Goal: Task Accomplishment & Management: Manage account settings

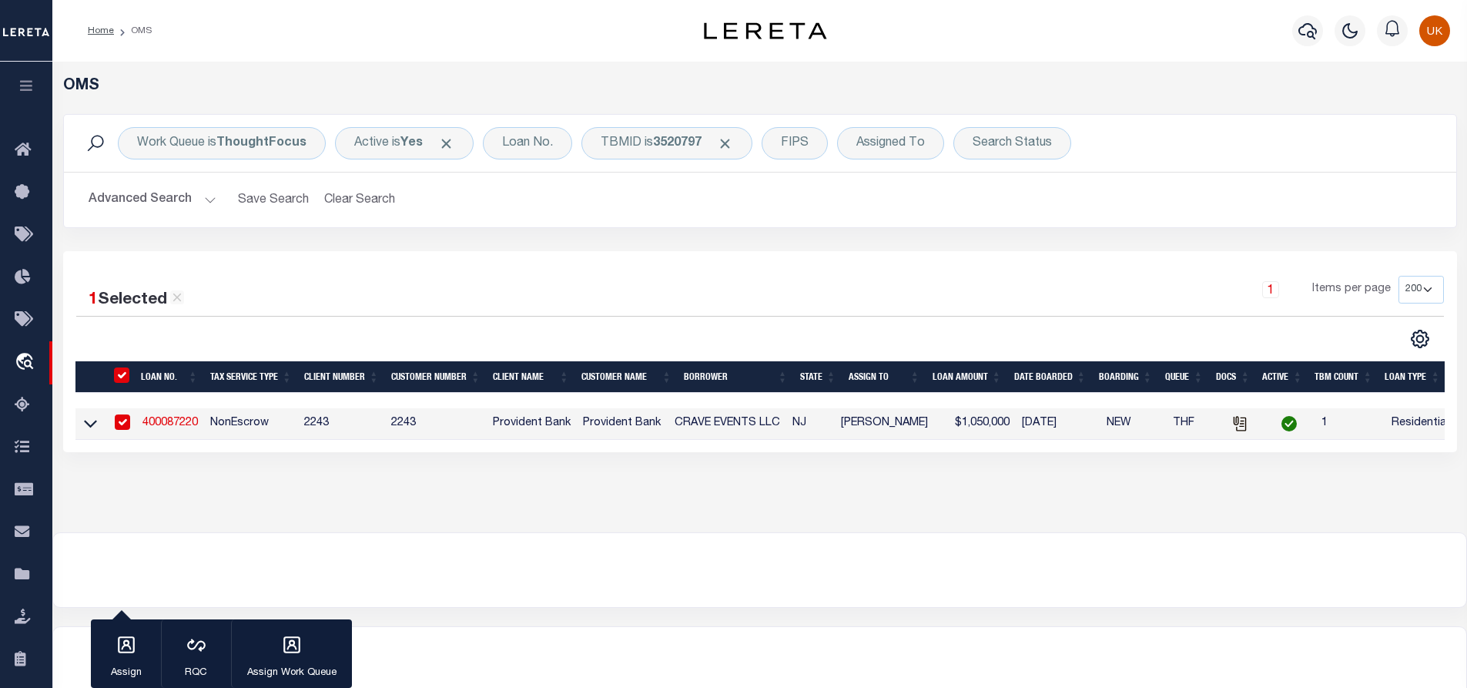
select select "200"
select select "10"
select select "NonEscrow"
click at [169, 427] on link "400087220" at bounding box center [169, 422] width 55 height 11
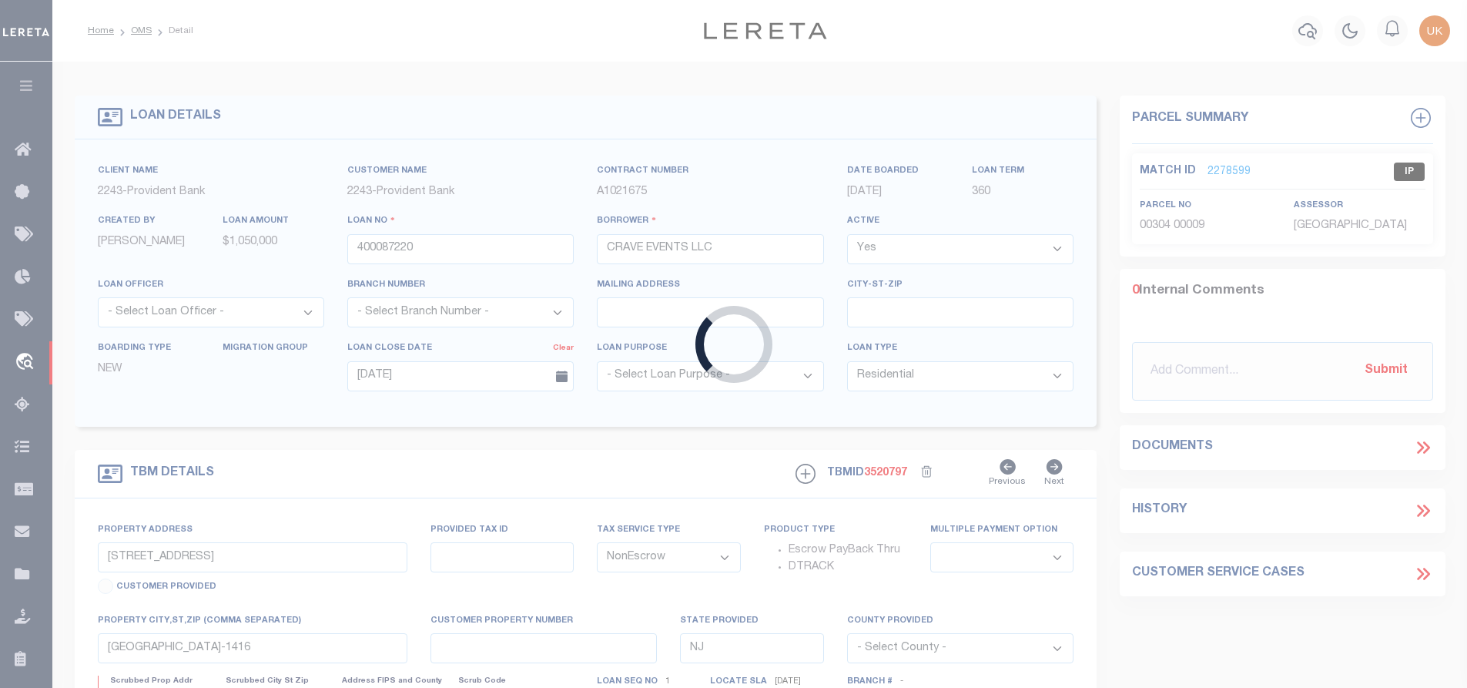
select select
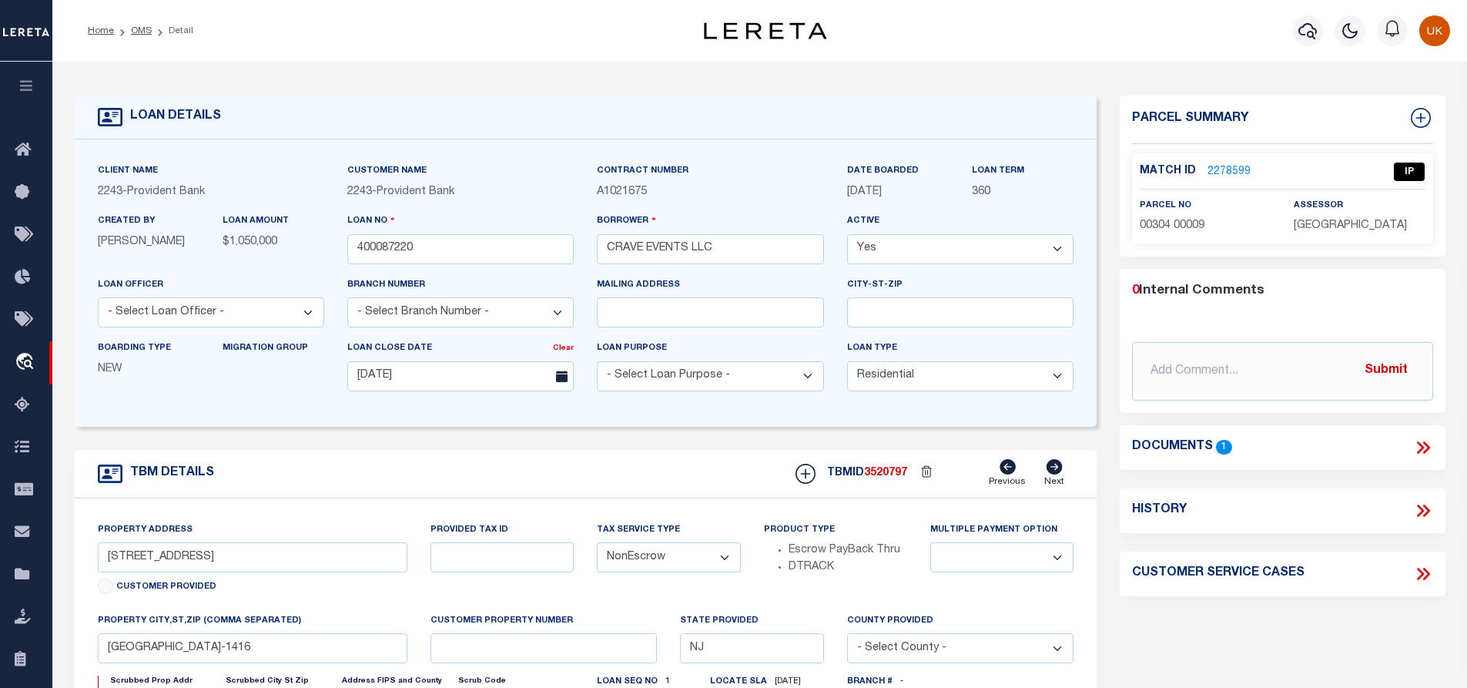
click at [1217, 166] on link "2278599" at bounding box center [1228, 172] width 43 height 16
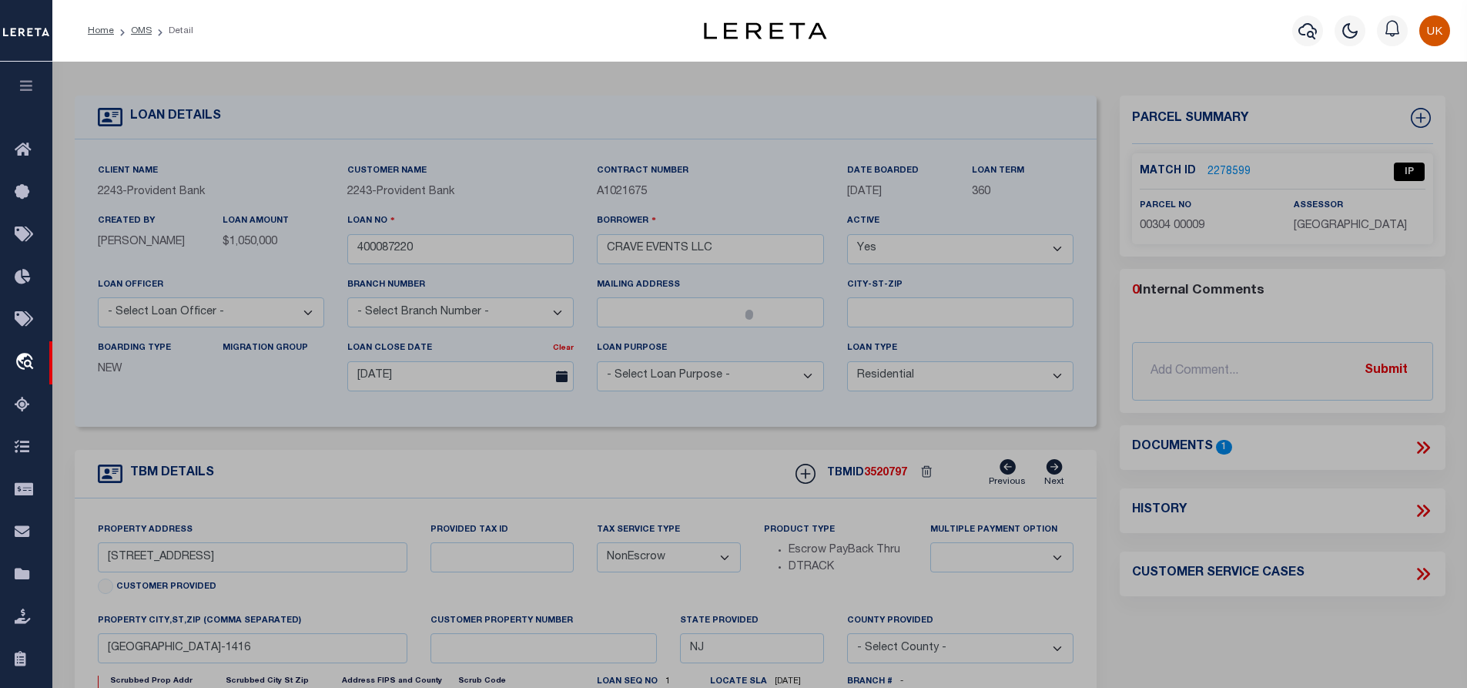
select select "AS"
select select
checkbox input "false"
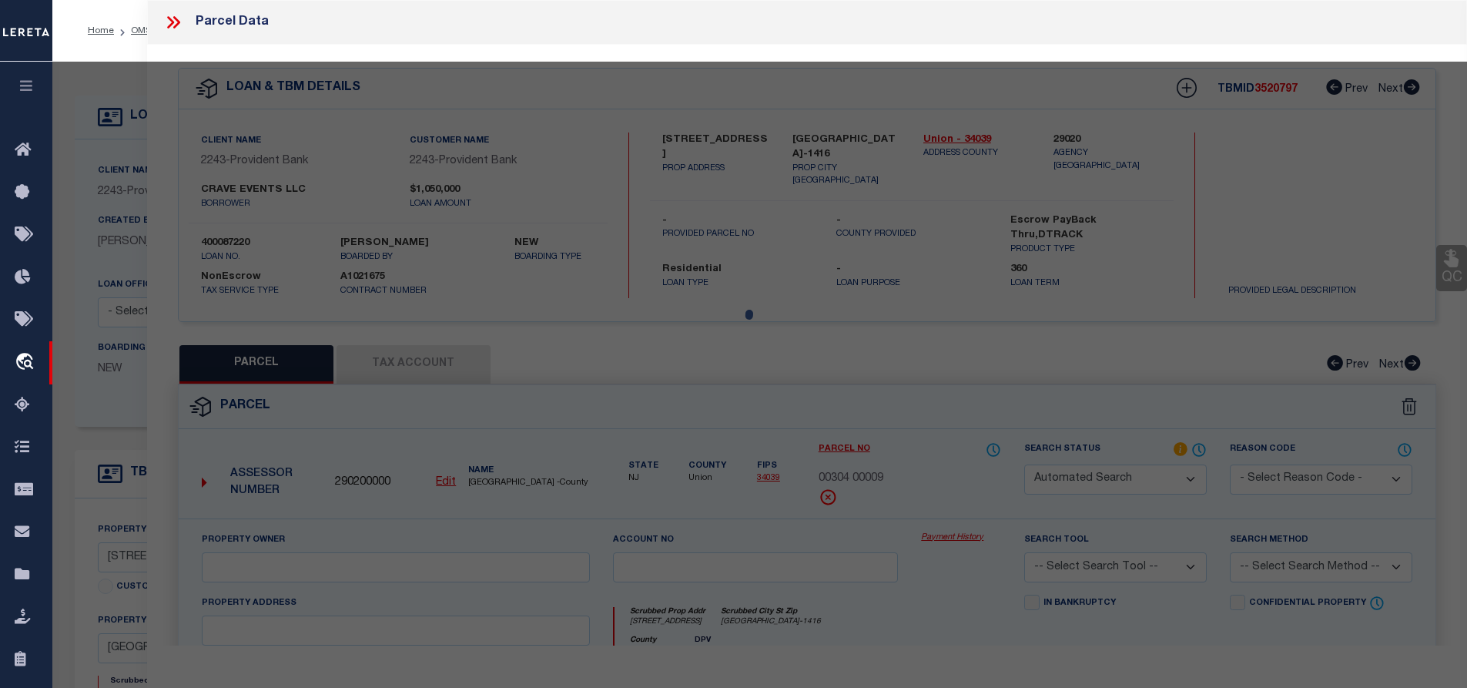
select select "IP"
type input "[STREET_ADDRESS] LLC"
select select "AGW"
select select "LEG"
type input "[STREET_ADDRESS]"
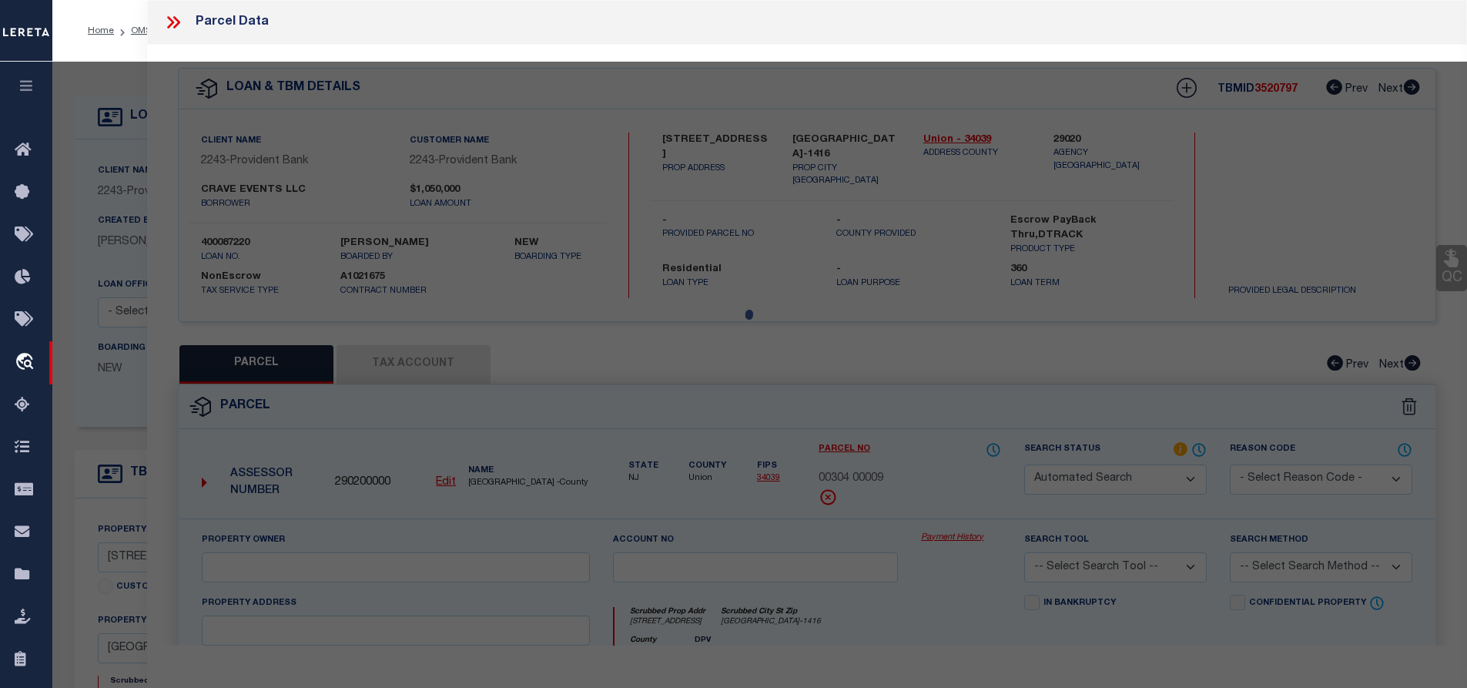
type input "[GEOGRAPHIC_DATA]-1416"
type textarea "Block: 304 Lot: 9"
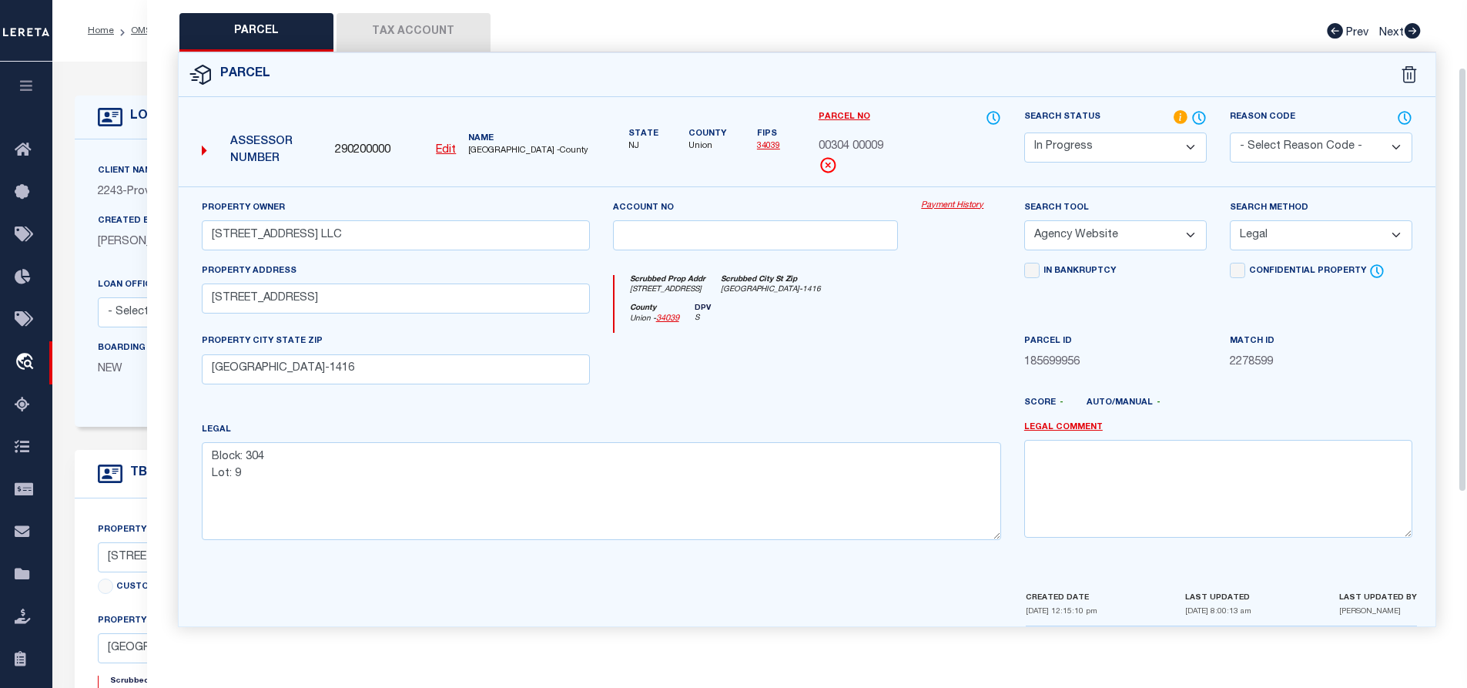
scroll to position [102, 0]
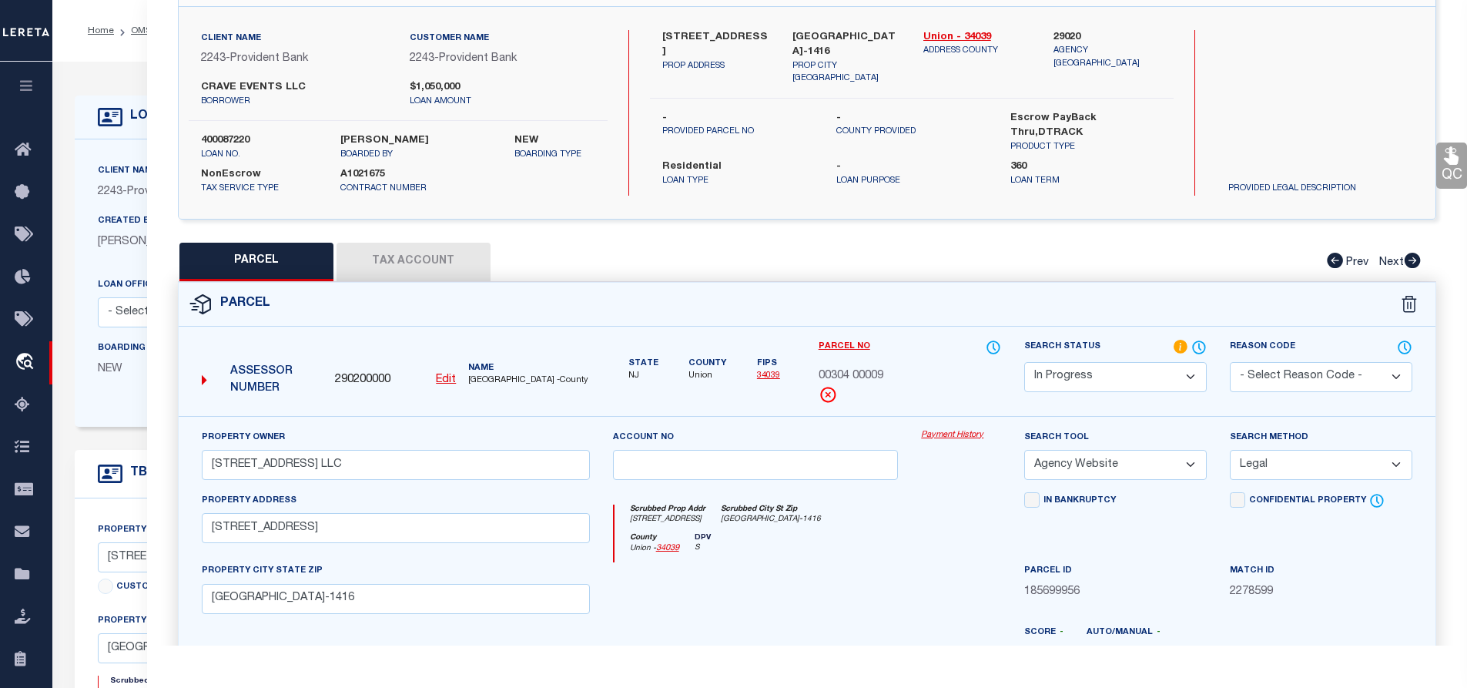
click at [420, 262] on button "Tax Account" at bounding box center [414, 262] width 154 height 39
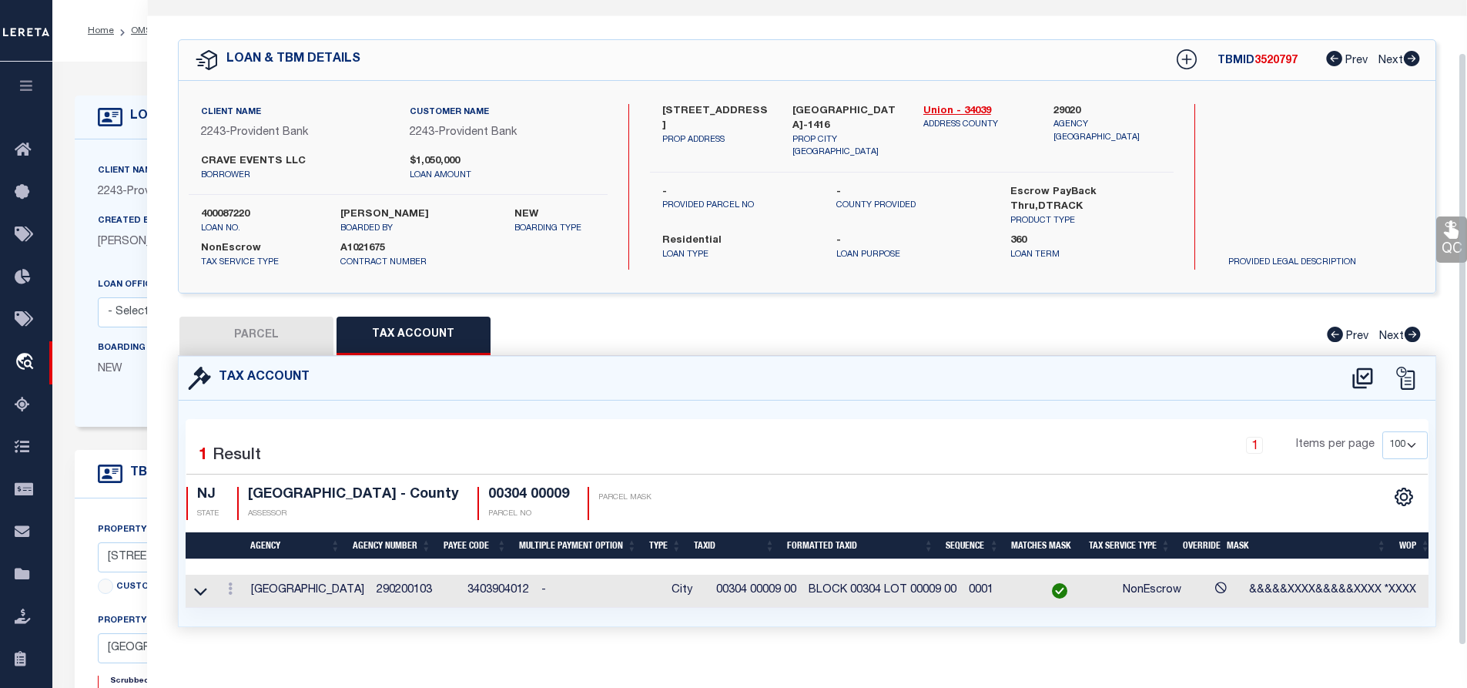
select select "100"
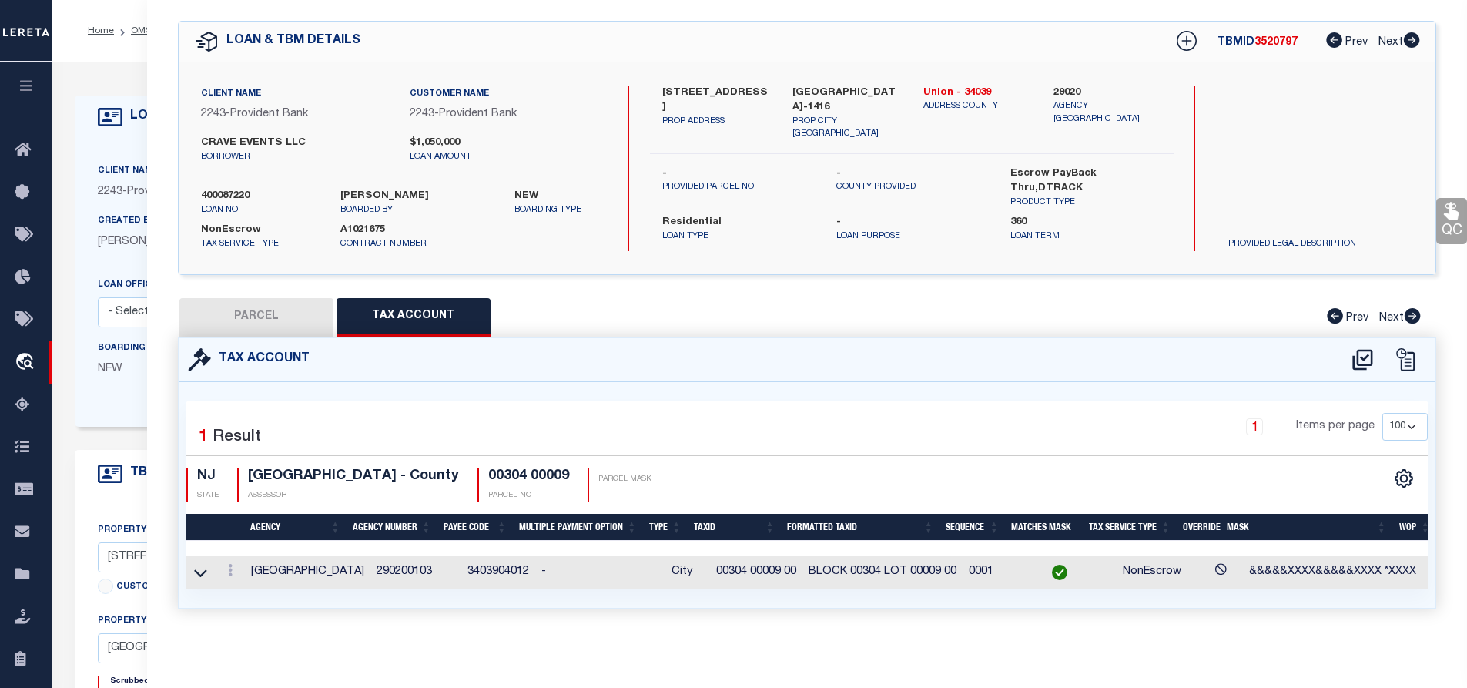
scroll to position [77, 0]
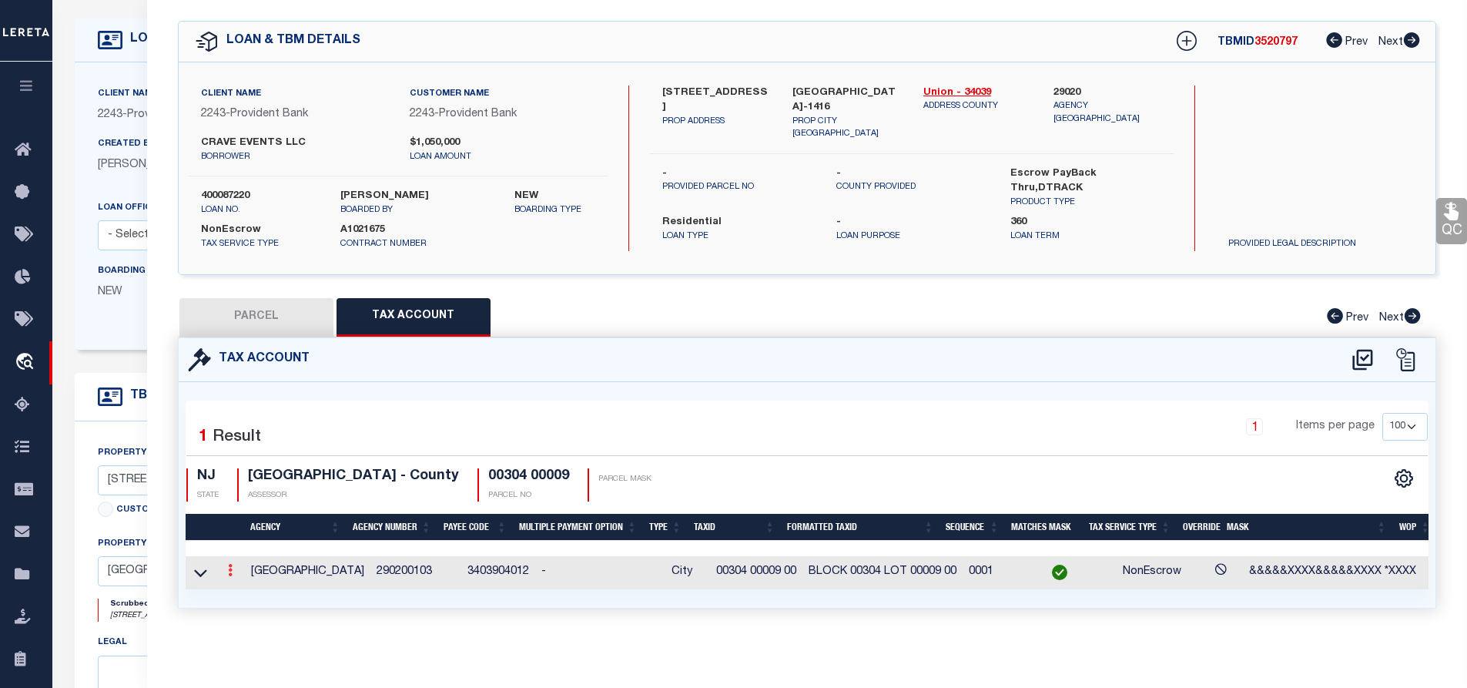
click at [229, 566] on icon at bounding box center [230, 570] width 5 height 12
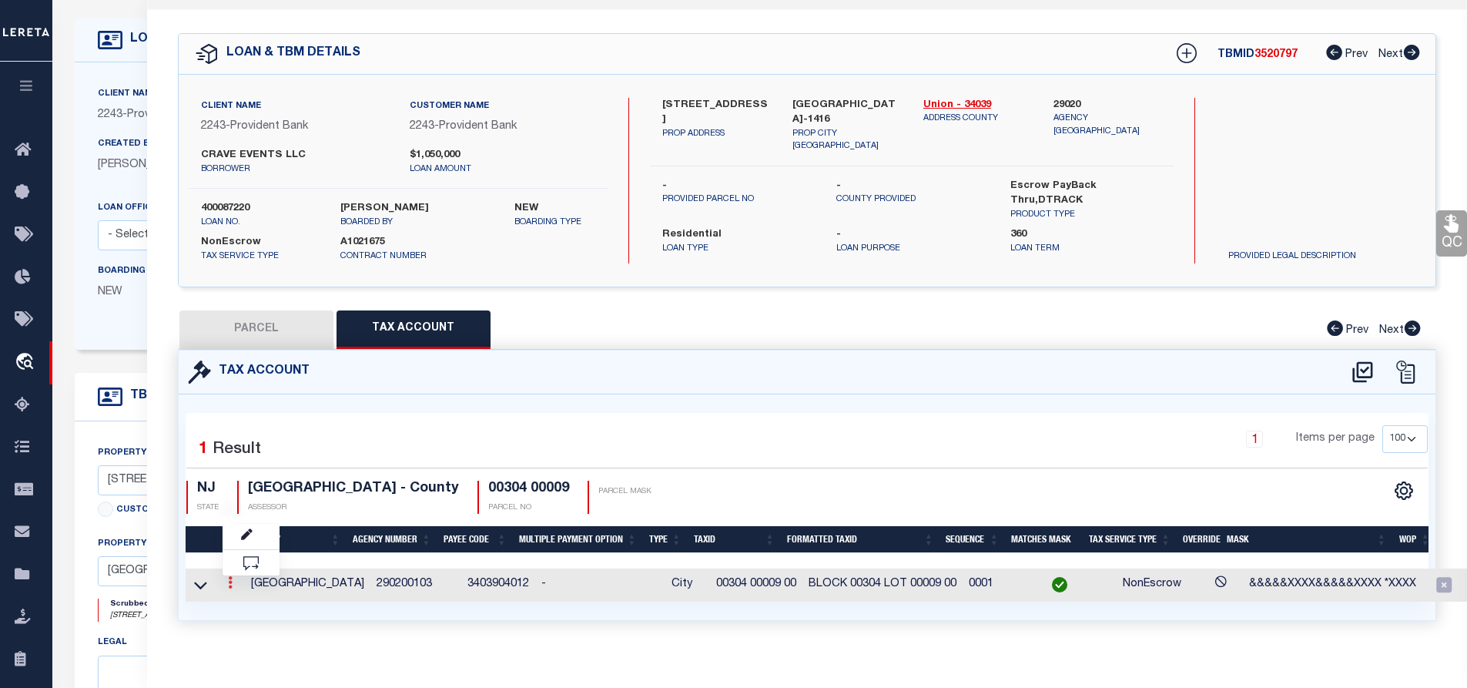
click at [230, 584] on icon at bounding box center [230, 582] width 5 height 12
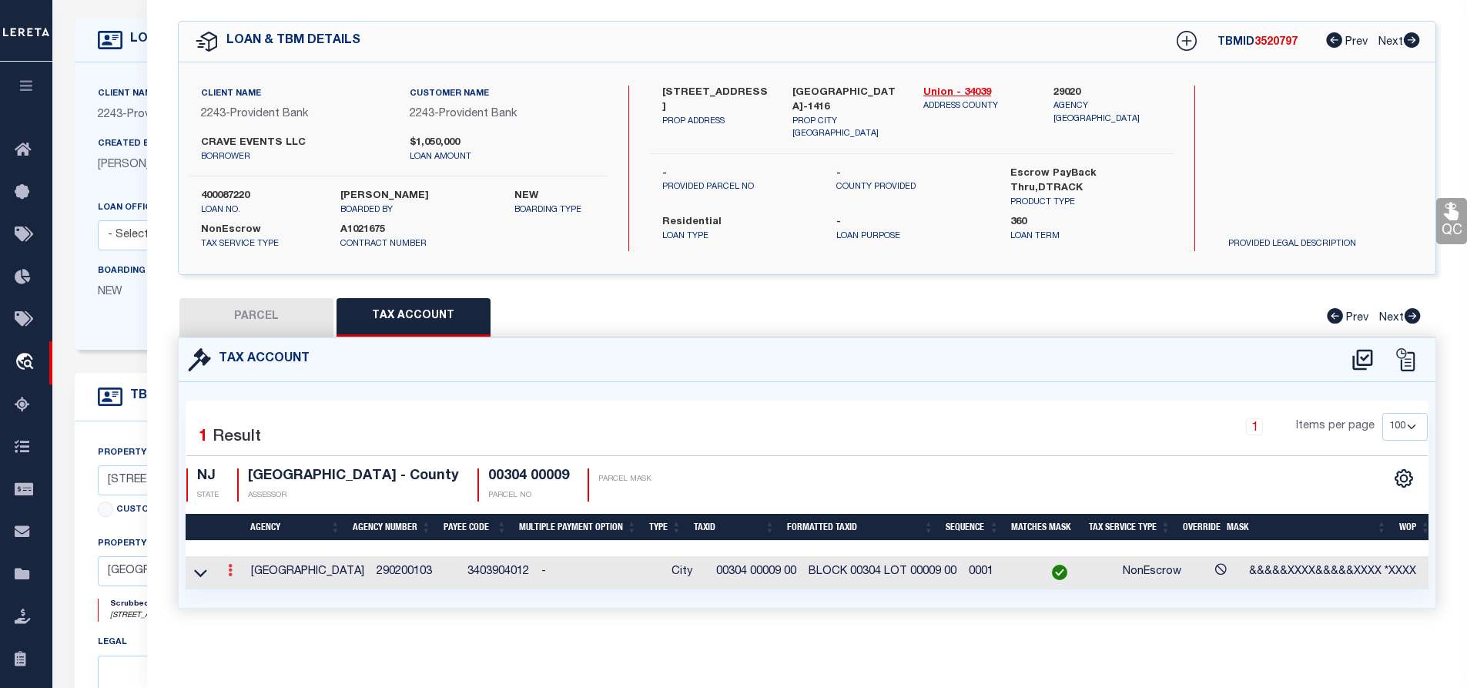
click at [232, 566] on icon at bounding box center [230, 570] width 5 height 12
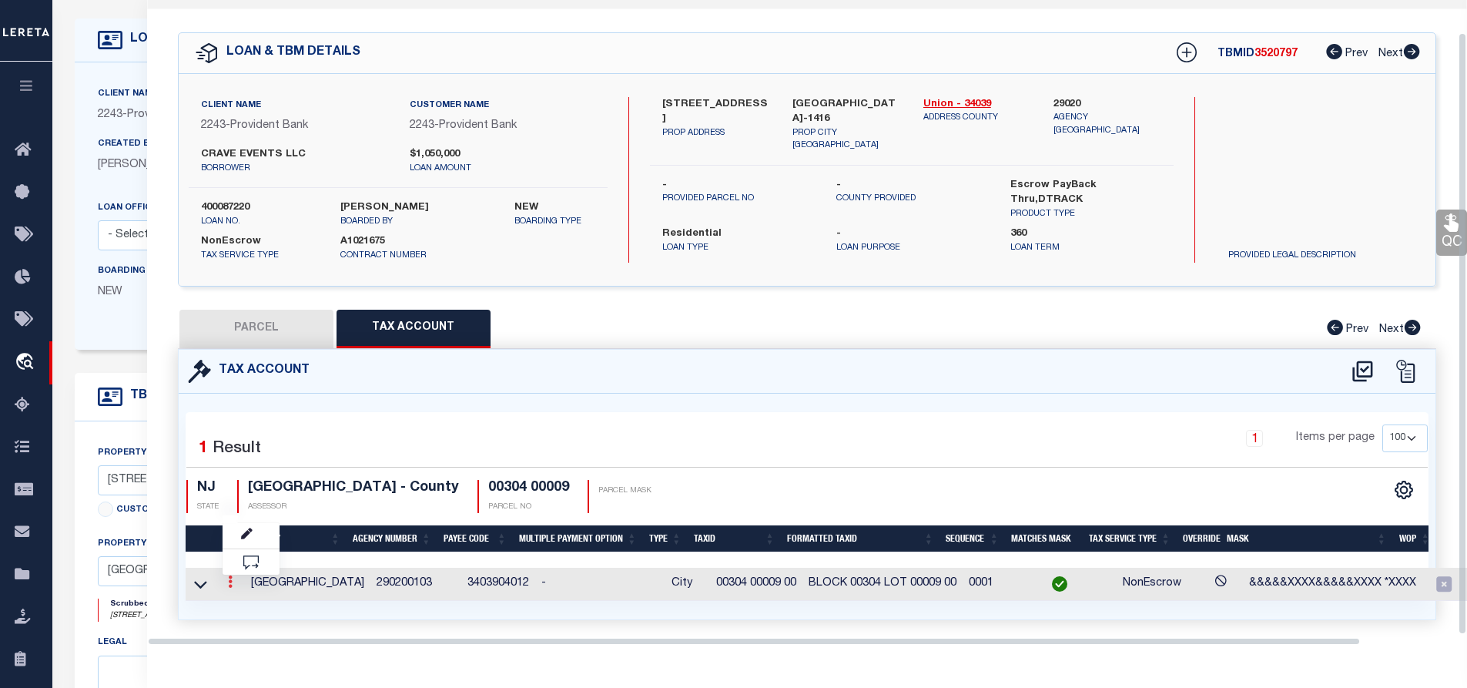
scroll to position [35, 0]
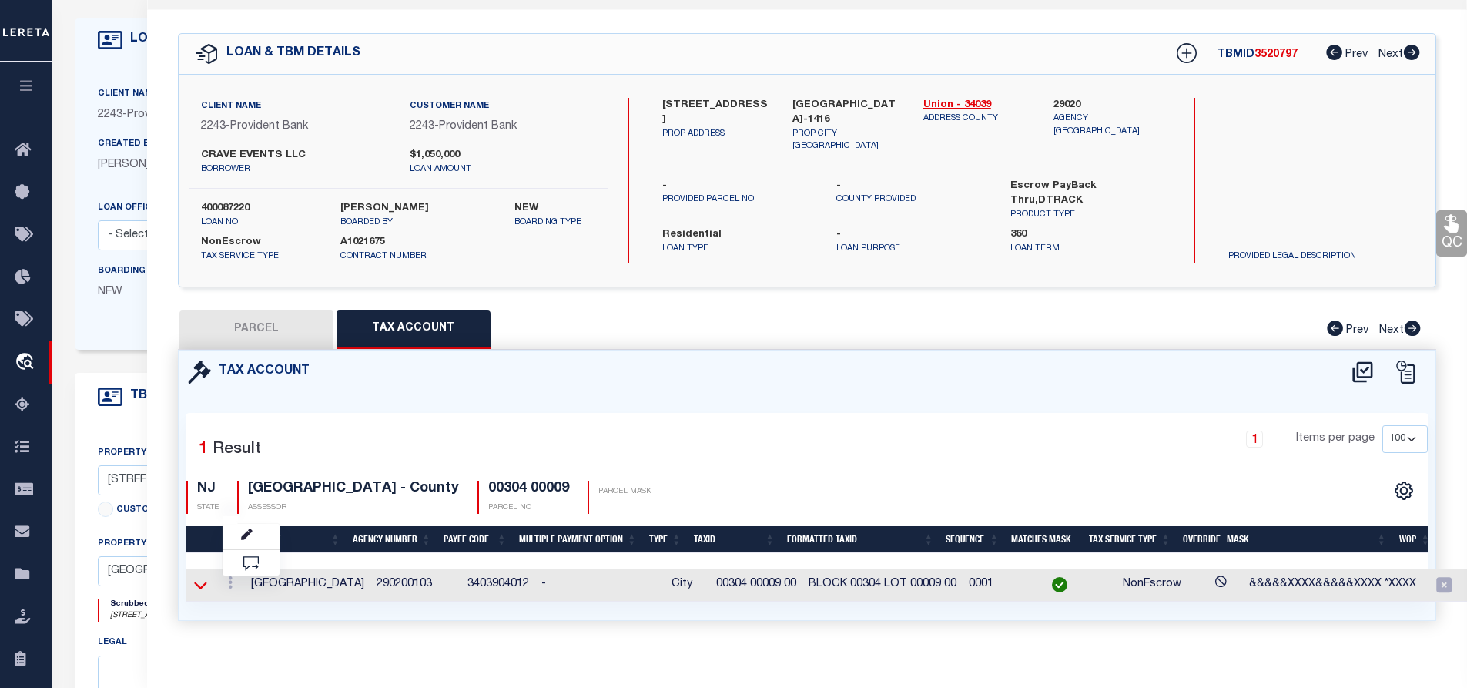
click at [203, 584] on icon at bounding box center [200, 585] width 13 height 8
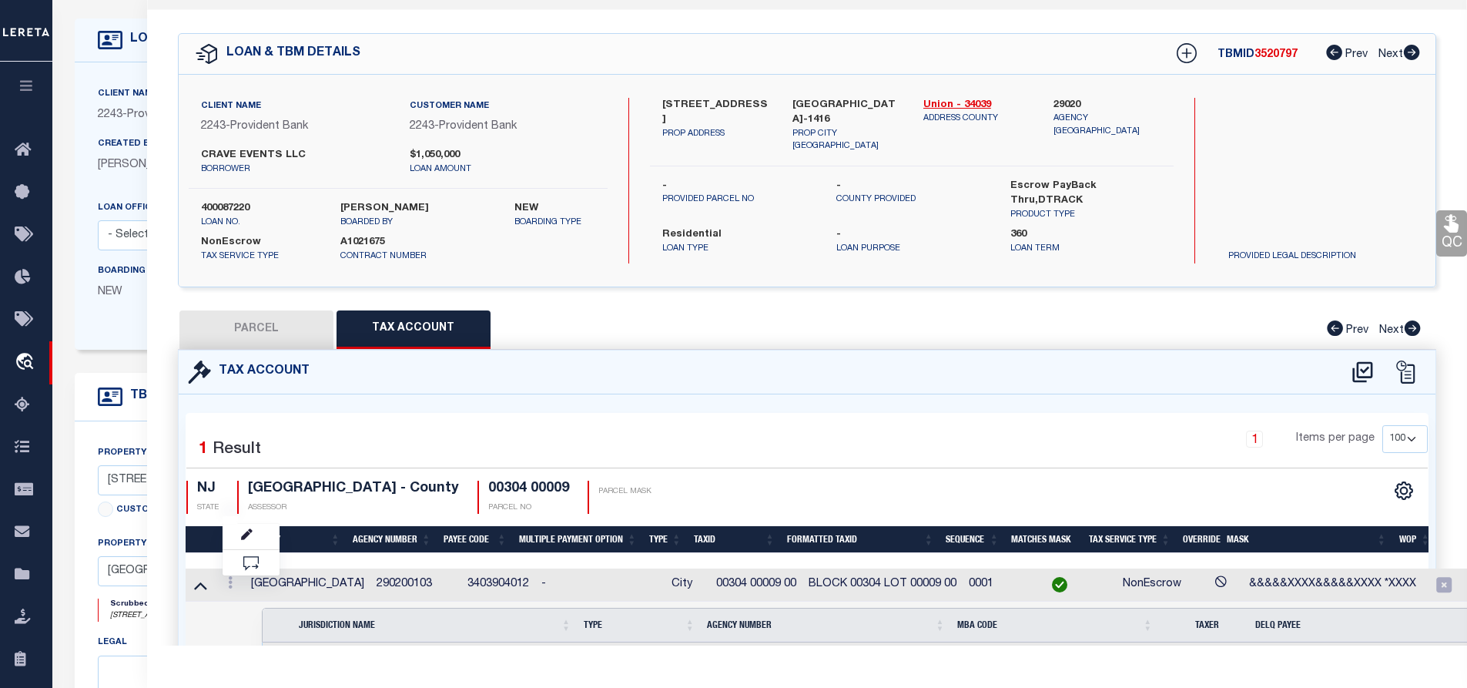
scroll to position [151, 0]
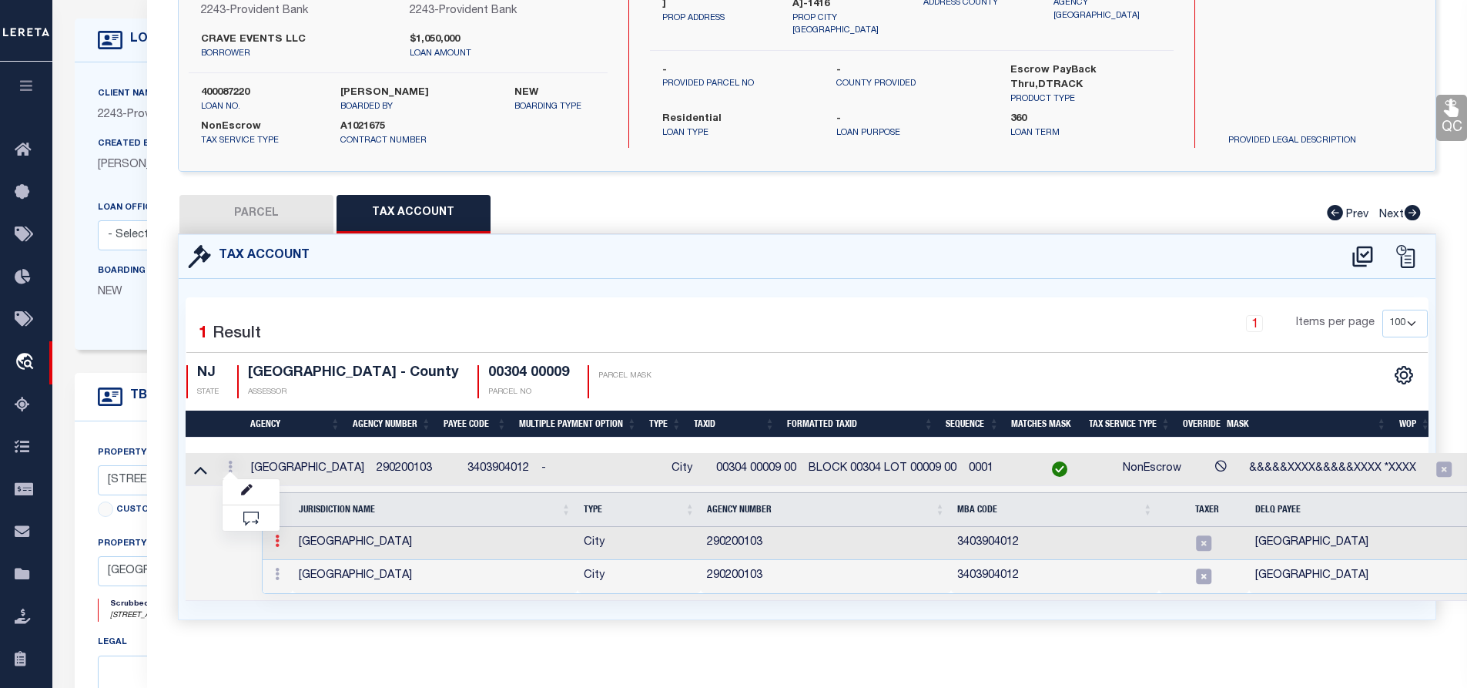
click at [275, 543] on icon at bounding box center [277, 540] width 5 height 12
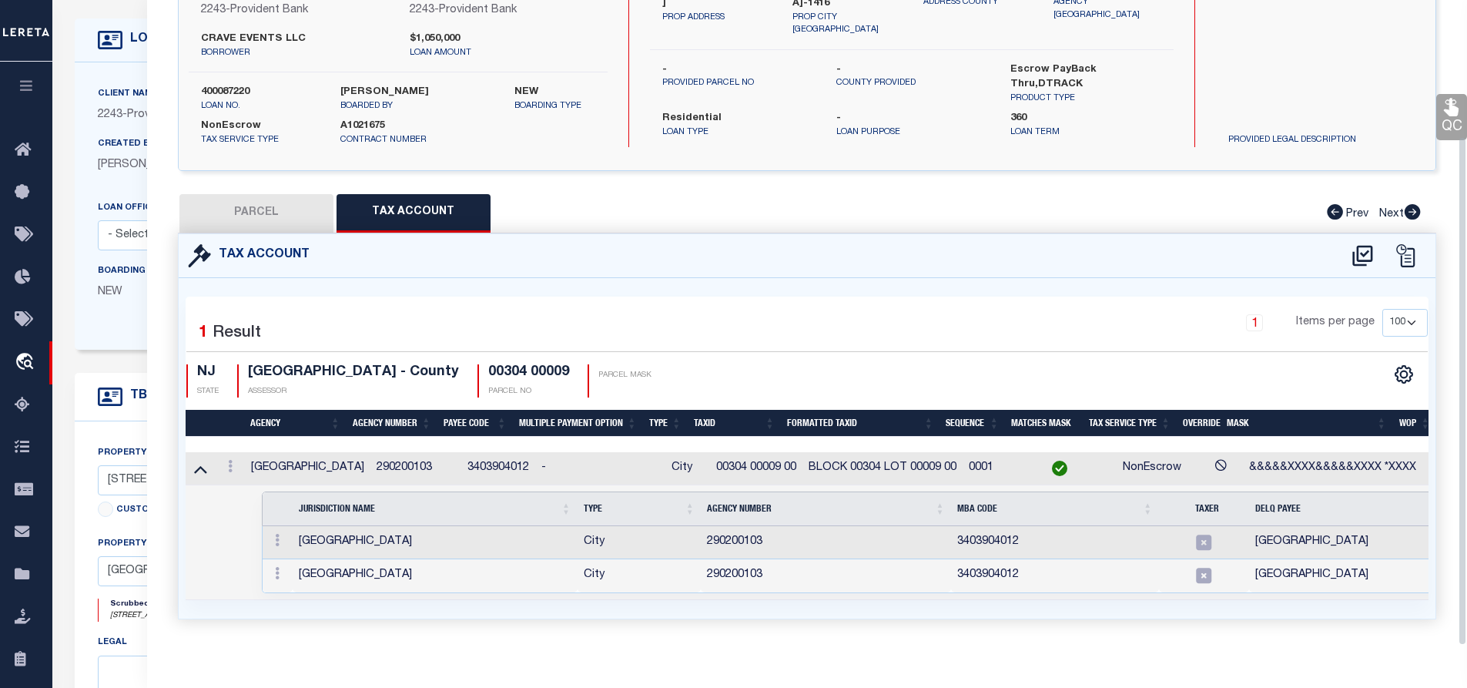
scroll to position [172, 0]
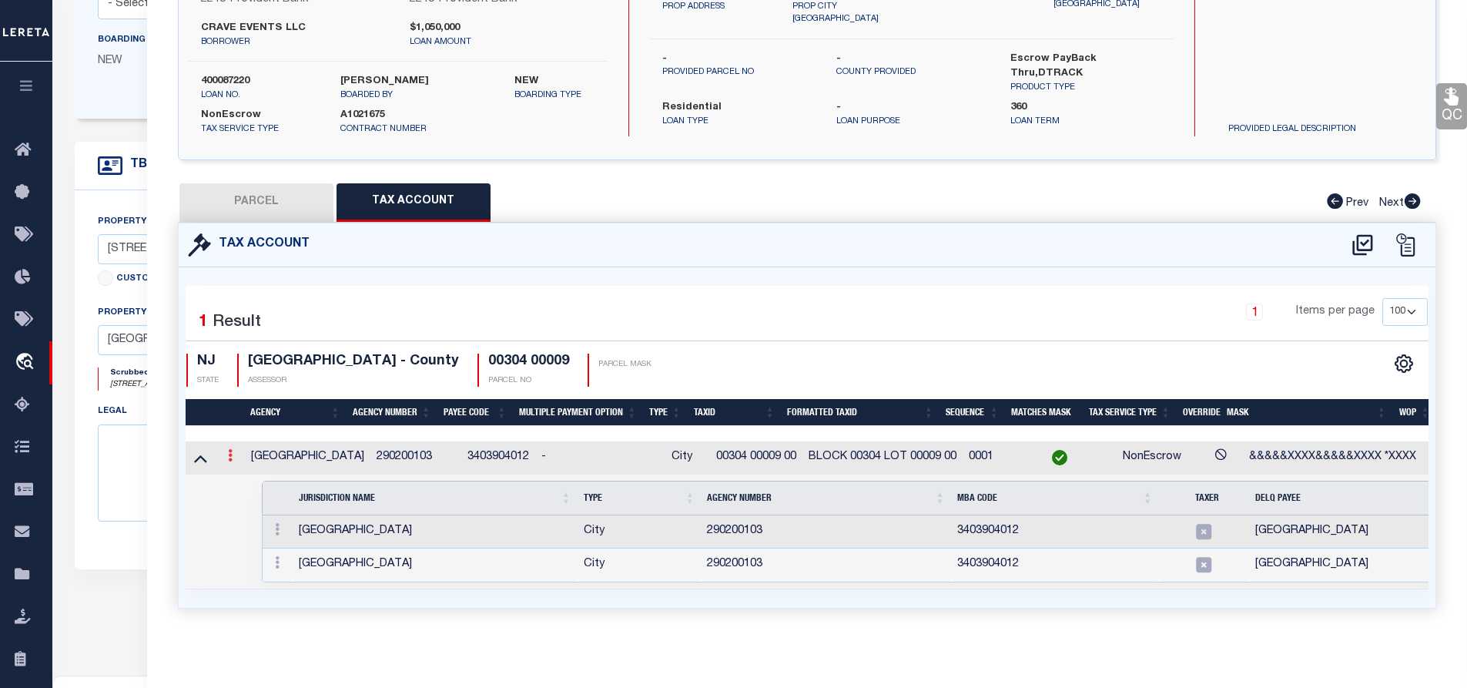
click at [229, 449] on icon at bounding box center [230, 455] width 5 height 12
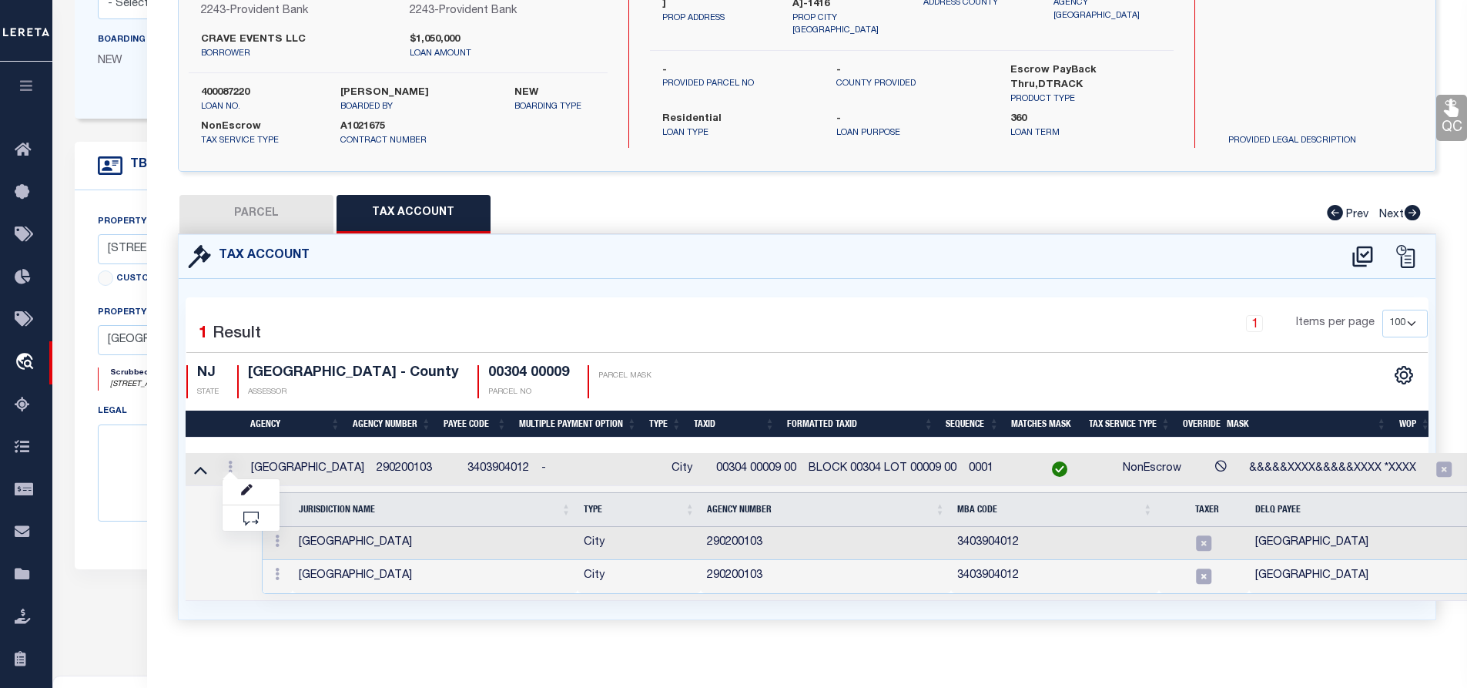
click at [205, 523] on td "Selected 2 Results Items per page" at bounding box center [899, 543] width 1426 height 115
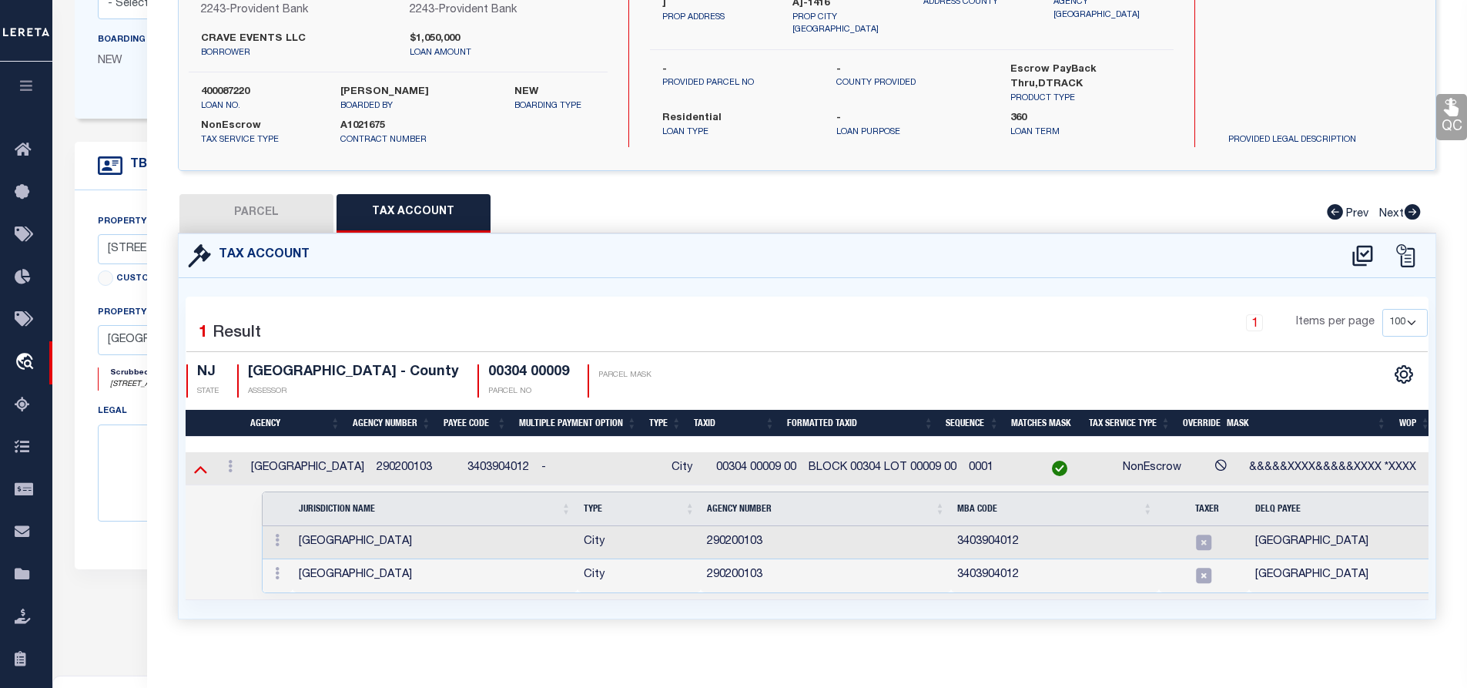
click at [199, 467] on icon at bounding box center [200, 470] width 13 height 8
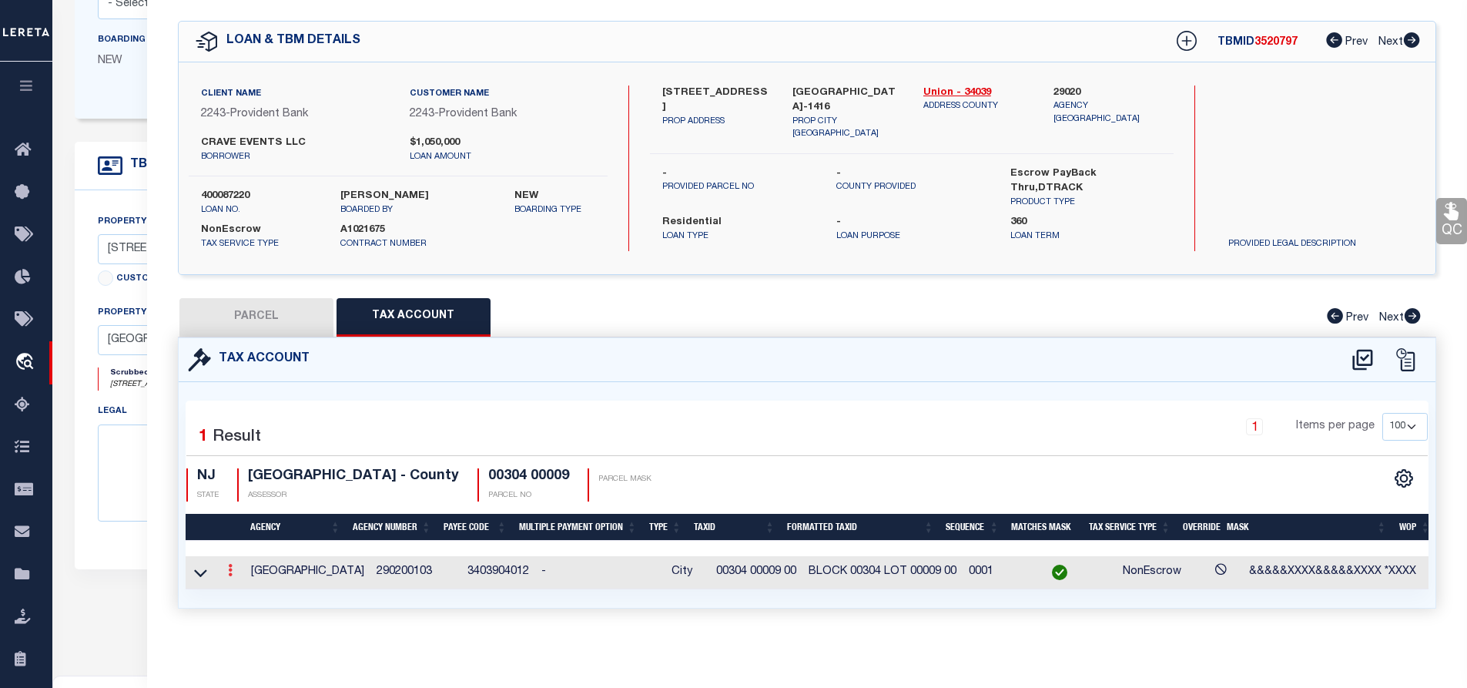
click at [229, 564] on icon at bounding box center [230, 570] width 5 height 12
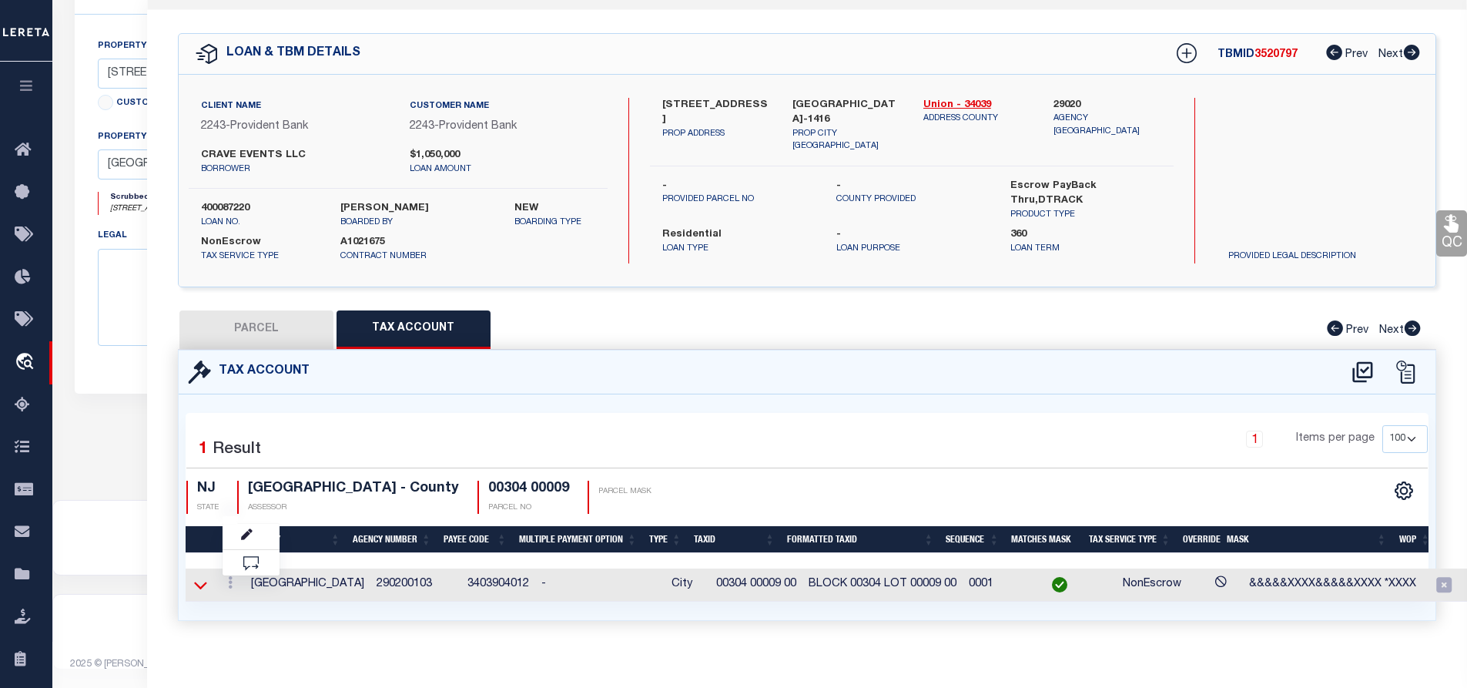
click at [202, 581] on icon at bounding box center [200, 585] width 13 height 16
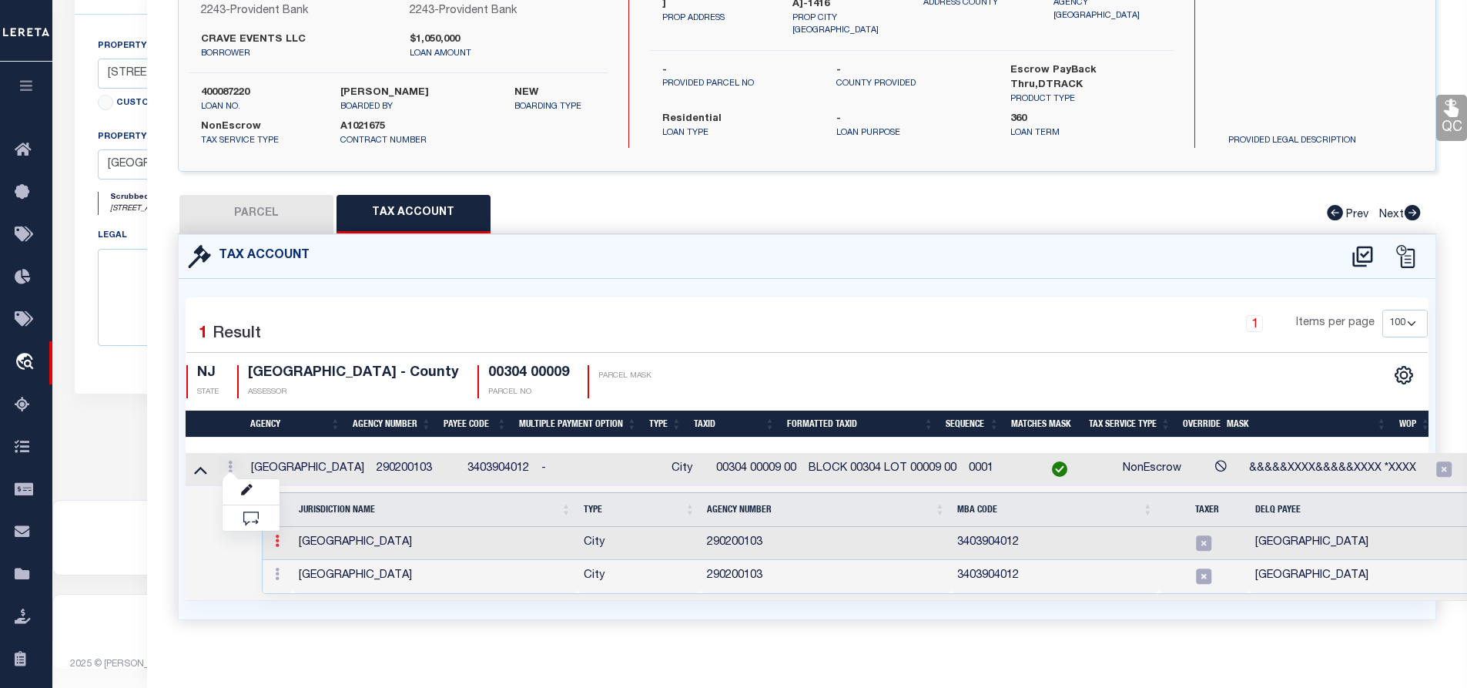
click at [276, 541] on icon at bounding box center [277, 540] width 5 height 12
click at [294, 567] on img at bounding box center [295, 565] width 15 height 15
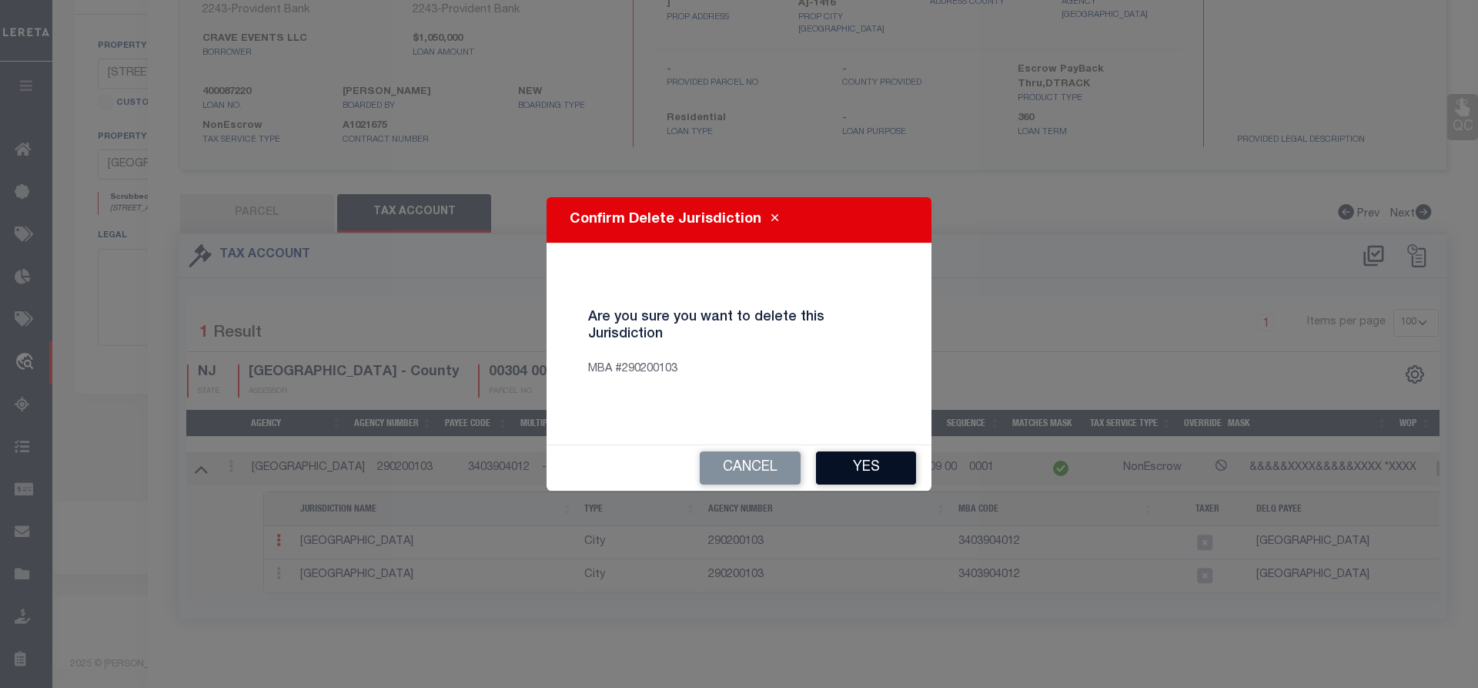
click at [879, 470] on button "Yes" at bounding box center [866, 467] width 100 height 33
select select "100"
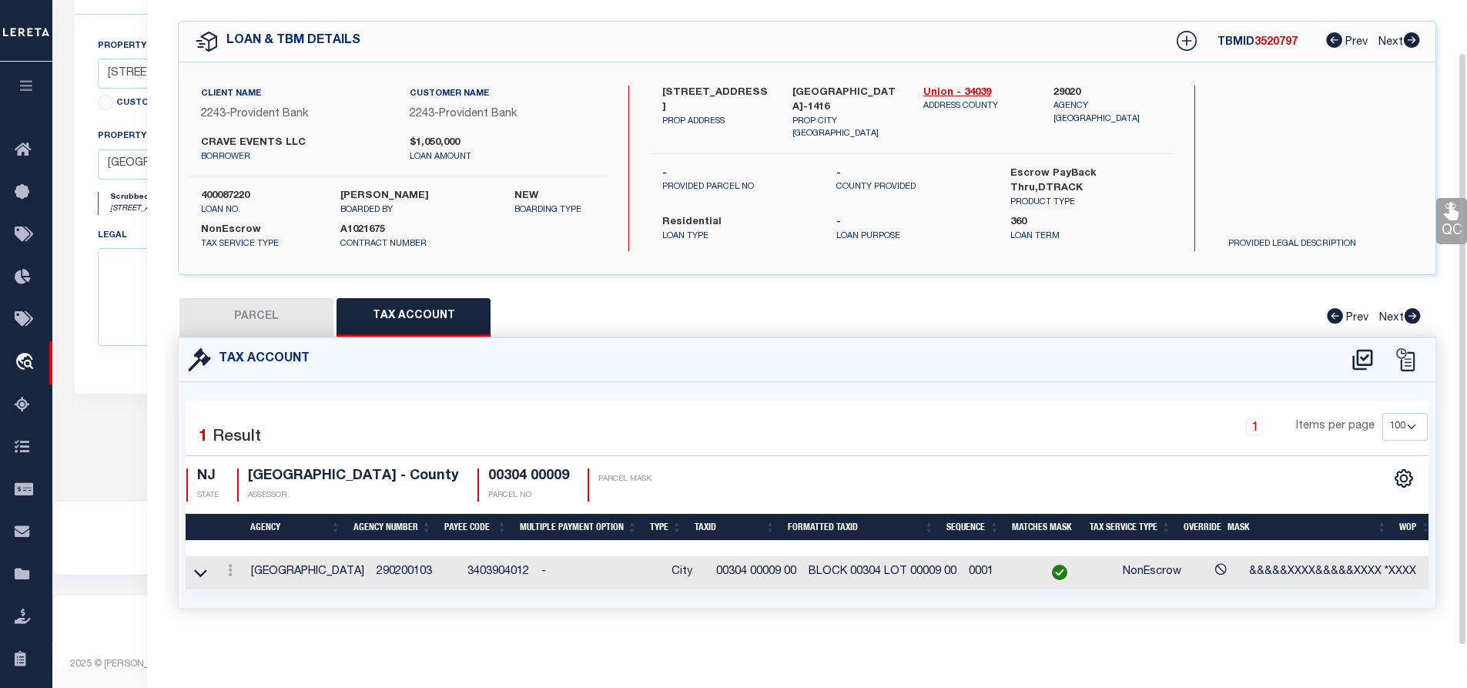
scroll to position [56, 0]
click at [228, 564] on icon at bounding box center [230, 570] width 5 height 12
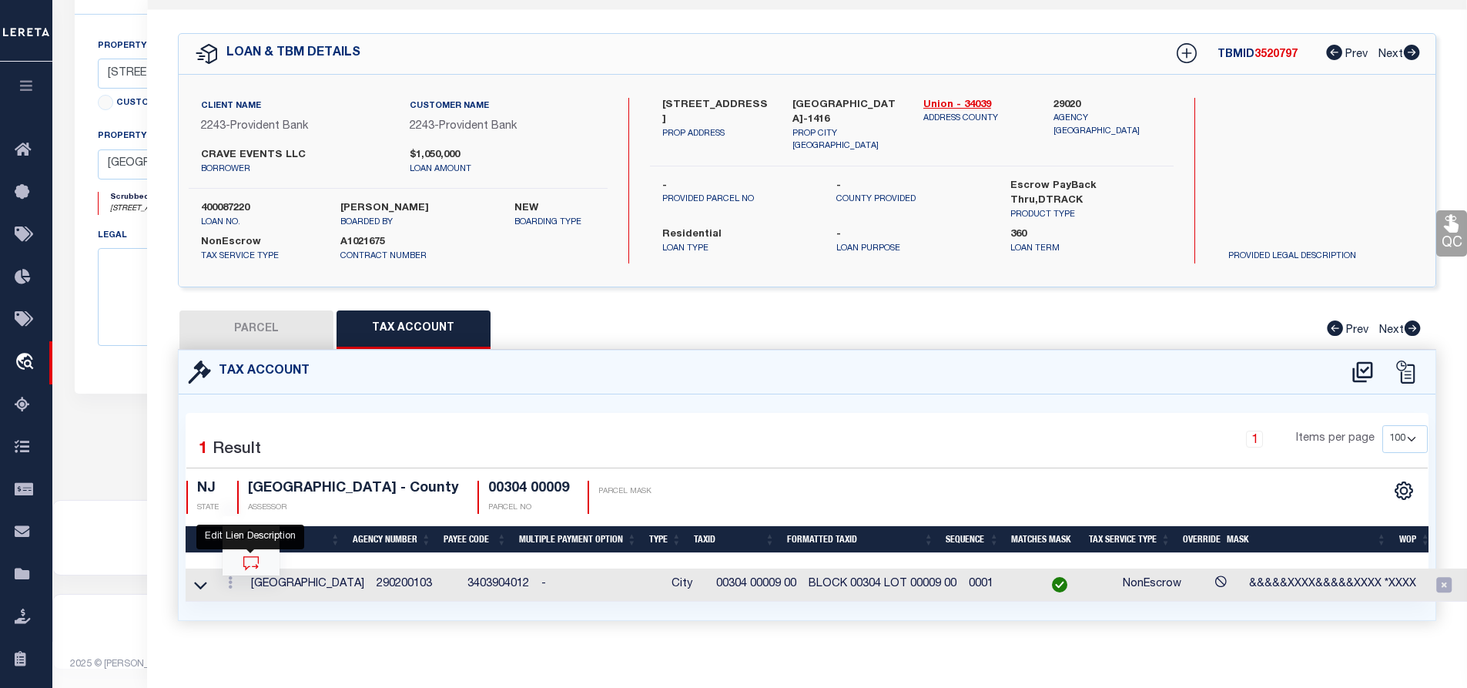
click at [253, 564] on icon at bounding box center [250, 562] width 15 height 15
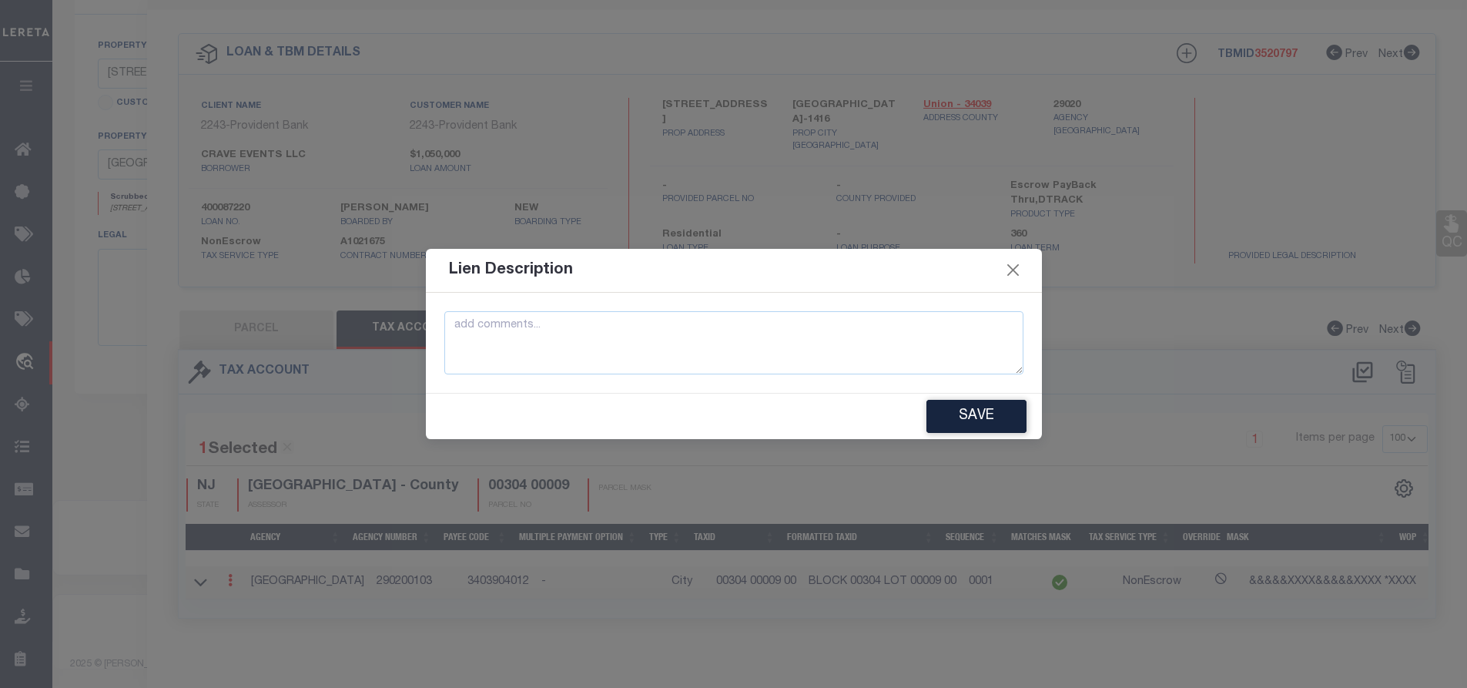
scroll to position [494, 0]
click at [1014, 268] on button "Close" at bounding box center [1019, 270] width 20 height 20
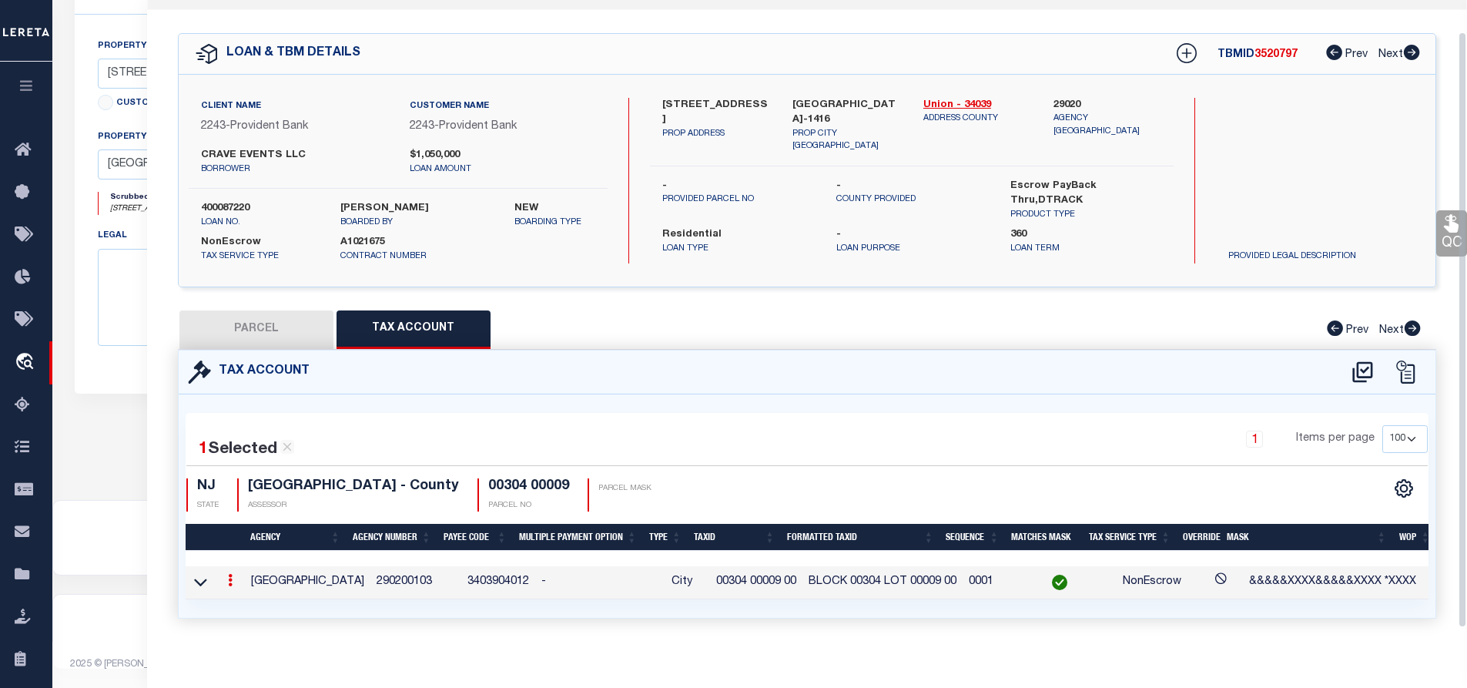
click at [228, 583] on icon at bounding box center [230, 580] width 5 height 12
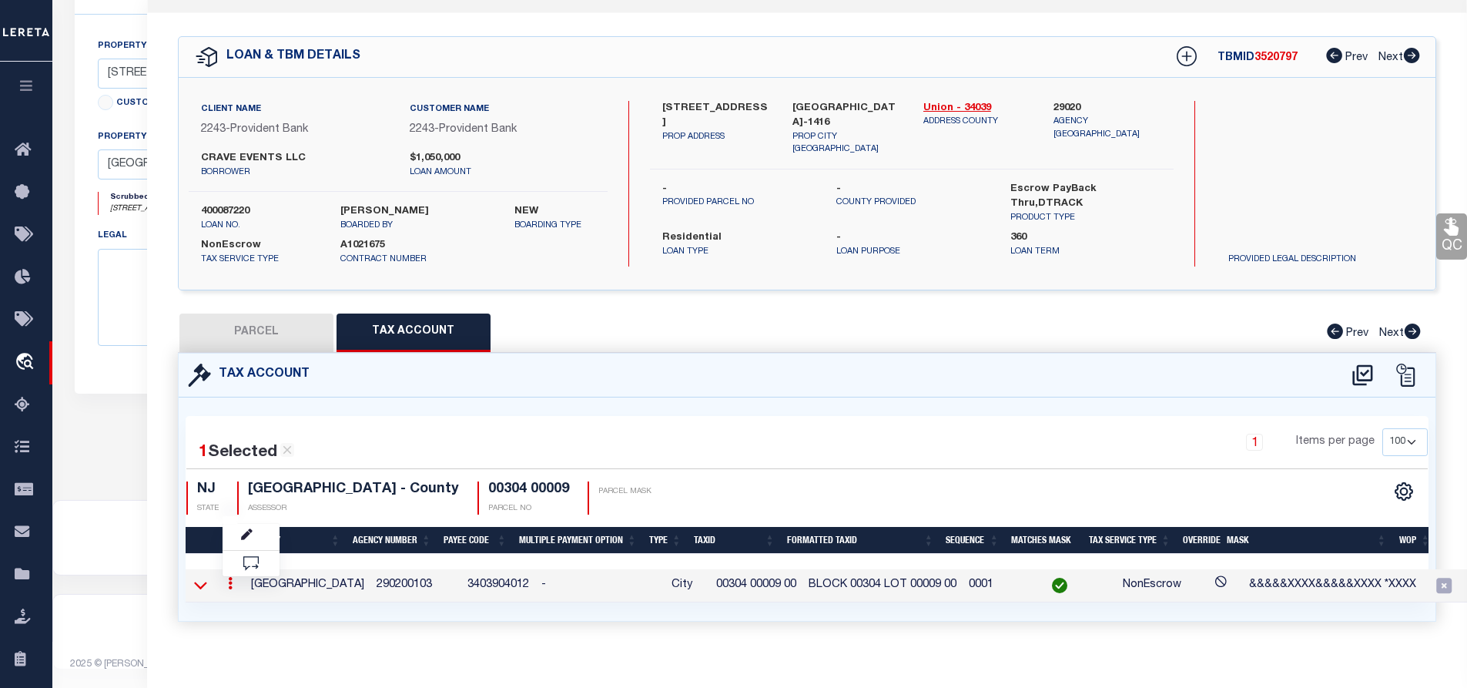
click at [203, 584] on icon at bounding box center [200, 585] width 13 height 16
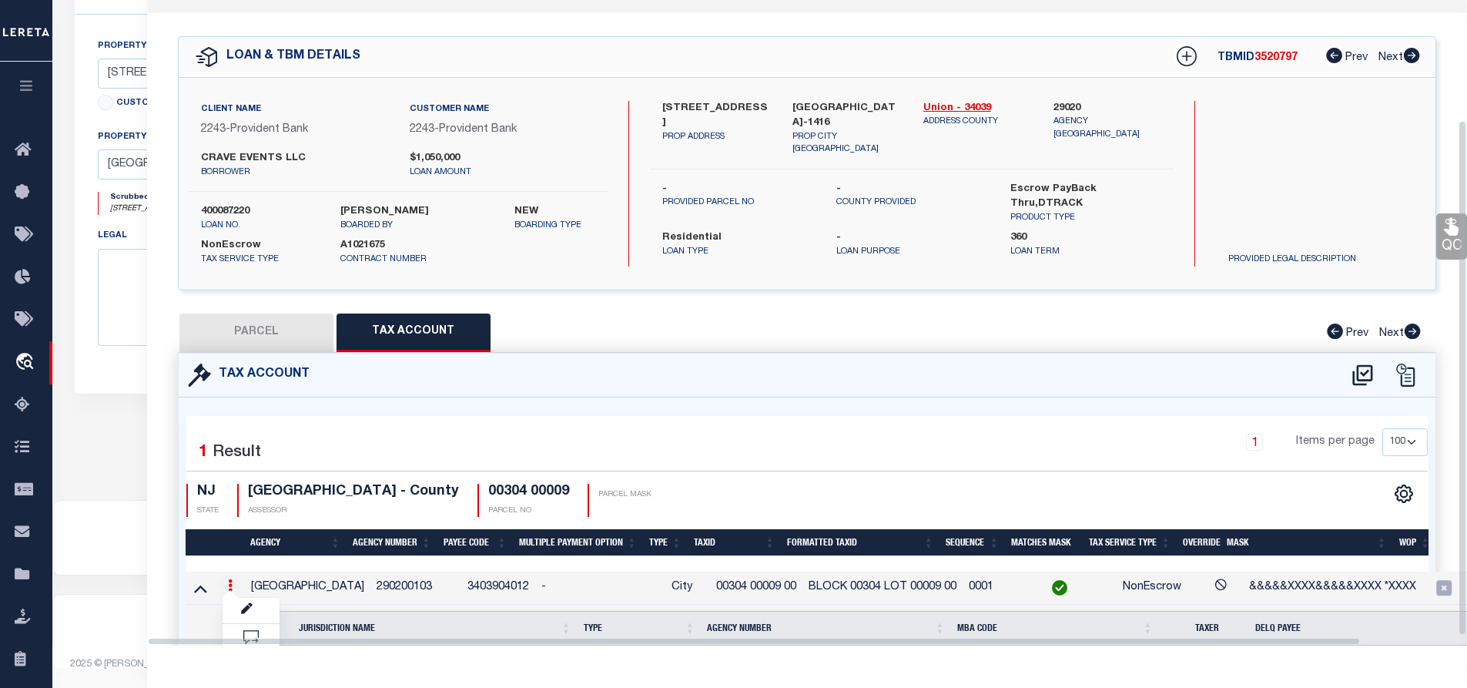
scroll to position [151, 0]
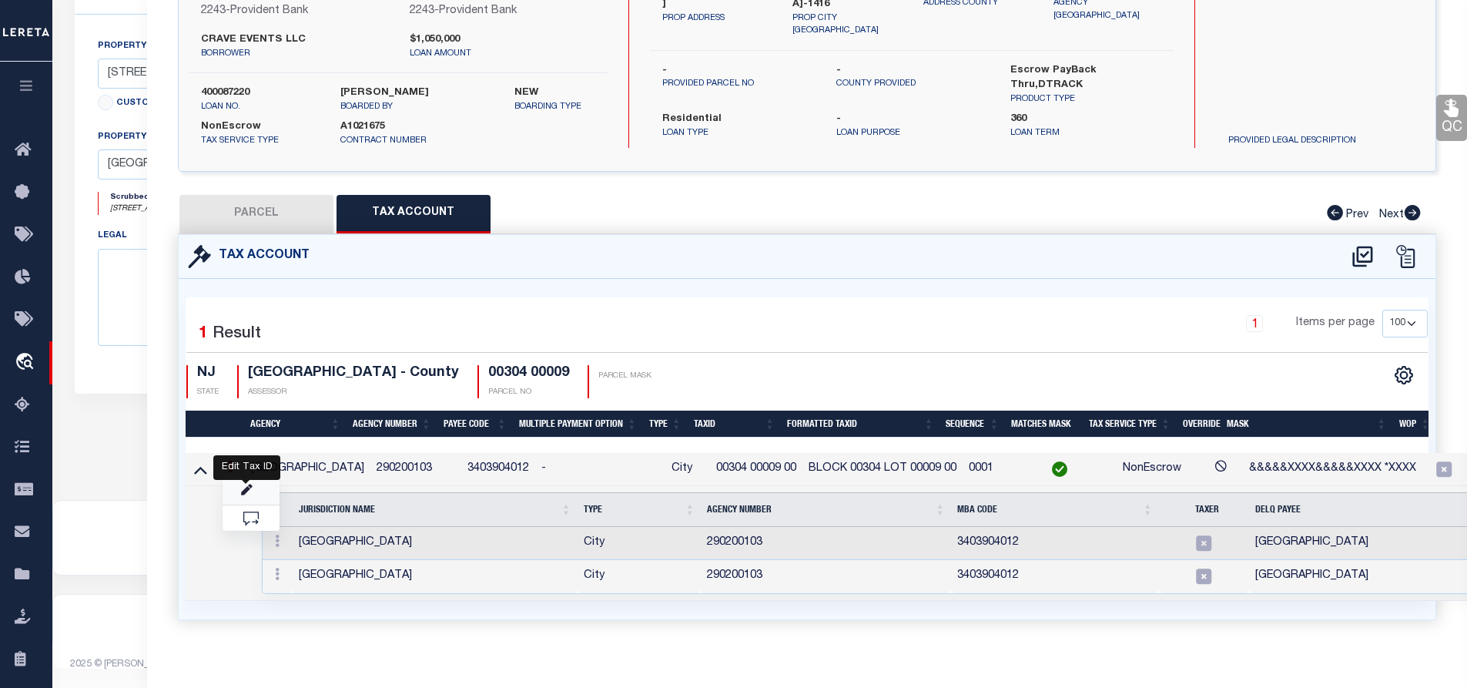
click at [246, 488] on icon "" at bounding box center [247, 490] width 12 height 12
type input "00304 00009 00"
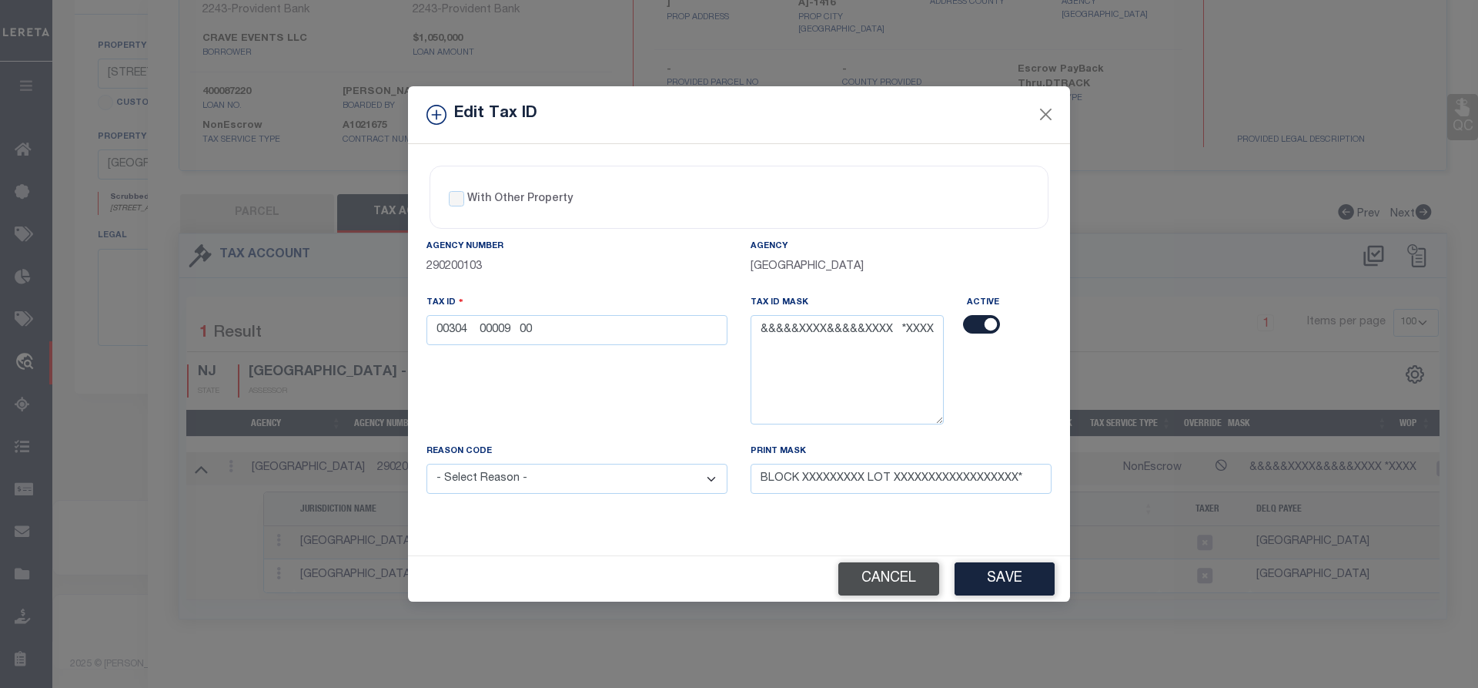
click at [892, 581] on button "Cancel" at bounding box center [889, 578] width 101 height 33
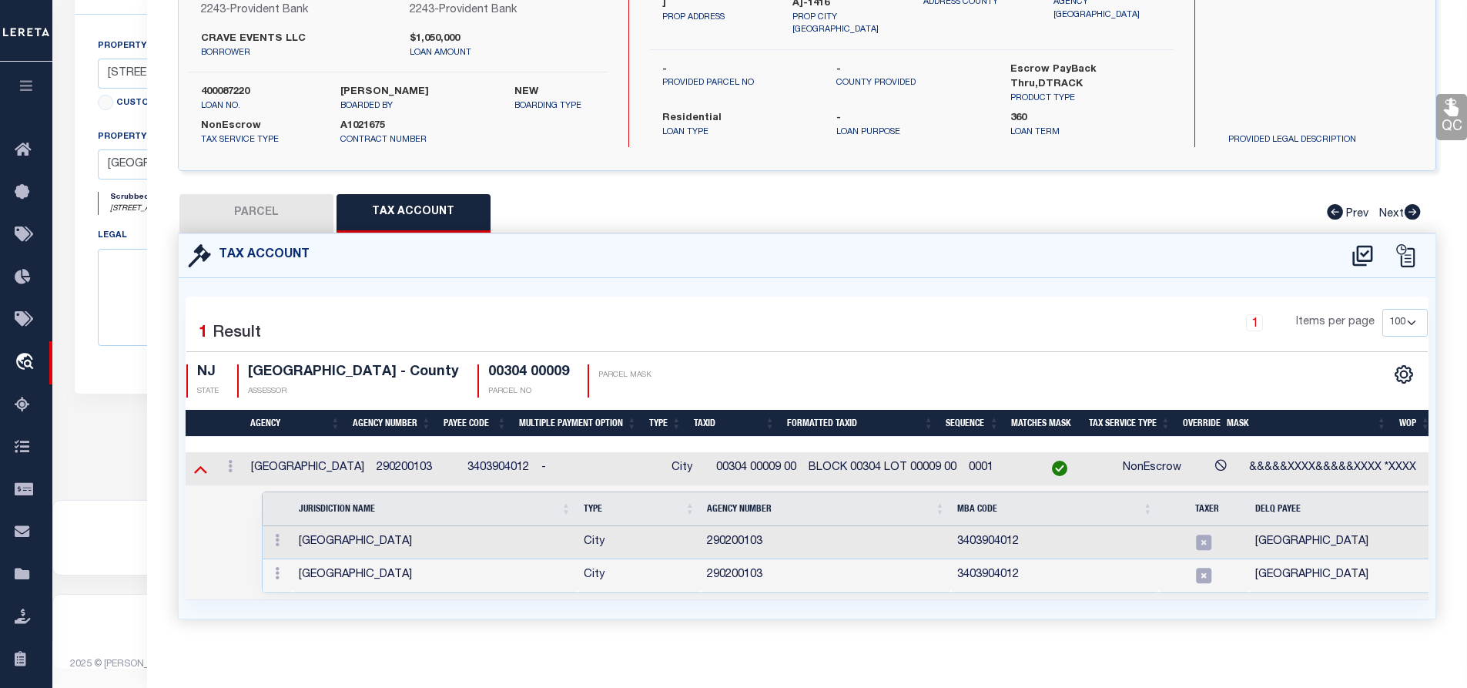
click at [198, 468] on icon at bounding box center [200, 470] width 13 height 8
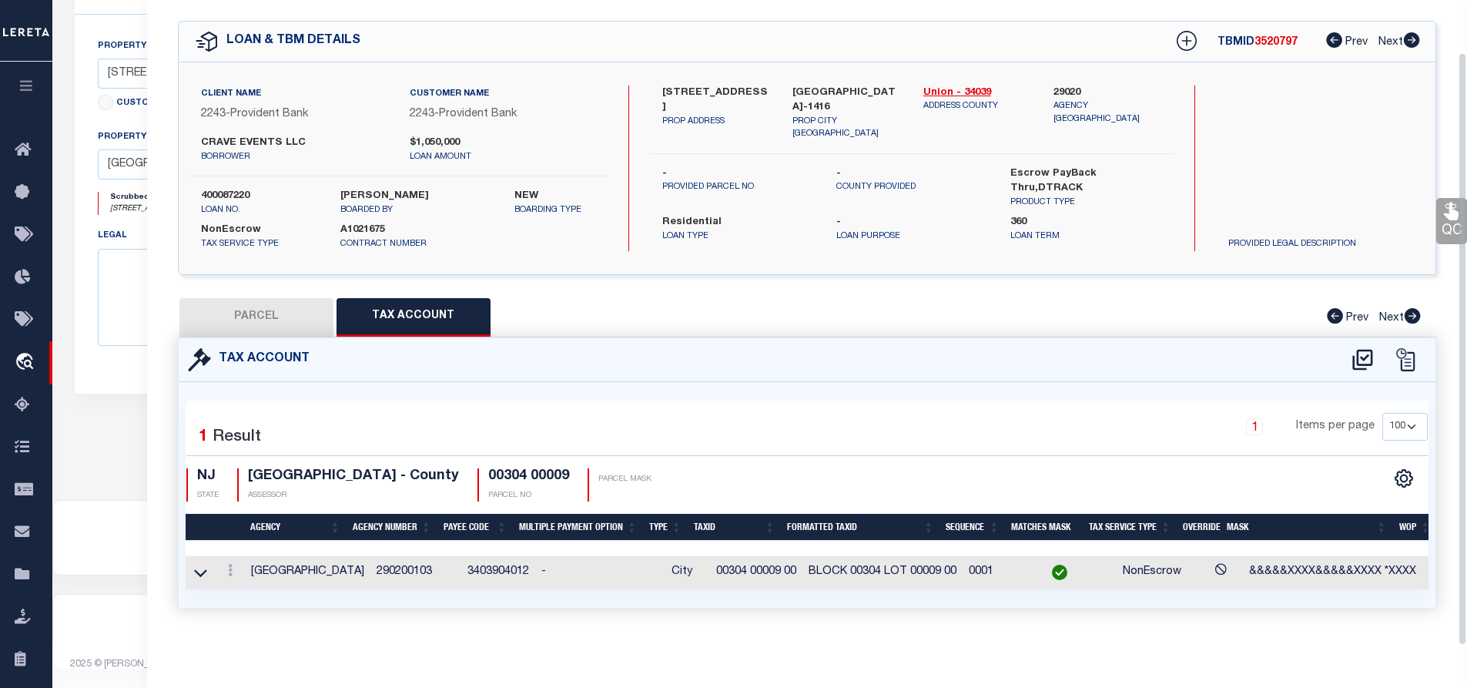
scroll to position [56, 0]
click at [232, 565] on icon at bounding box center [230, 570] width 5 height 12
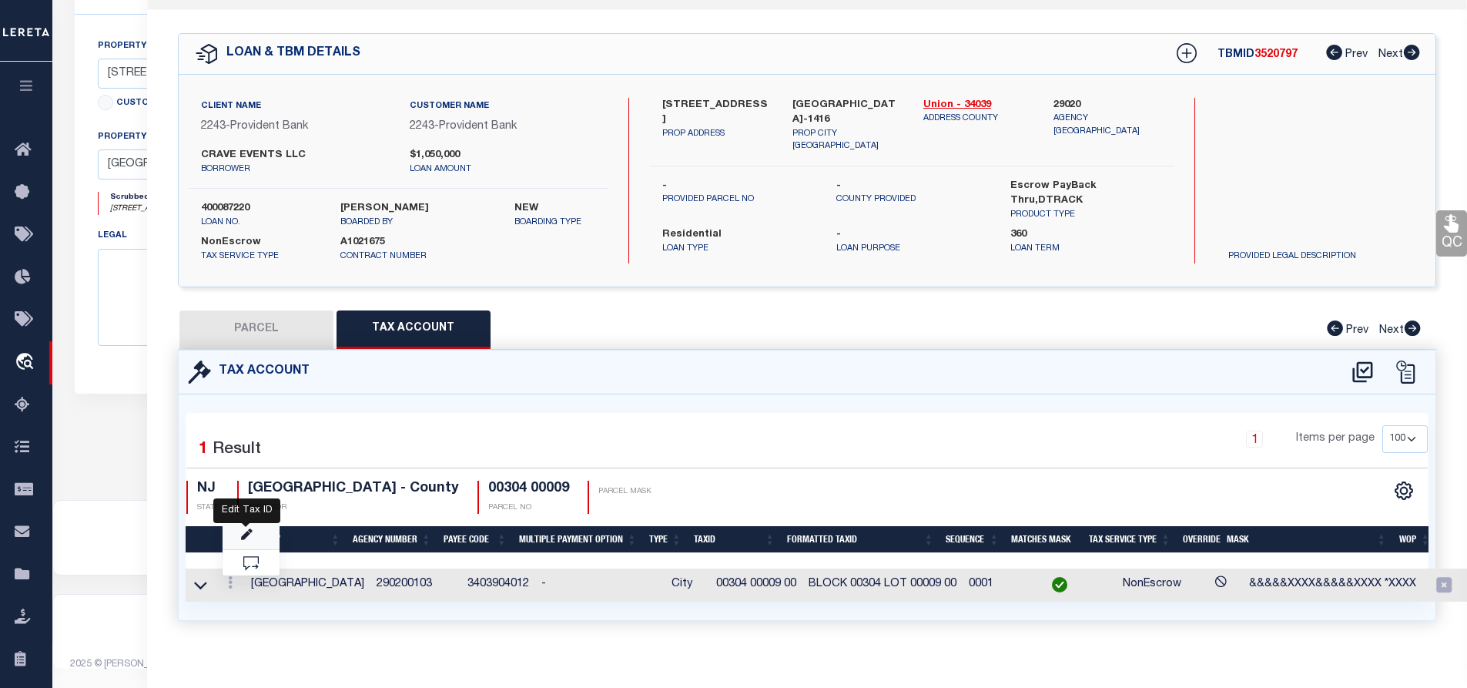
click at [245, 536] on icon "" at bounding box center [247, 535] width 12 height 12
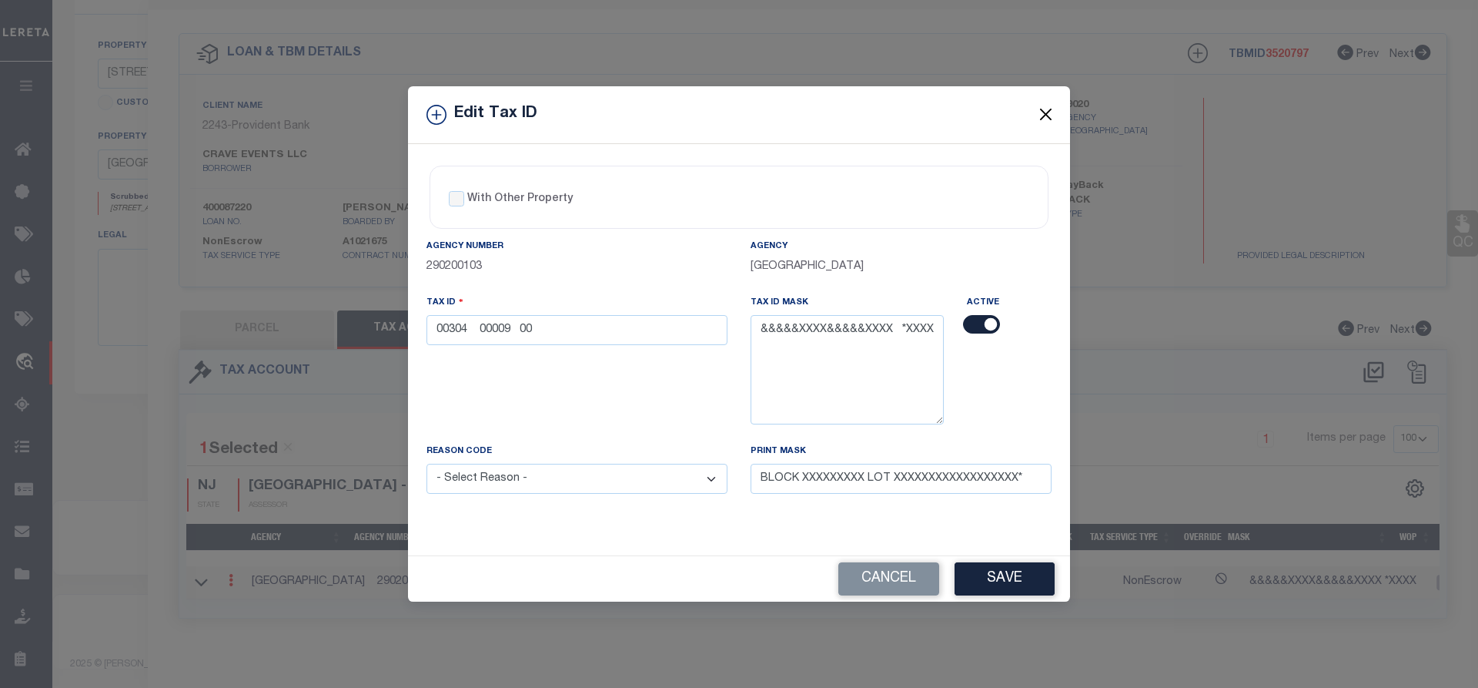
click at [1043, 112] on button "Close" at bounding box center [1046, 115] width 20 height 20
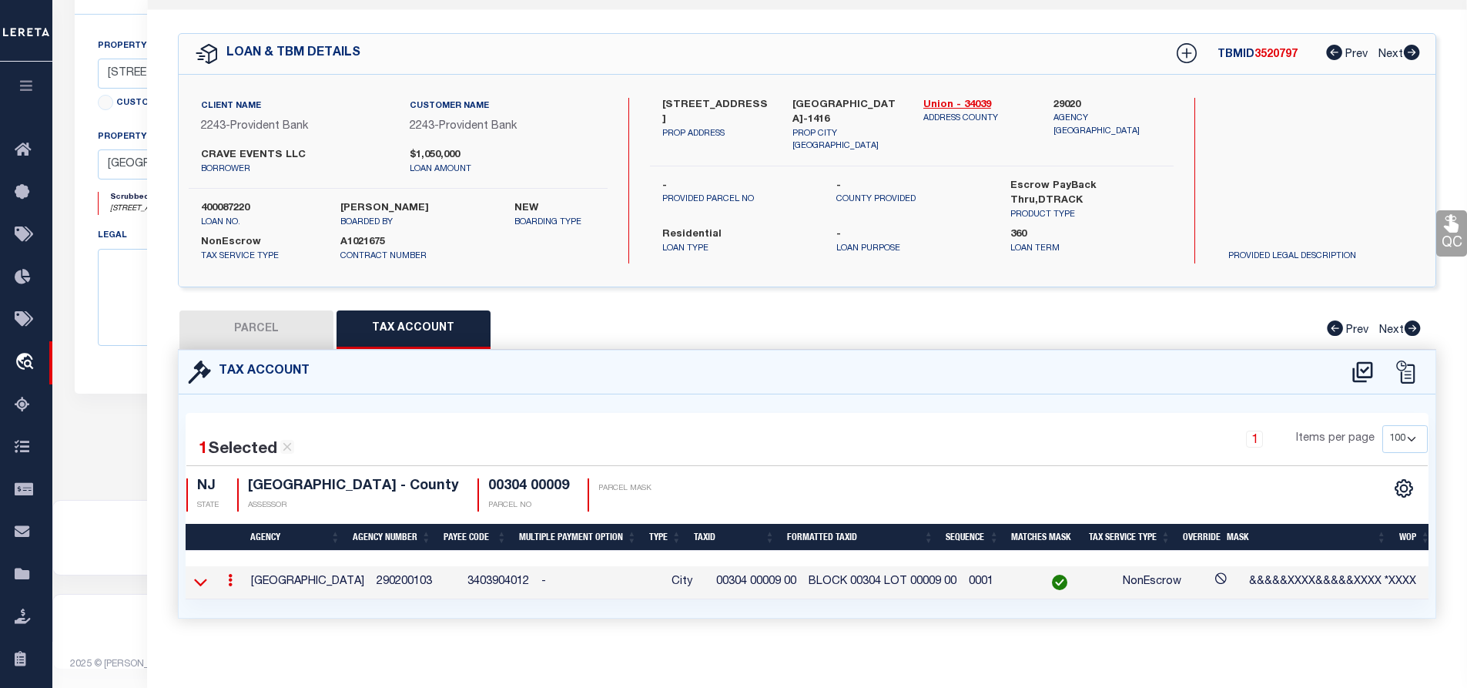
click at [203, 584] on icon at bounding box center [200, 582] width 13 height 16
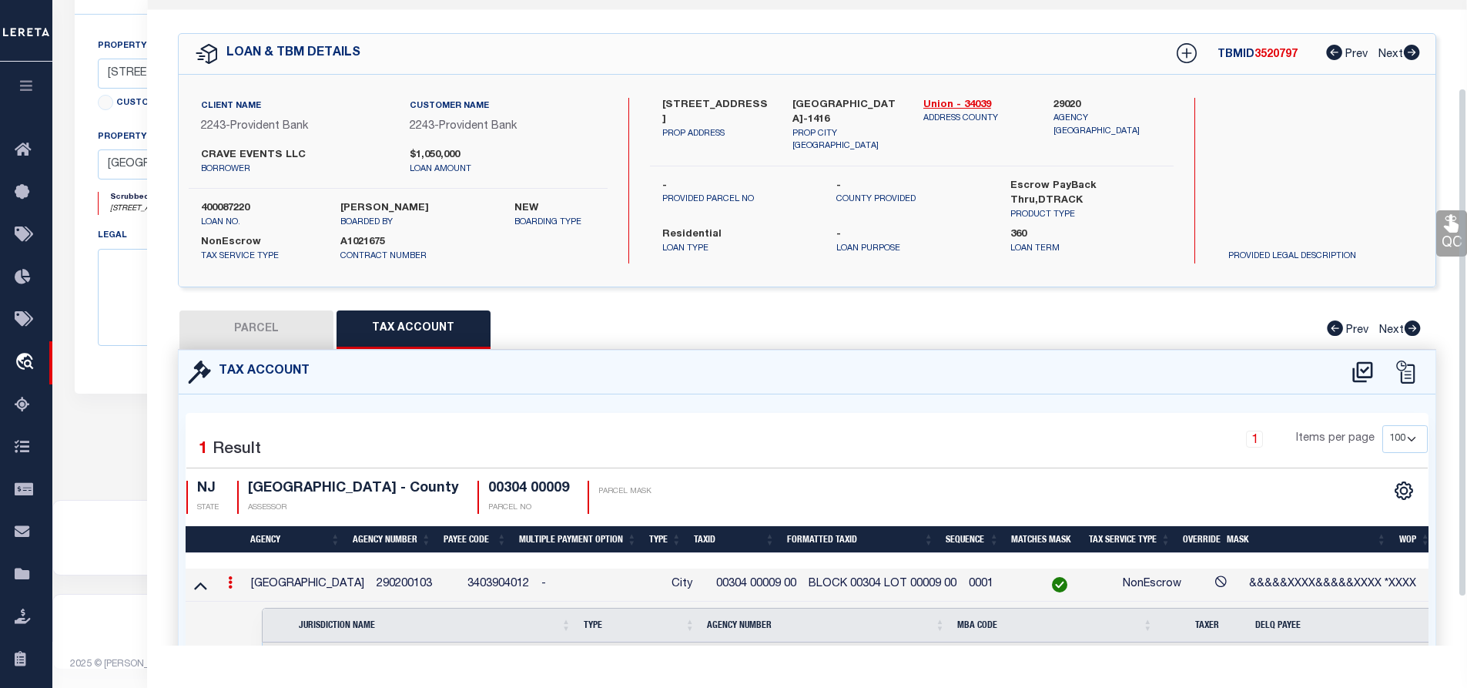
scroll to position [172, 0]
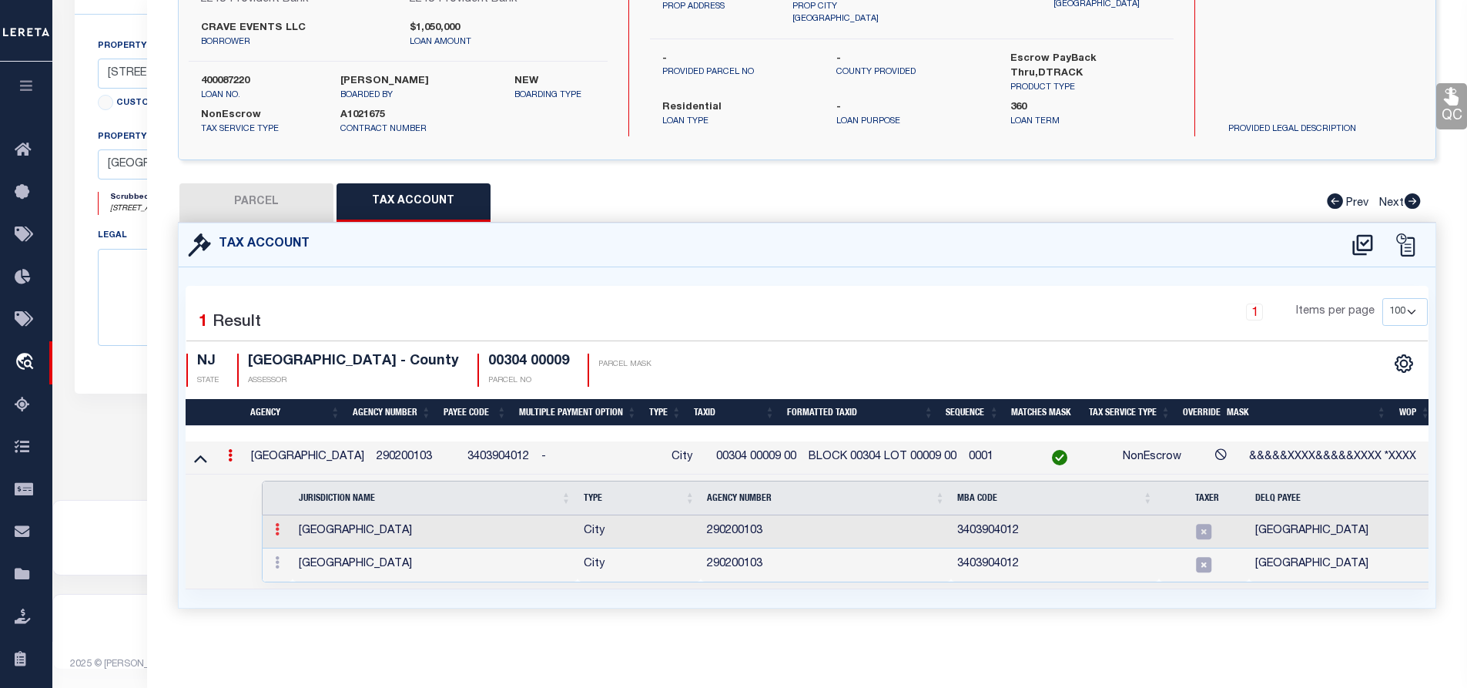
click at [275, 523] on icon at bounding box center [277, 529] width 5 height 12
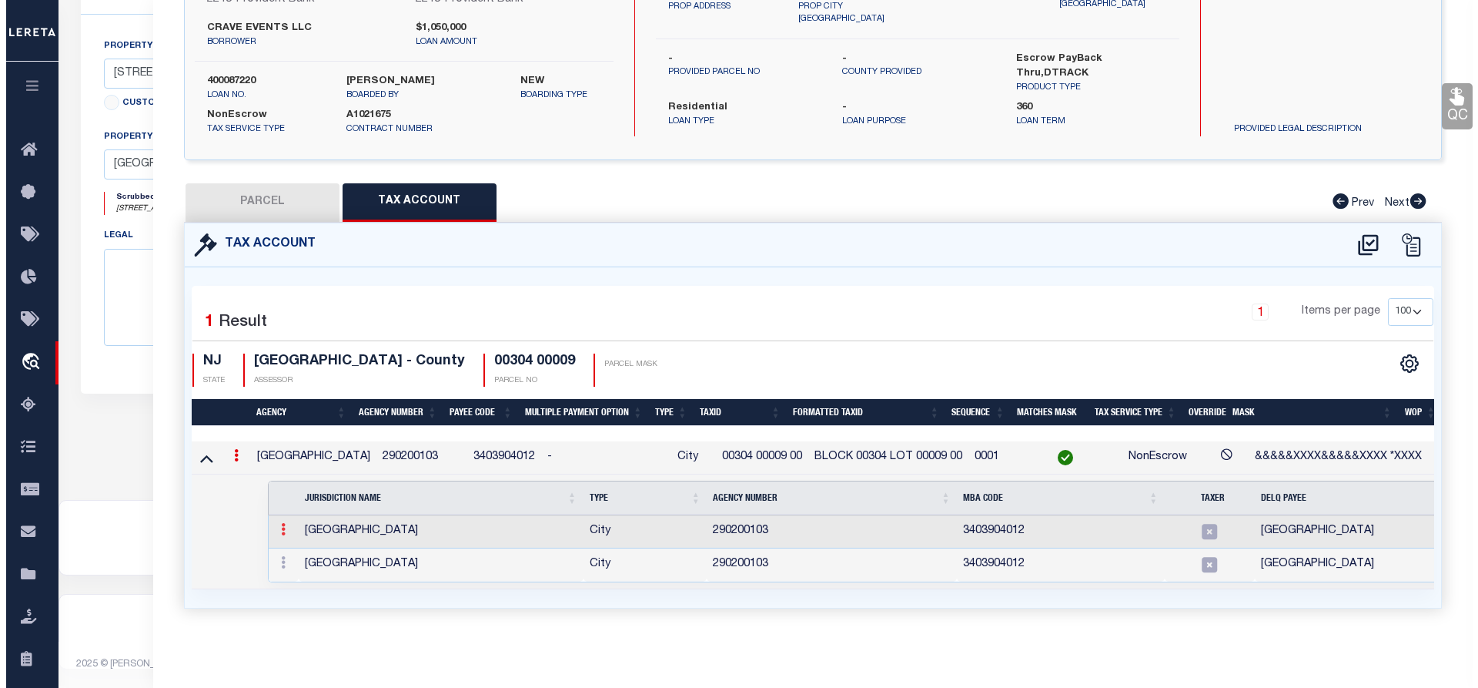
scroll to position [151, 0]
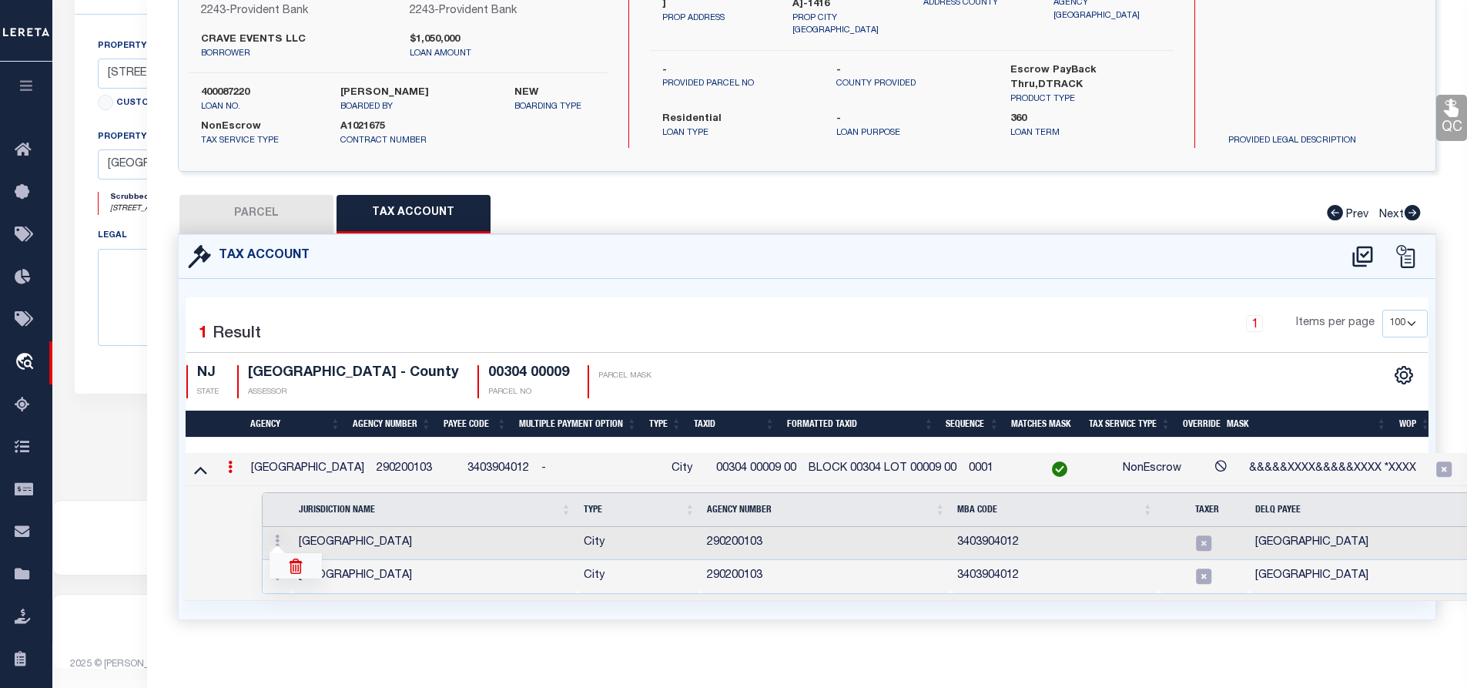
click at [292, 563] on img at bounding box center [295, 565] width 15 height 15
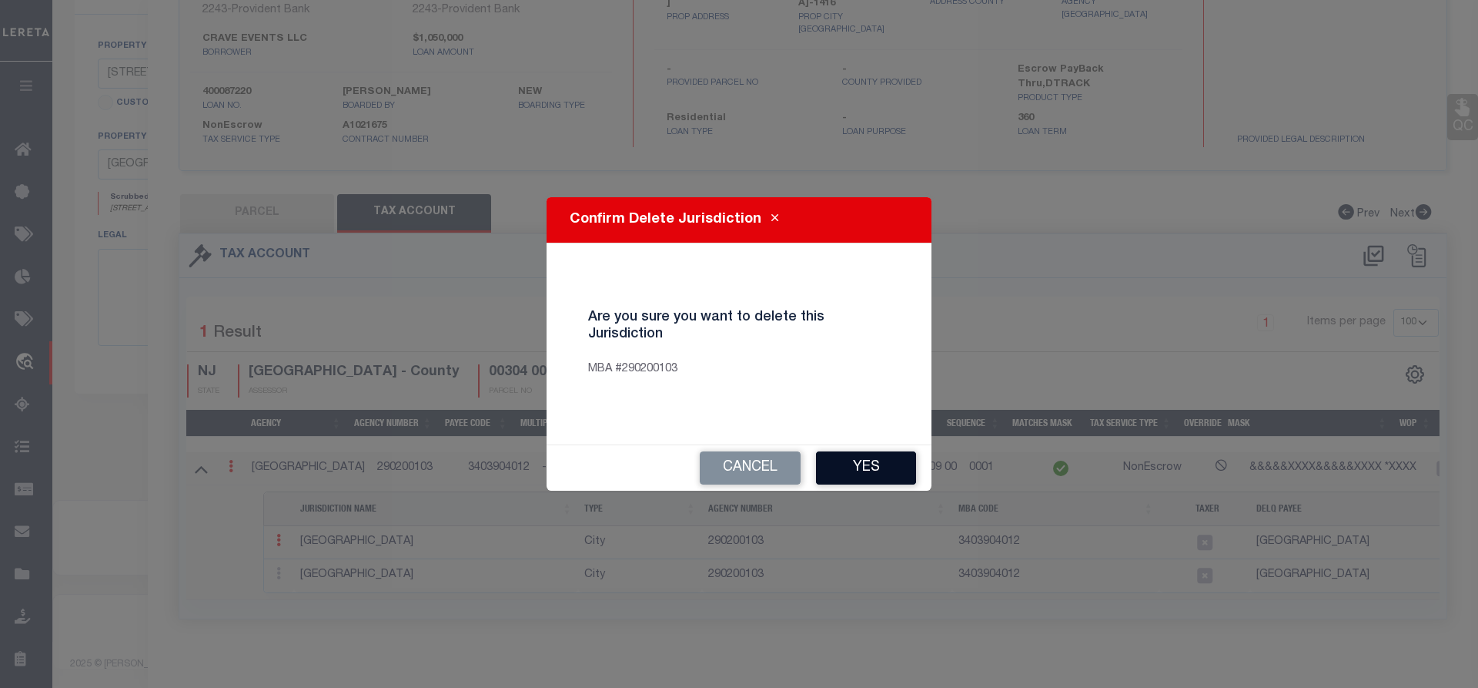
click at [859, 465] on button "Yes" at bounding box center [866, 467] width 100 height 33
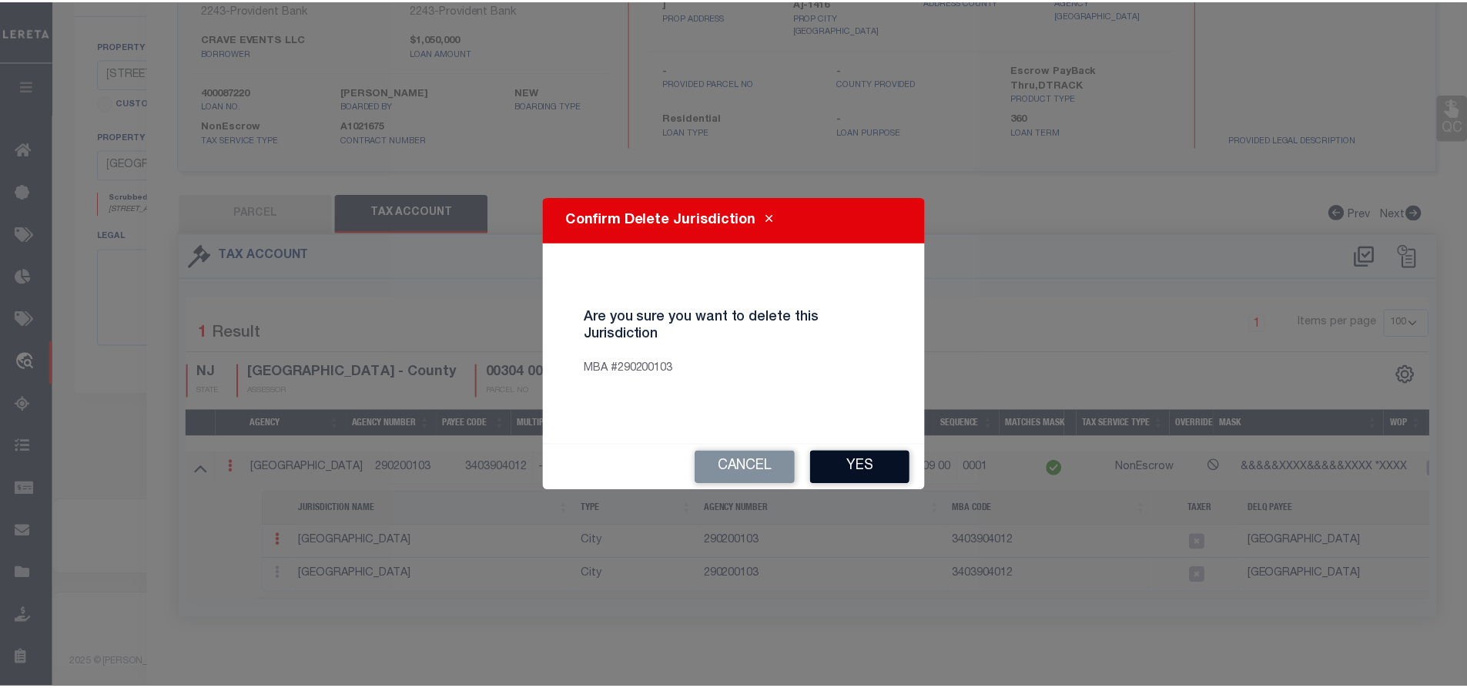
scroll to position [561, 0]
select select "100"
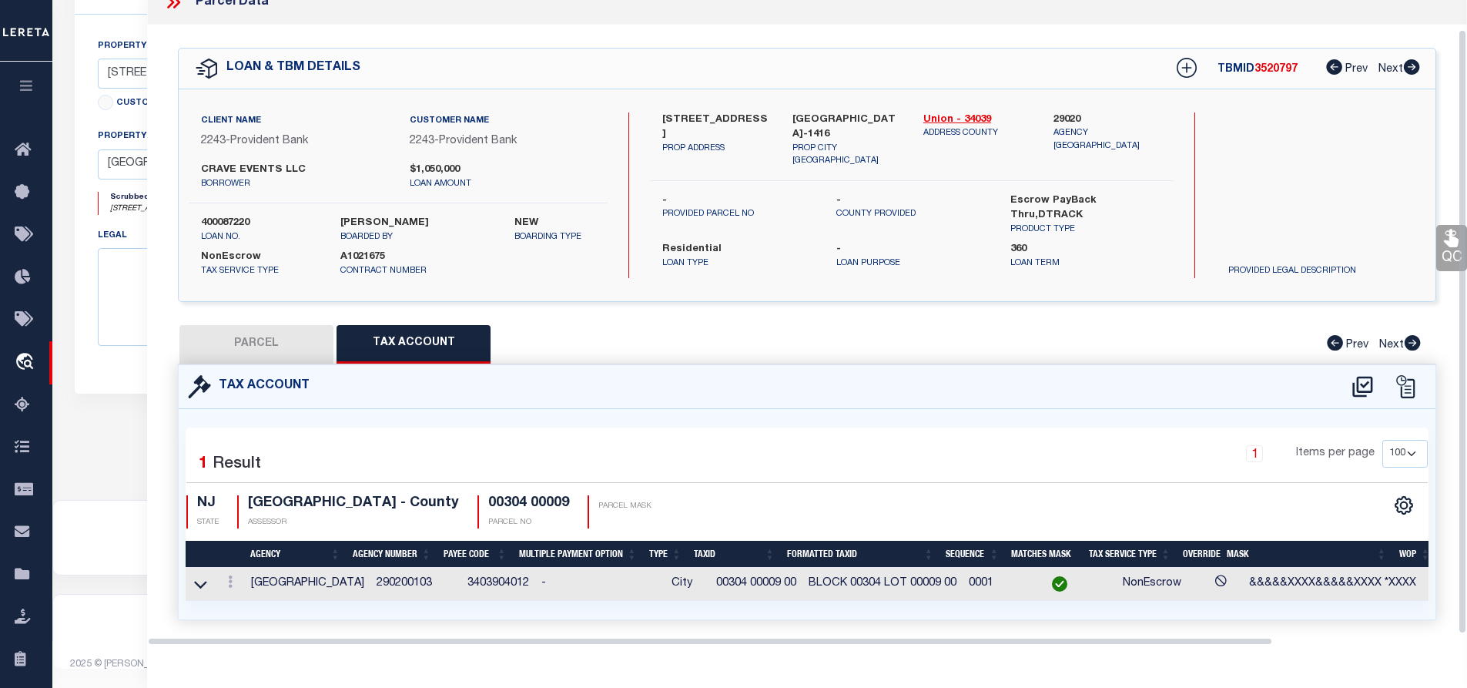
scroll to position [56, 0]
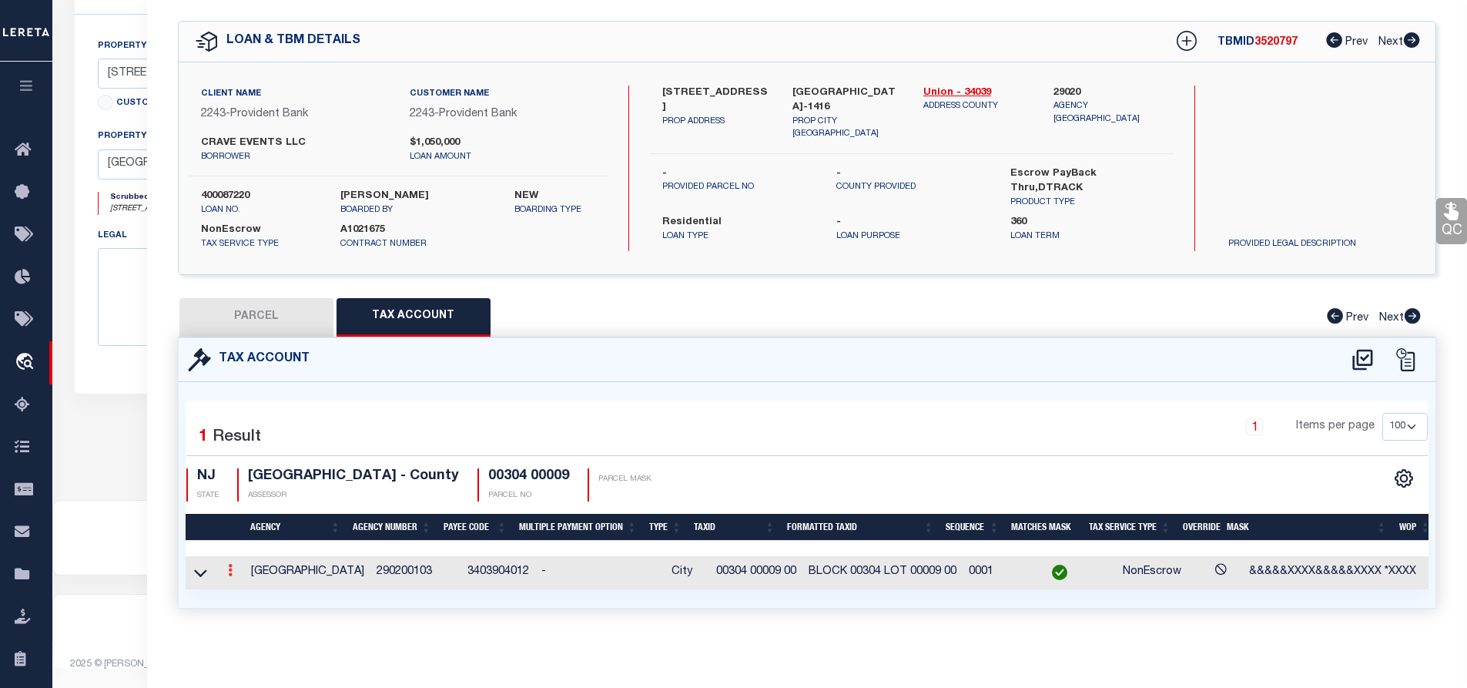
click at [229, 565] on icon at bounding box center [230, 570] width 5 height 12
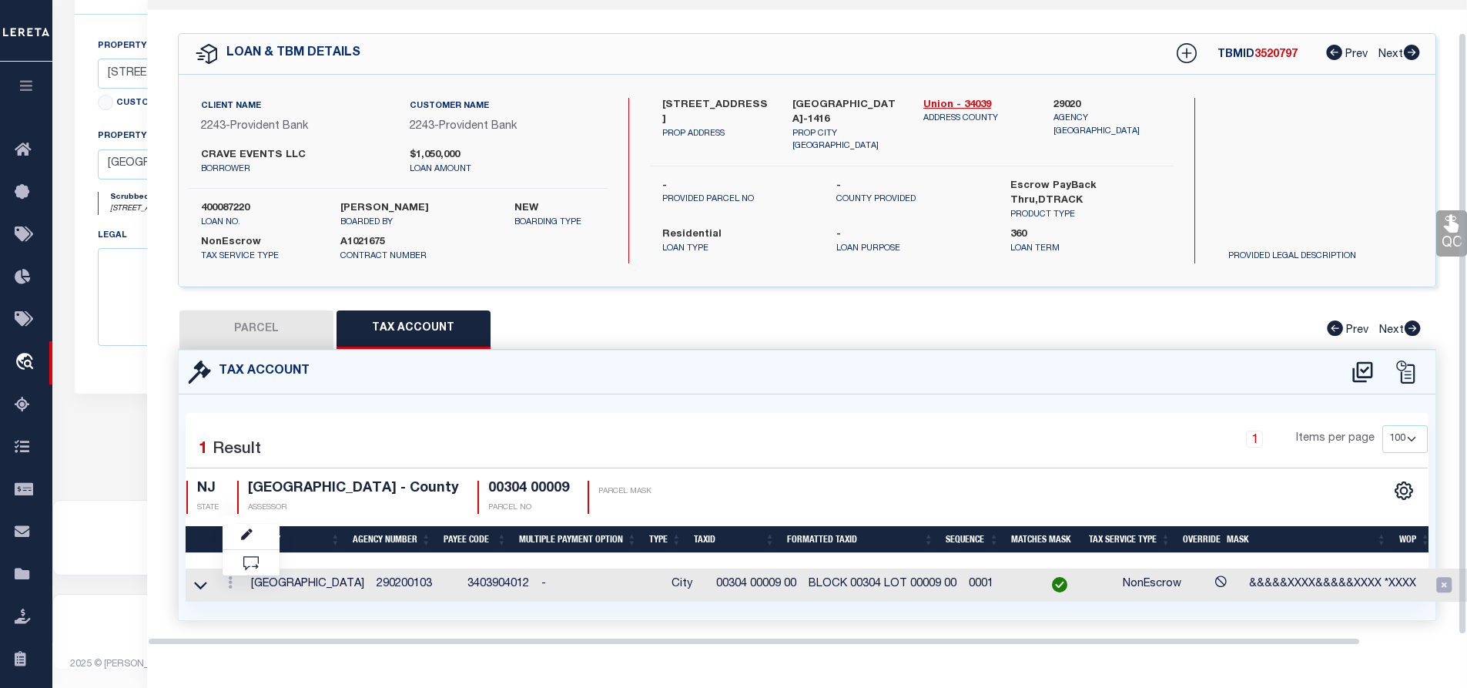
scroll to position [561, 0]
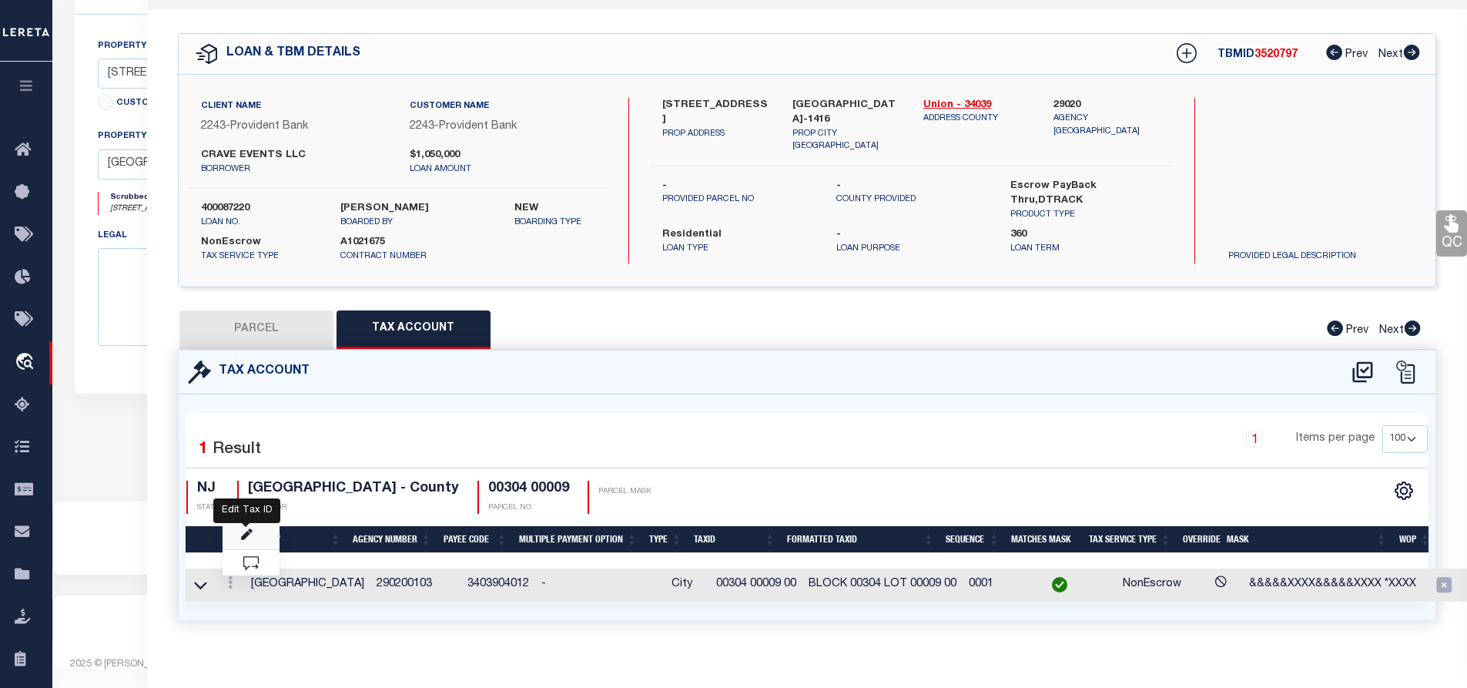
click at [243, 534] on icon "" at bounding box center [247, 535] width 12 height 12
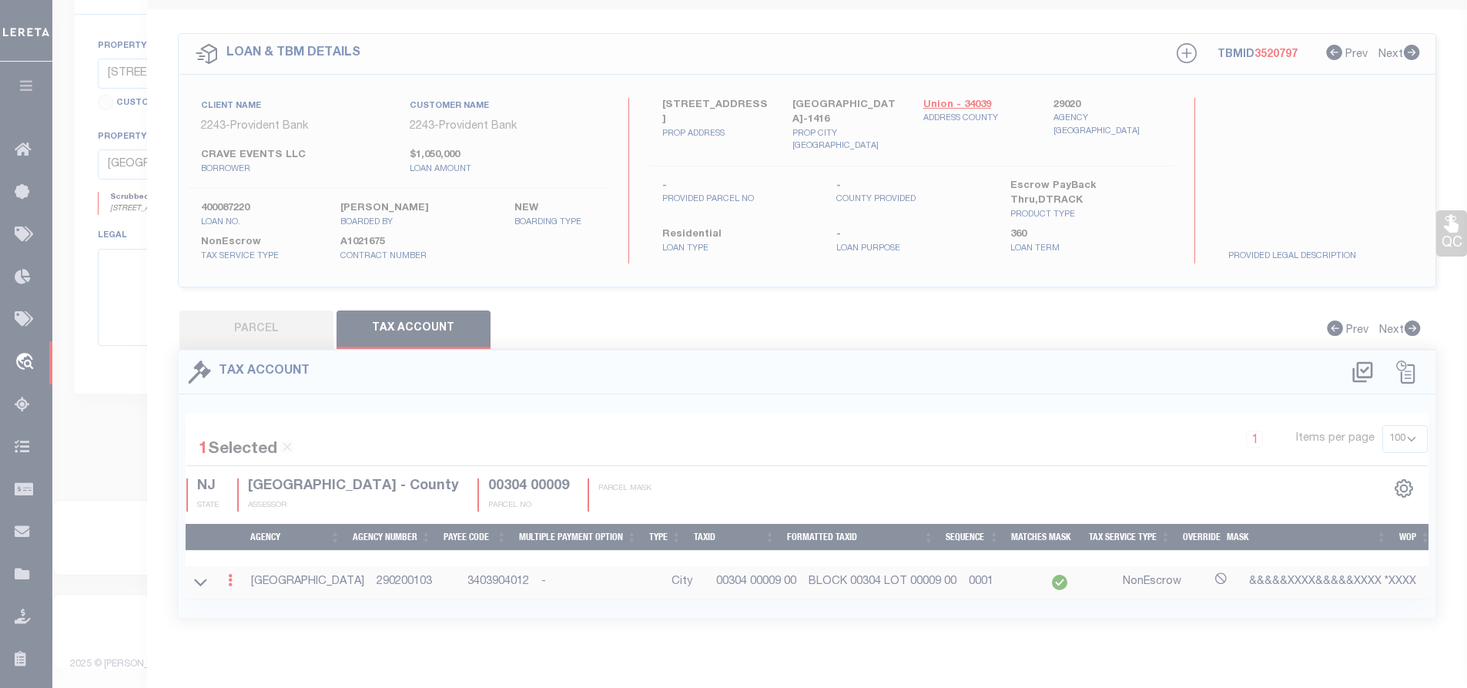
scroll to position [494, 0]
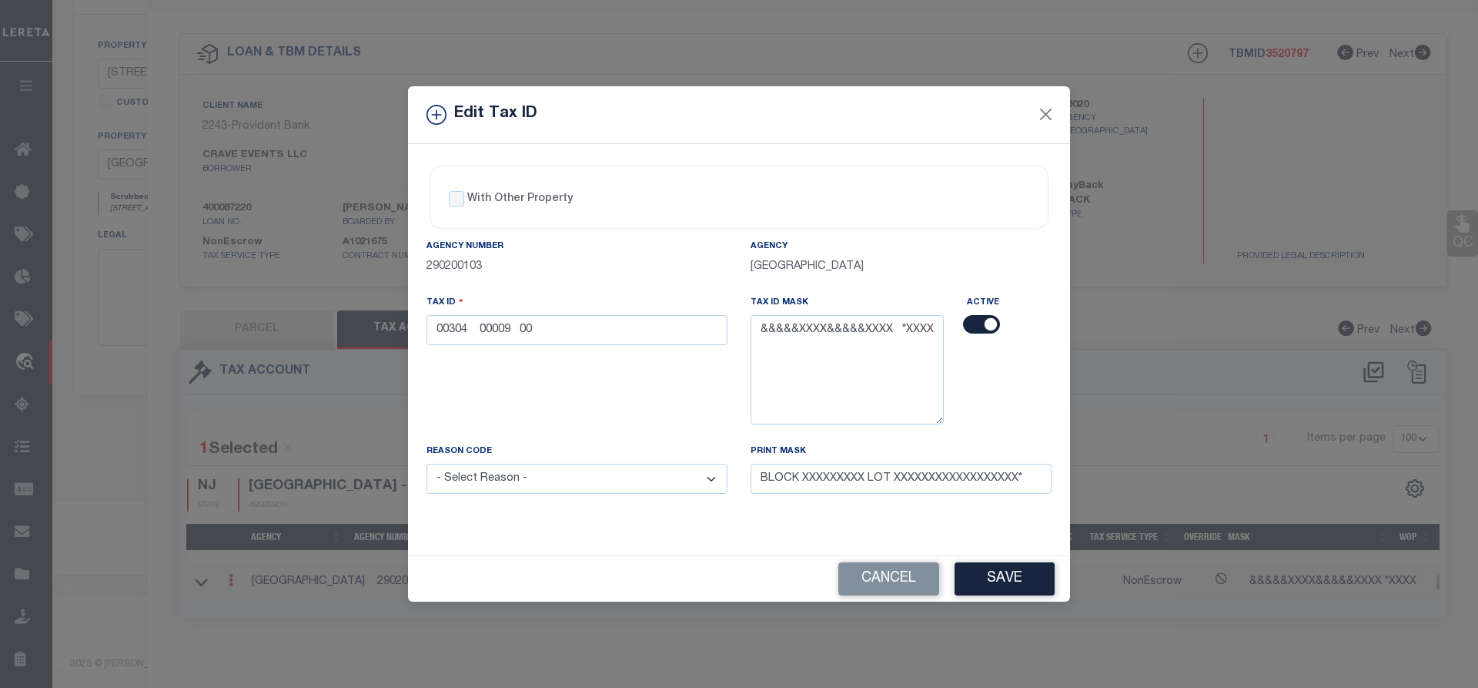
click at [899, 580] on button "Cancel" at bounding box center [889, 578] width 101 height 33
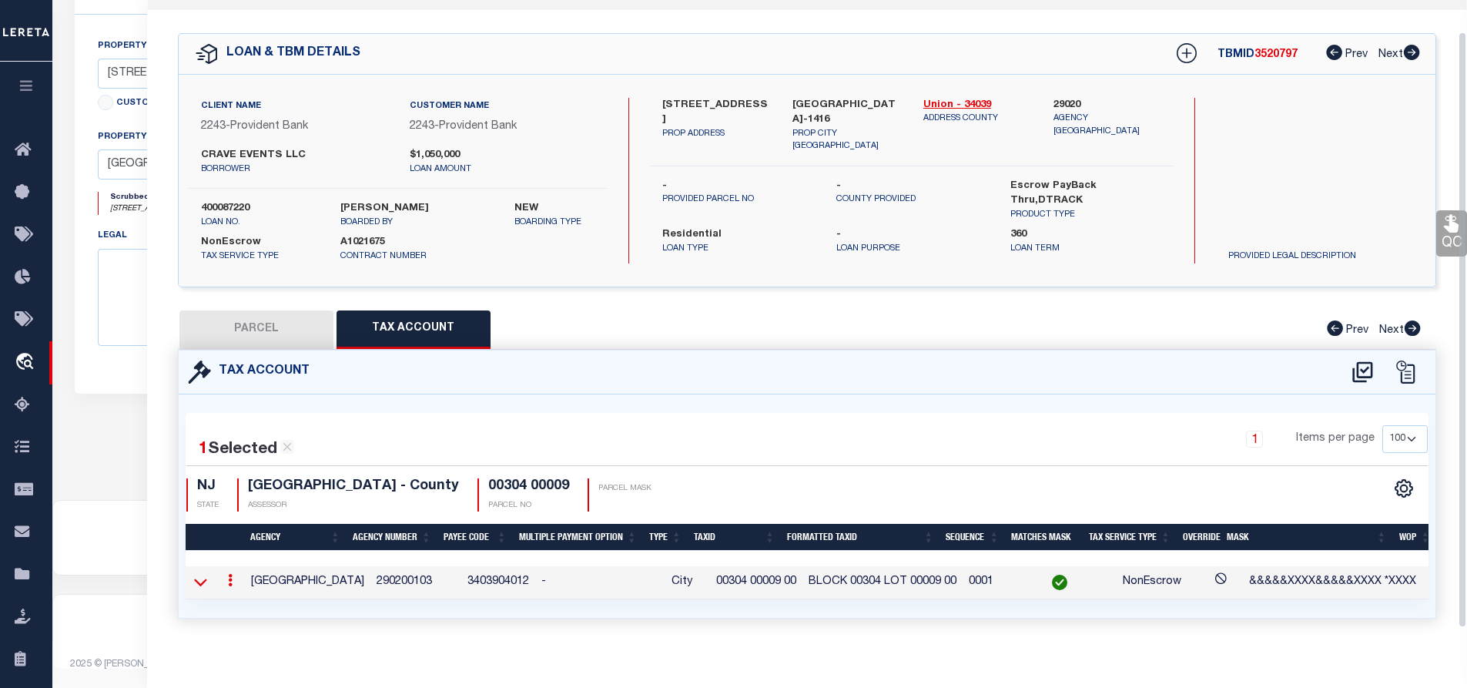
click at [199, 581] on icon at bounding box center [200, 582] width 13 height 16
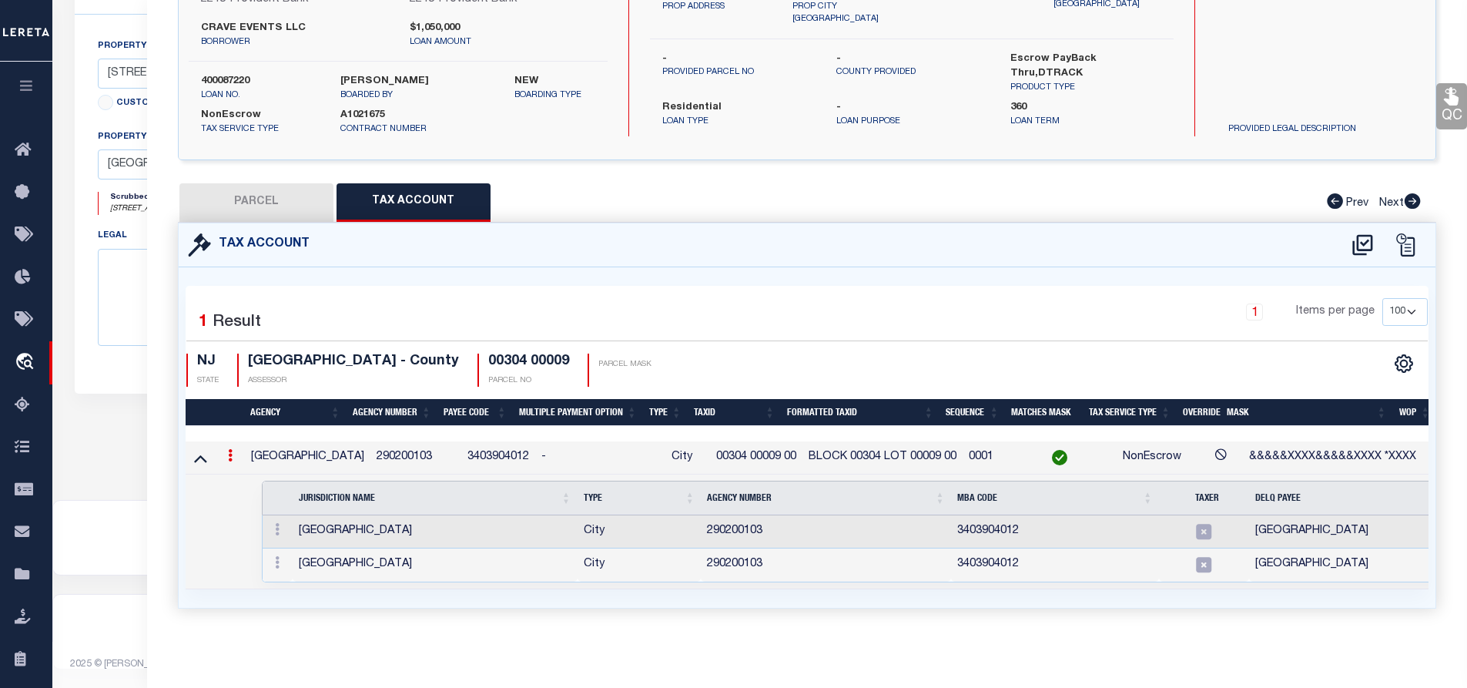
scroll to position [0, 154]
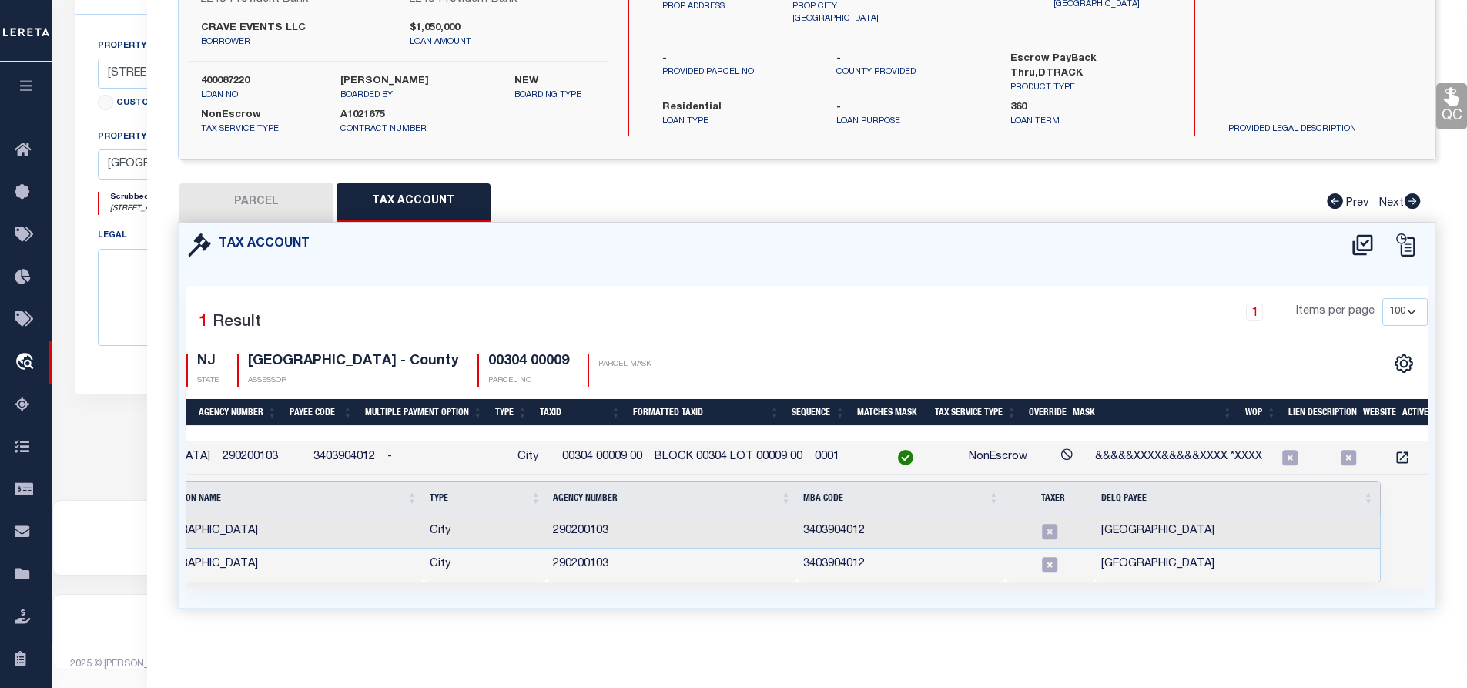
drag, startPoint x: 398, startPoint y: 577, endPoint x: 267, endPoint y: 577, distance: 130.9
click at [267, 577] on td "Selected 2 Results Items per page" at bounding box center [745, 531] width 1426 height 115
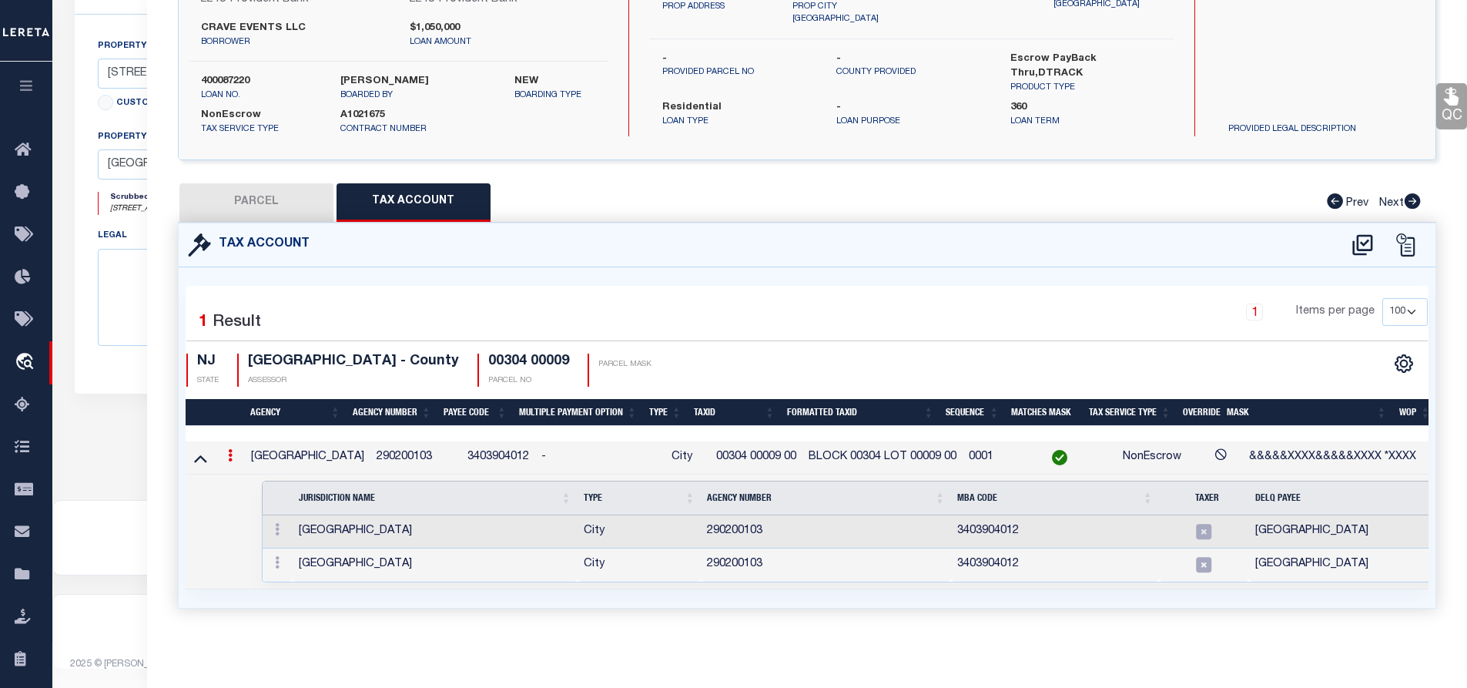
click at [228, 449] on icon at bounding box center [230, 455] width 5 height 12
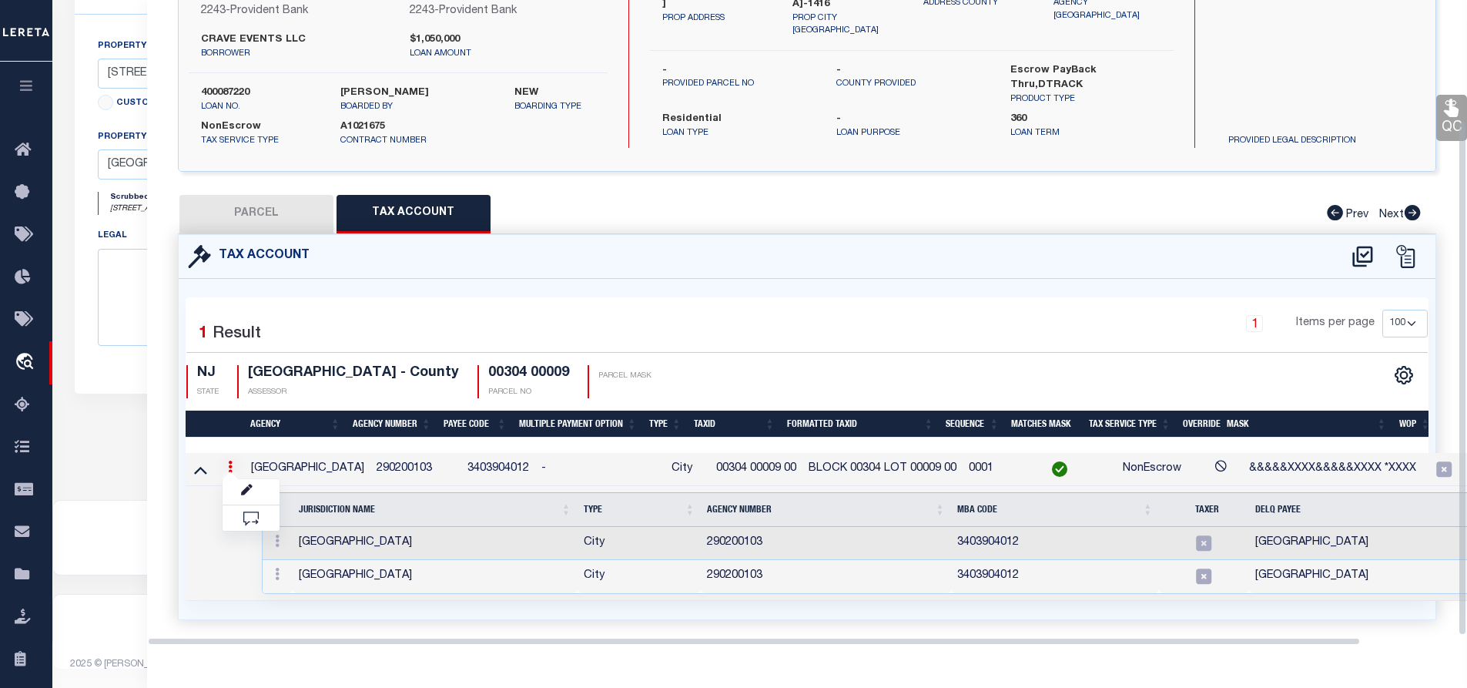
scroll to position [151, 0]
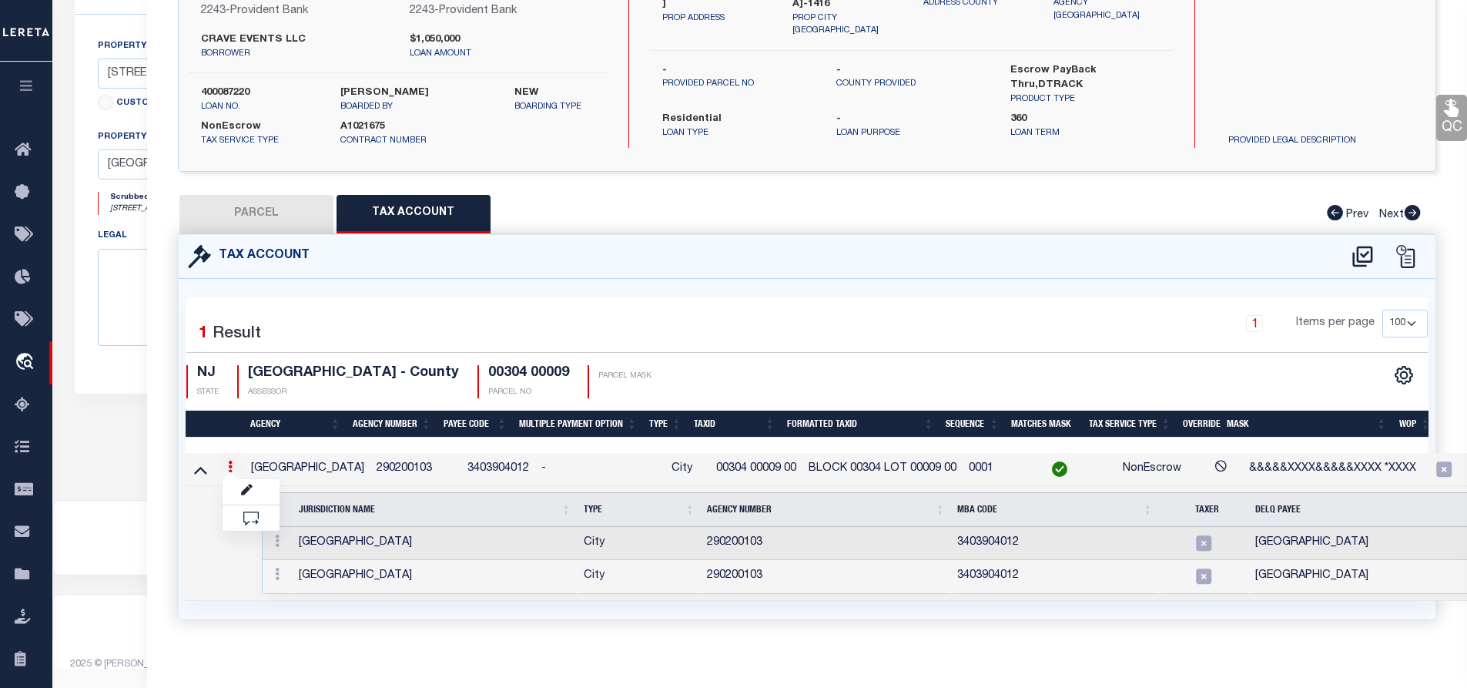
click at [367, 578] on td "[GEOGRAPHIC_DATA]" at bounding box center [435, 576] width 285 height 33
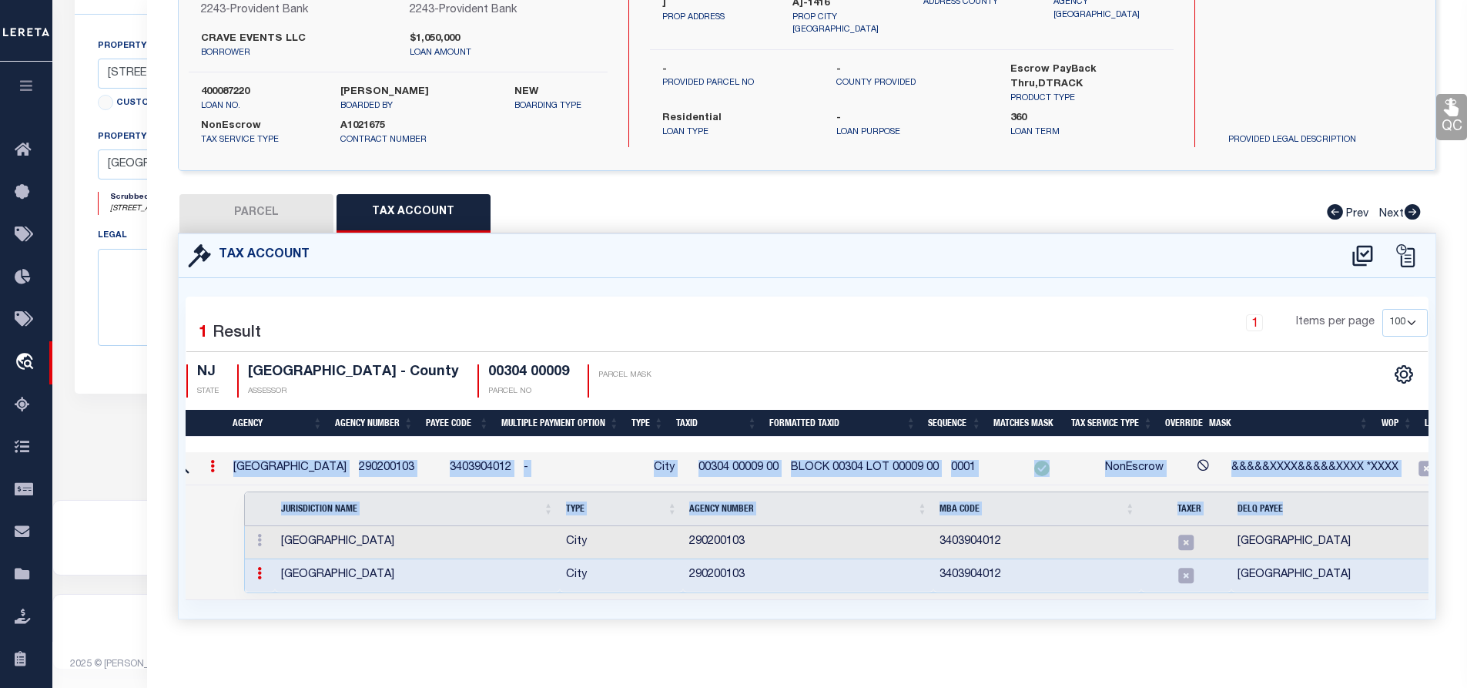
scroll to position [0, 0]
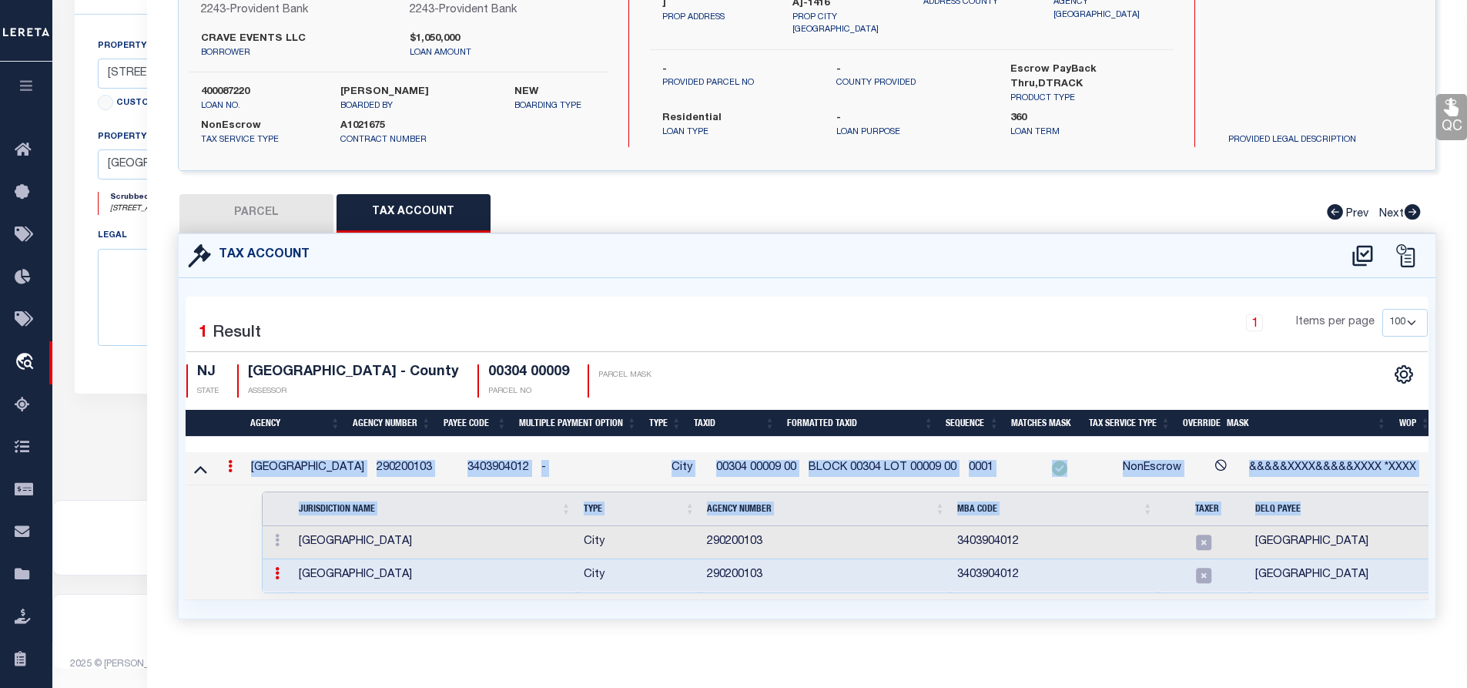
drag, startPoint x: 256, startPoint y: 599, endPoint x: 155, endPoint y: 602, distance: 101.7
click at [155, 602] on div "QC QC QC" at bounding box center [807, 275] width 1321 height 762
click at [231, 470] on icon at bounding box center [230, 466] width 5 height 12
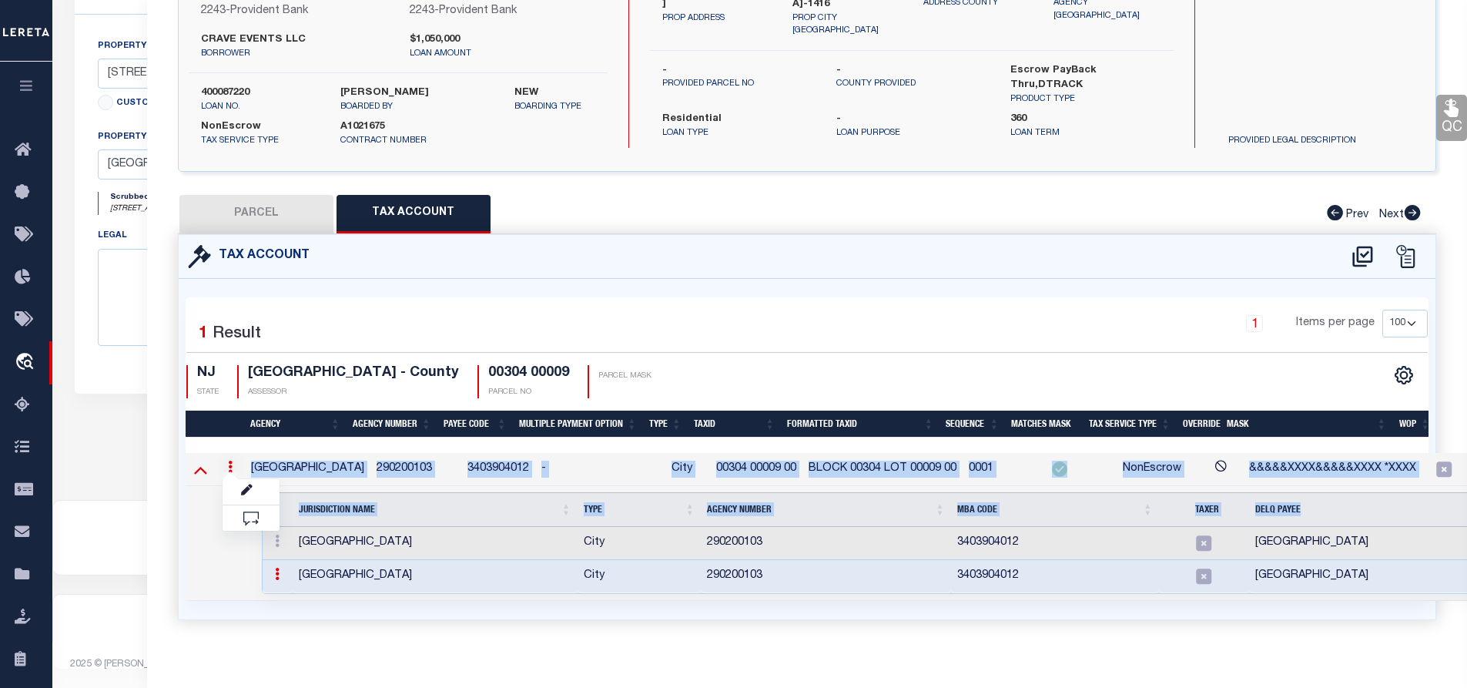
click at [200, 467] on icon at bounding box center [200, 471] width 13 height 8
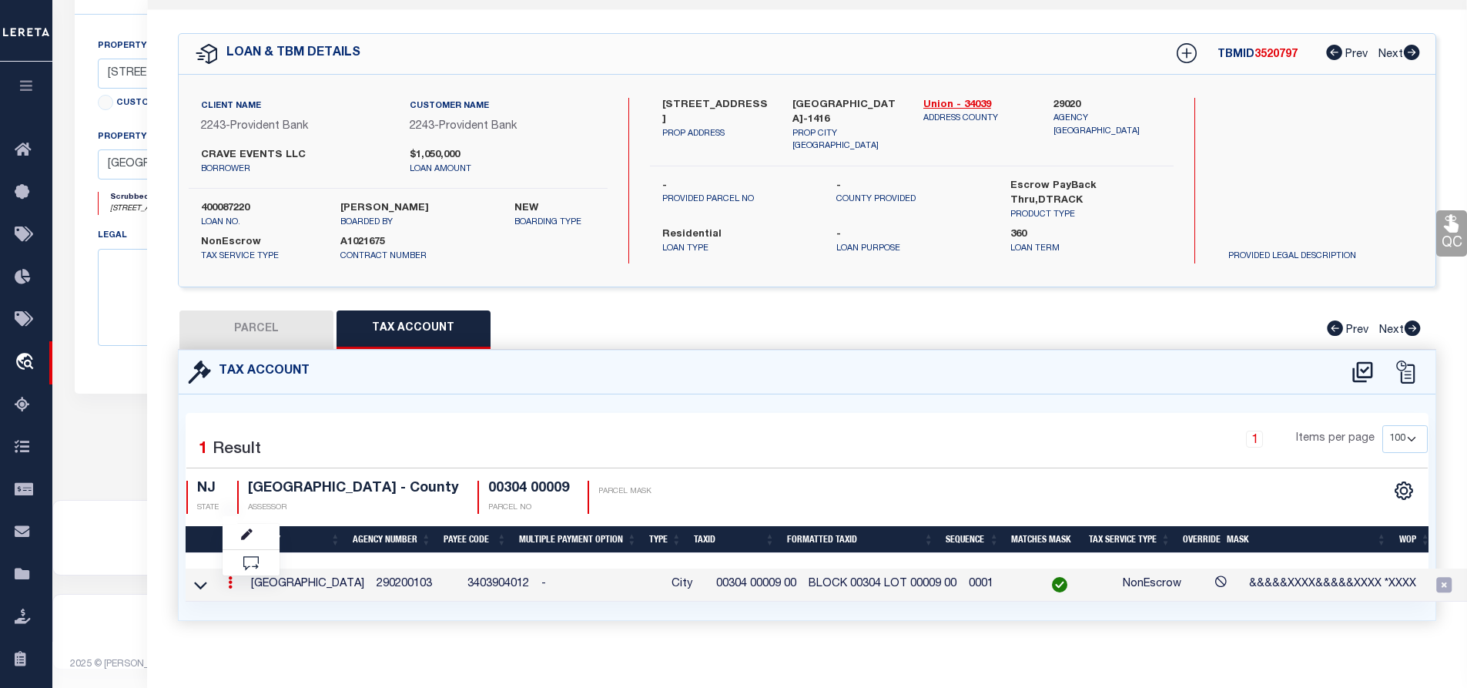
click at [457, 449] on div "1 Selected 1 Result" at bounding box center [332, 446] width 293 height 43
click at [243, 330] on button "PARCEL" at bounding box center [256, 329] width 154 height 39
select select "AS"
select select
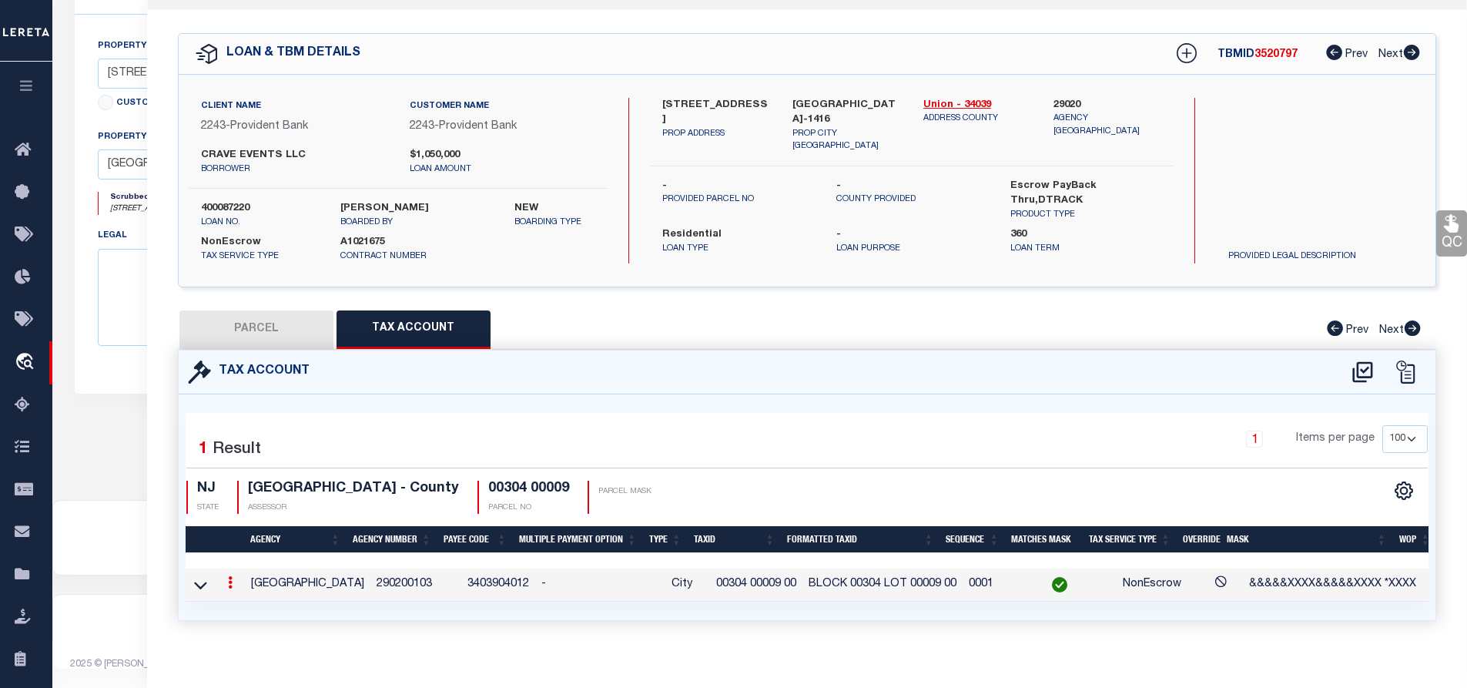
checkbox input "false"
select select "IP"
type input "[STREET_ADDRESS] LLC"
select select "AGW"
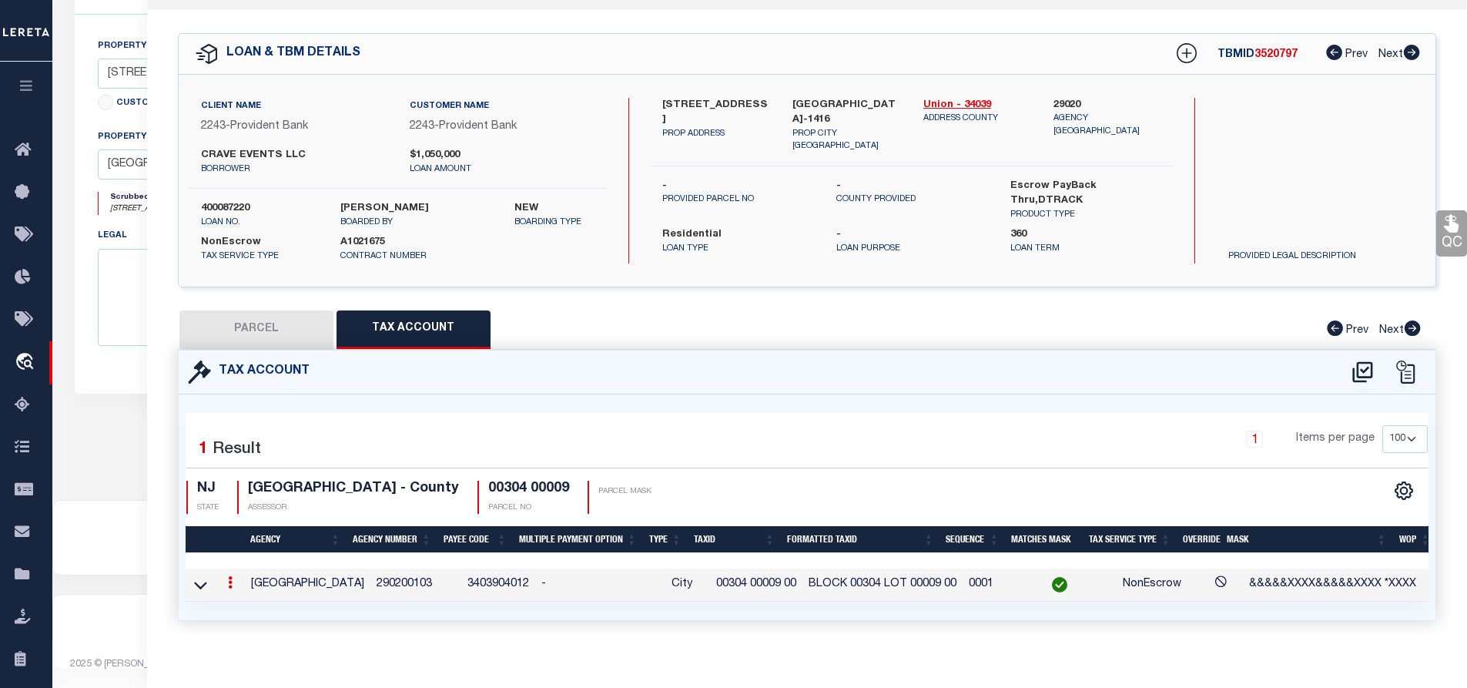
select select "LEG"
type input "[STREET_ADDRESS]"
type input "[GEOGRAPHIC_DATA]-1416"
type textarea "Block: 304 Lot: 9"
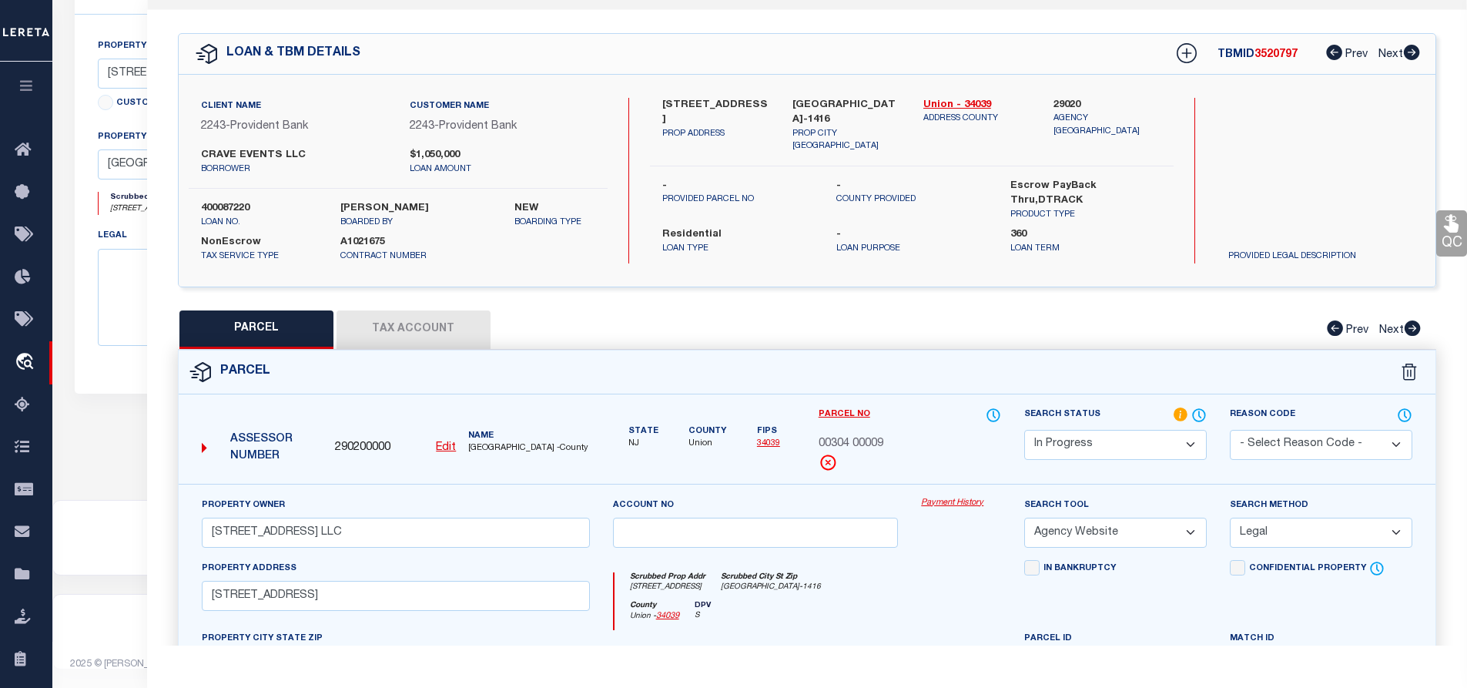
scroll to position [189, 0]
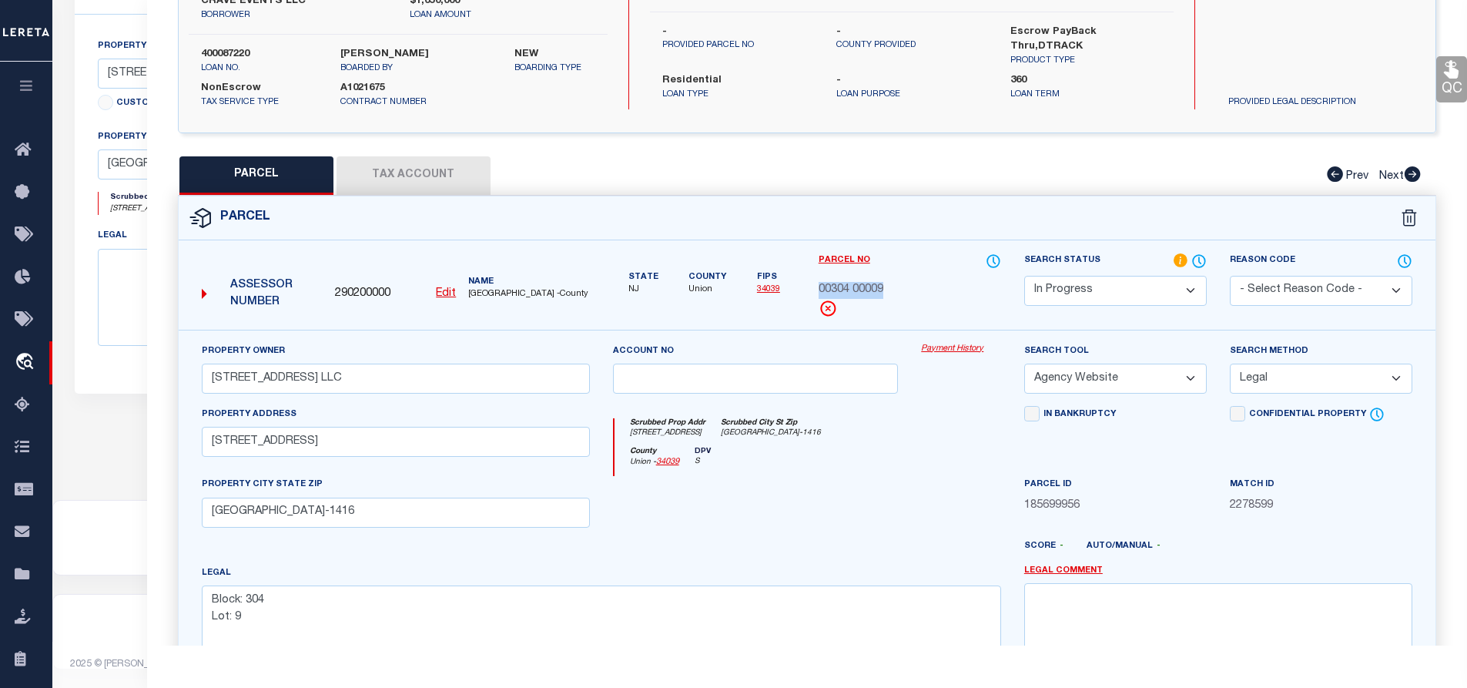
drag, startPoint x: 820, startPoint y: 286, endPoint x: 887, endPoint y: 288, distance: 67.0
click at [887, 288] on div "00304 00009" at bounding box center [910, 290] width 182 height 17
click at [414, 184] on button "Tax Account" at bounding box center [414, 175] width 154 height 39
select select "100"
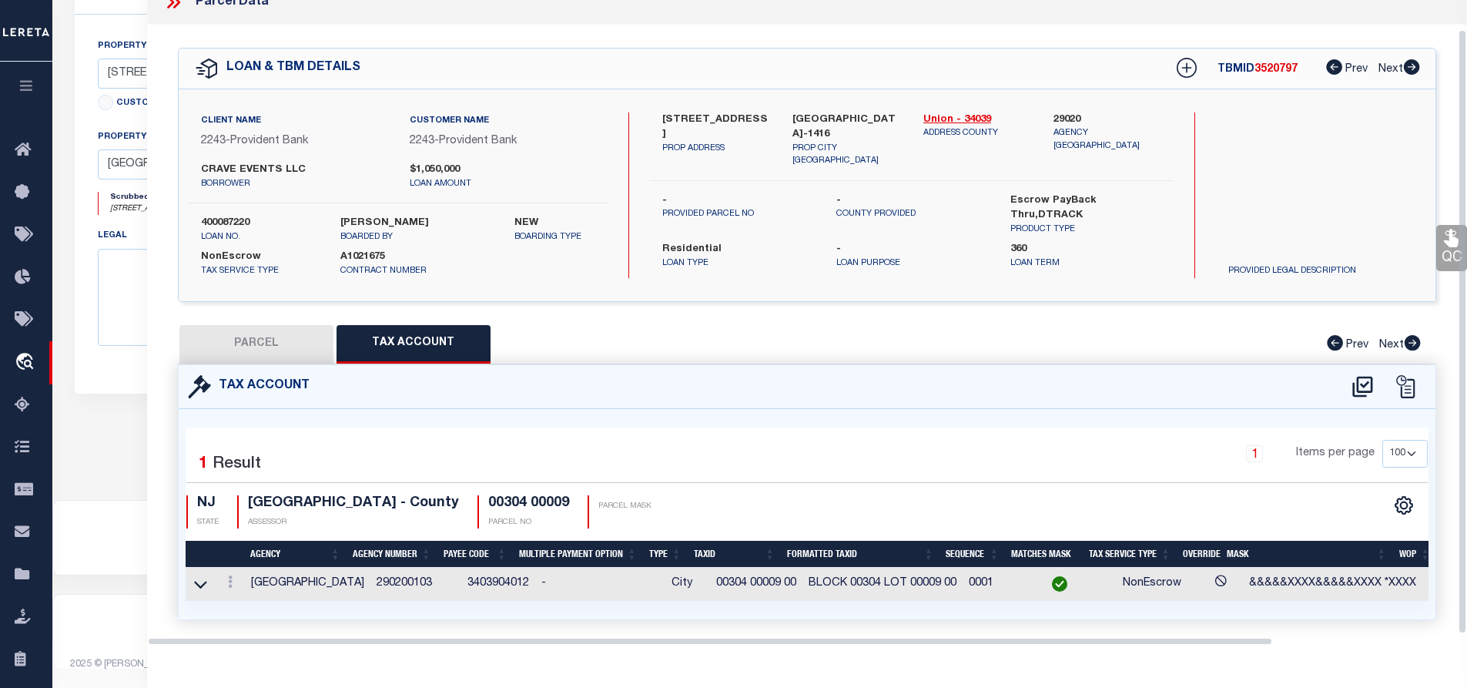
scroll to position [56, 0]
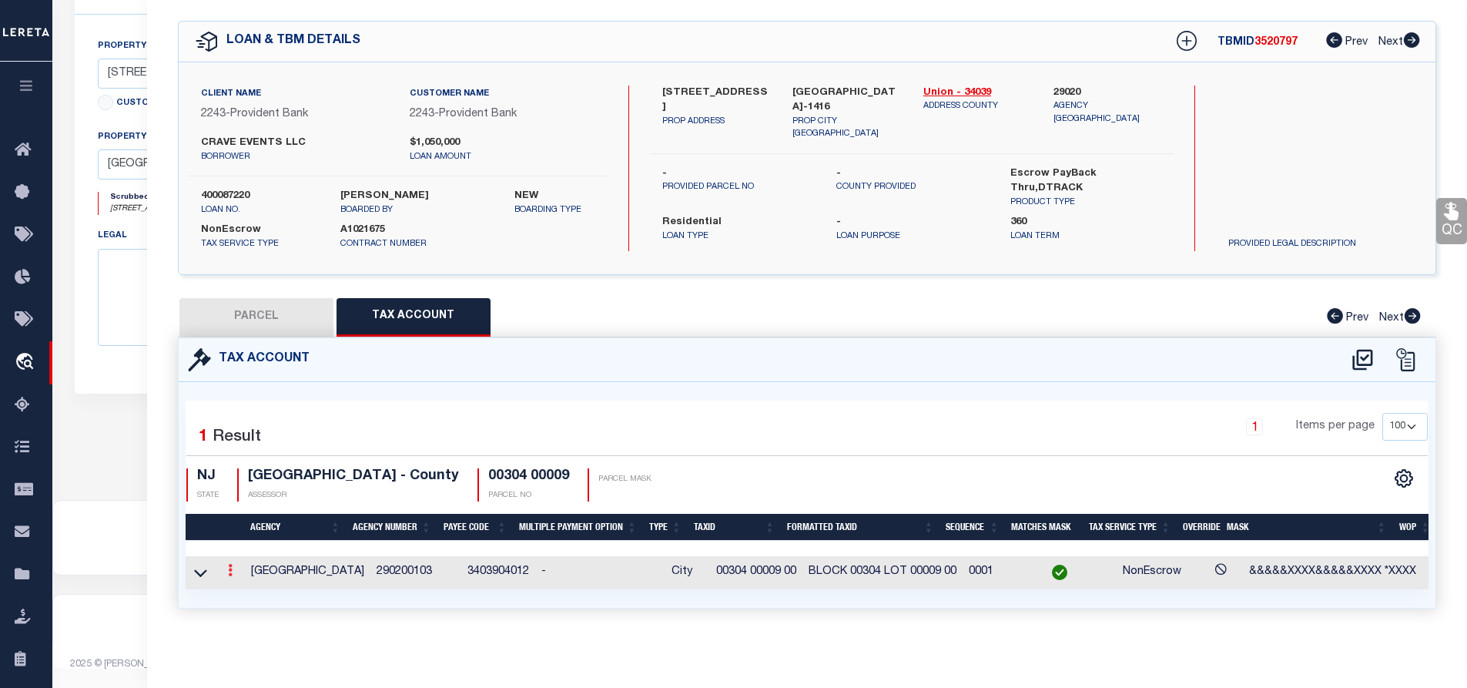
click at [230, 568] on icon at bounding box center [230, 570] width 5 height 12
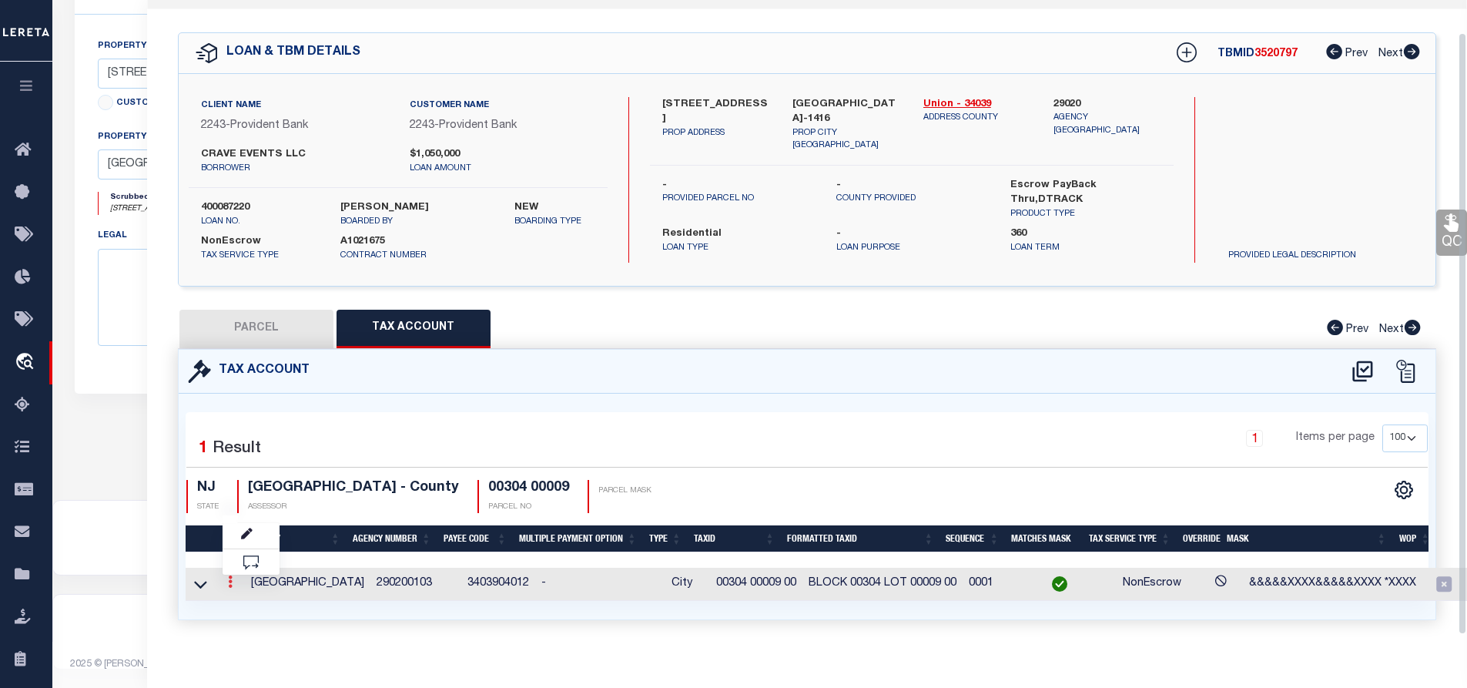
scroll to position [35, 0]
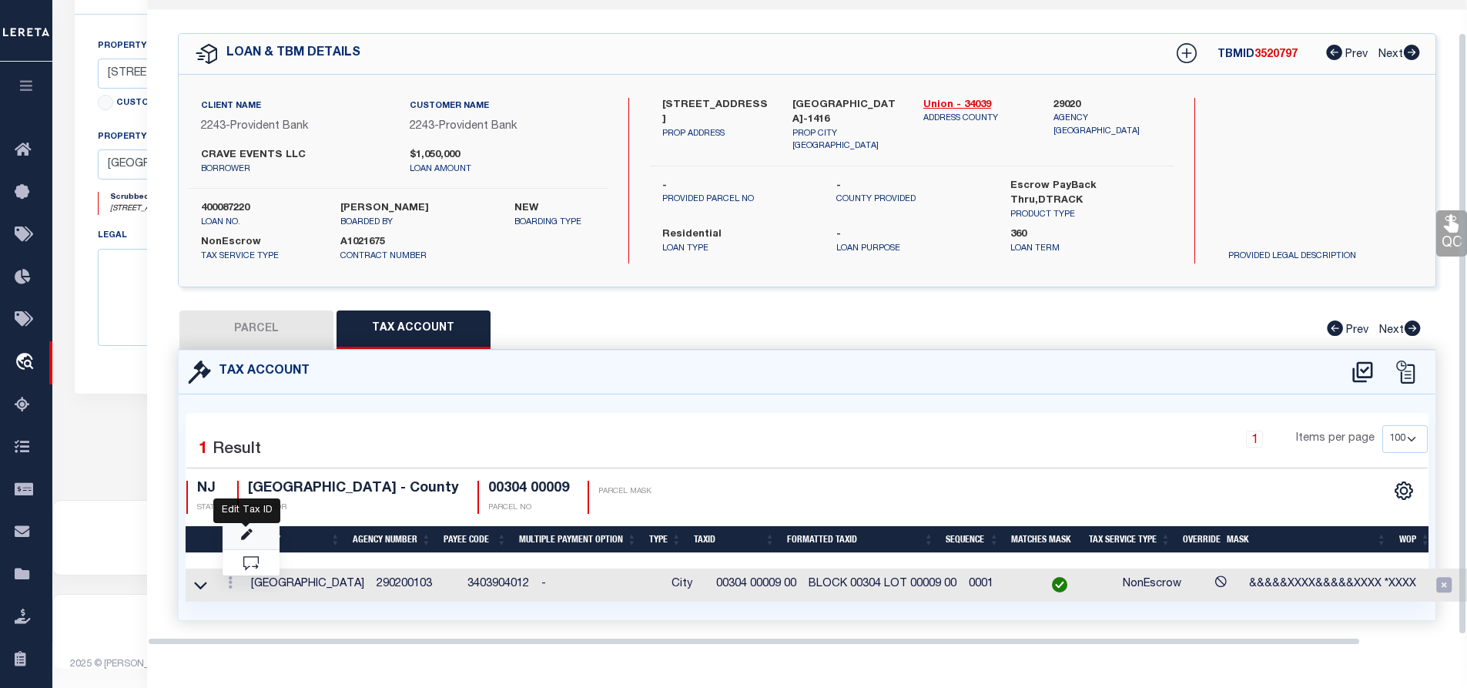
click at [251, 530] on icon "" at bounding box center [247, 535] width 12 height 12
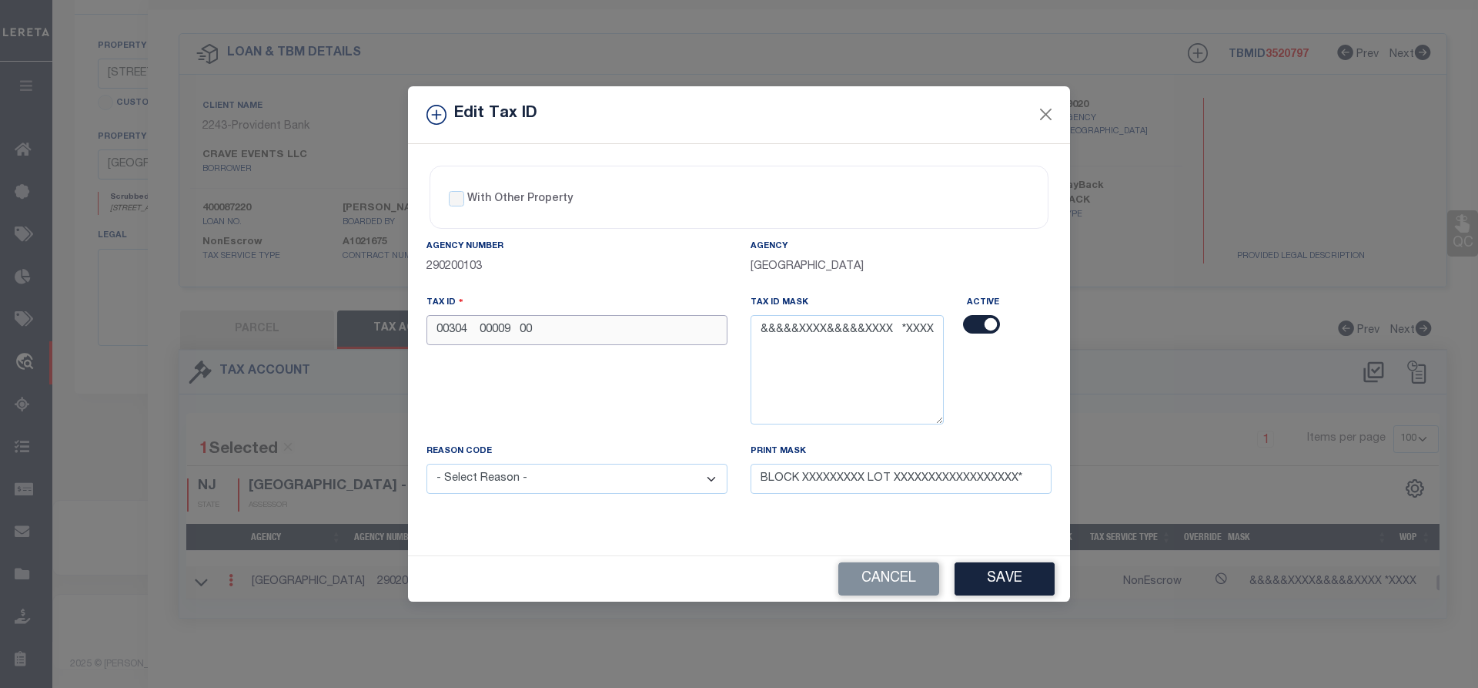
drag, startPoint x: 521, startPoint y: 332, endPoint x: 557, endPoint y: 330, distance: 35.5
click at [557, 330] on input "00304 00009 00" at bounding box center [577, 330] width 301 height 30
click at [557, 330] on input "00304 00009" at bounding box center [577, 330] width 301 height 30
type input "00304 00009"
click at [999, 575] on button "Save" at bounding box center [1005, 578] width 100 height 33
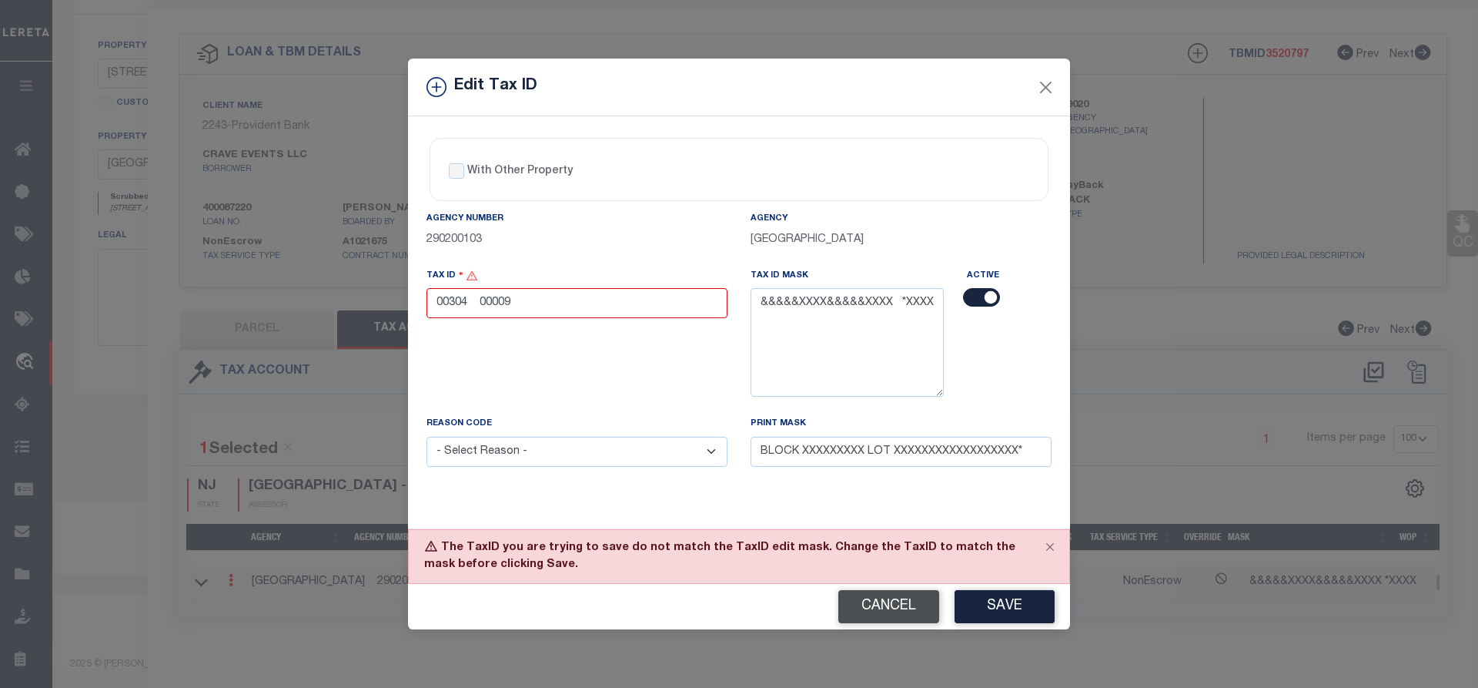
click at [900, 609] on button "Cancel" at bounding box center [889, 606] width 101 height 33
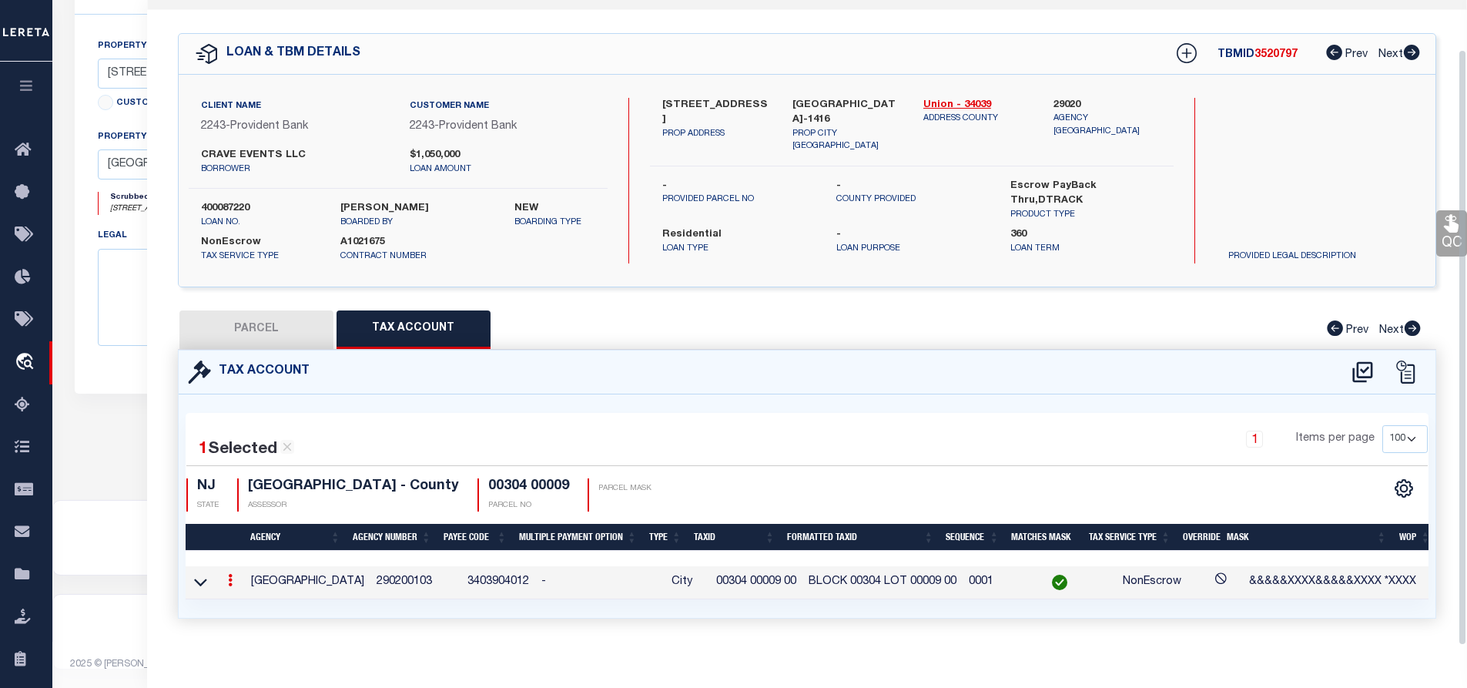
scroll to position [53, 0]
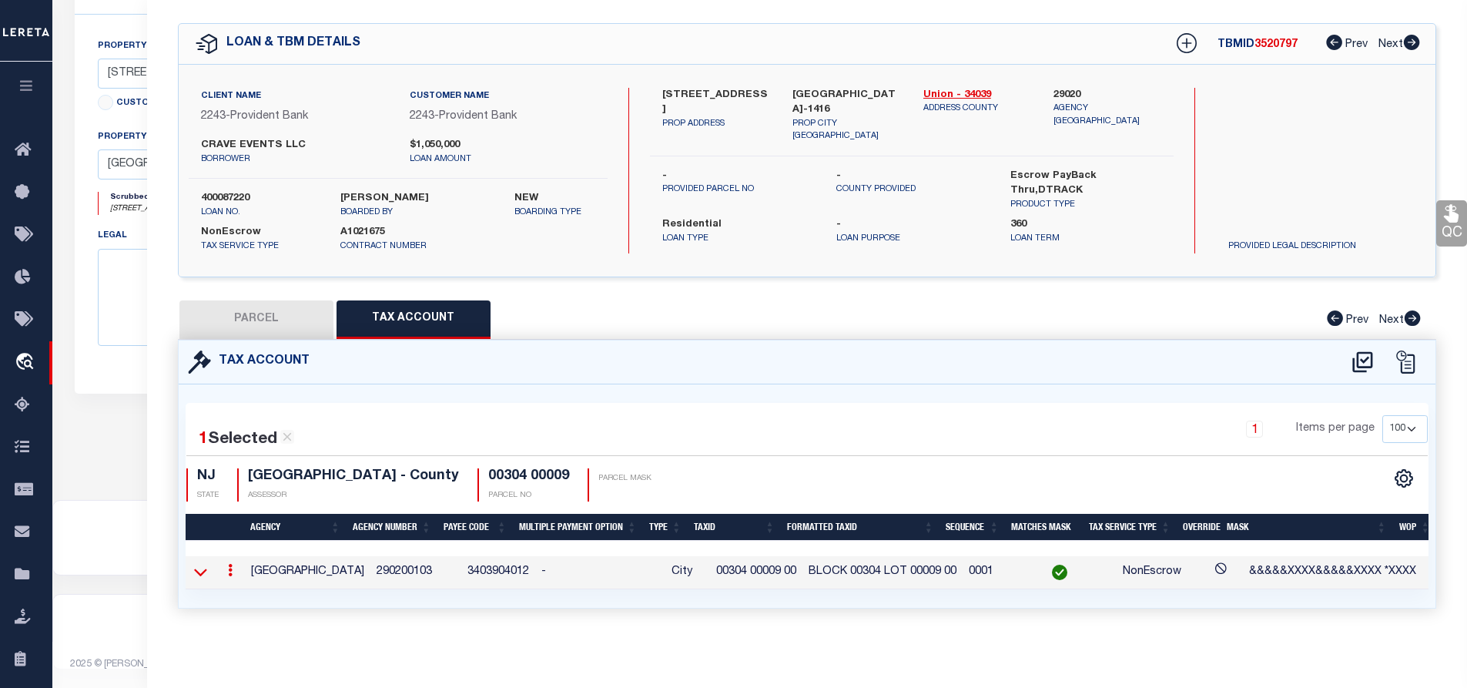
click at [201, 564] on icon at bounding box center [200, 572] width 13 height 16
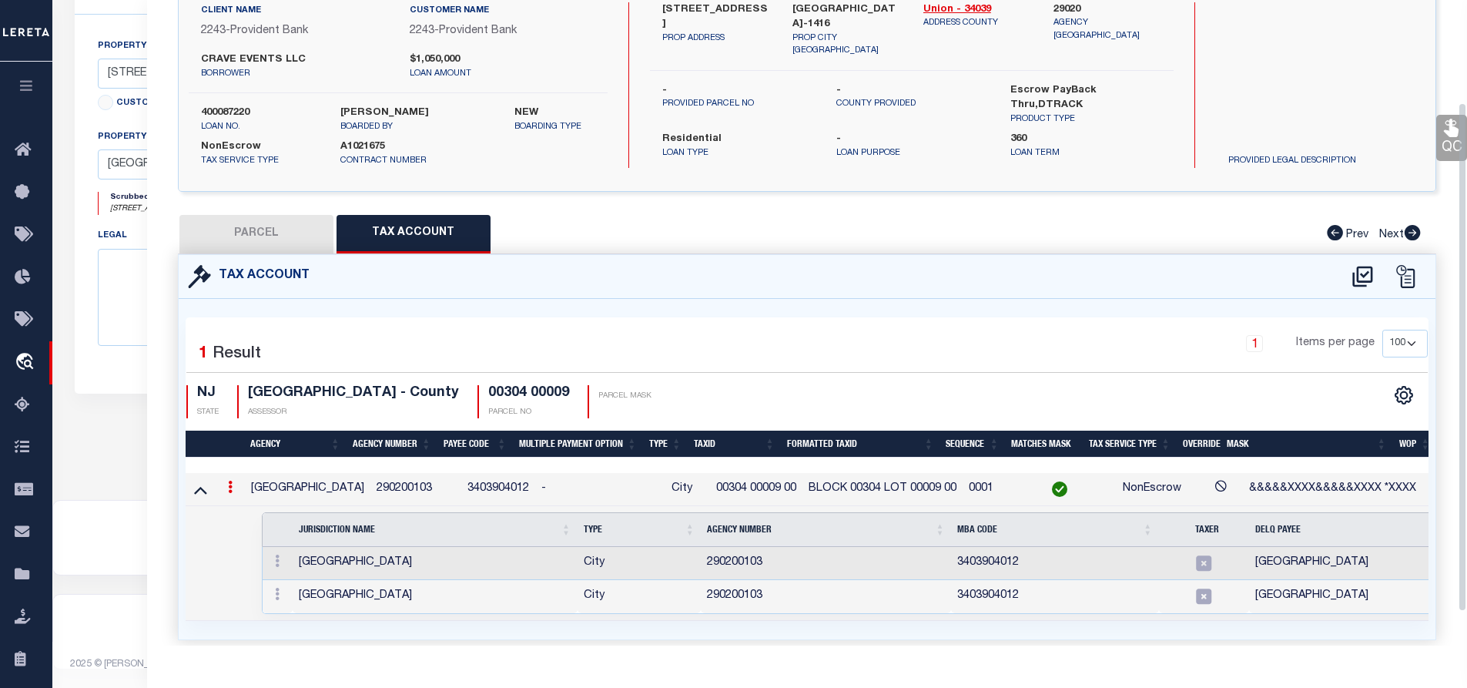
scroll to position [172, 0]
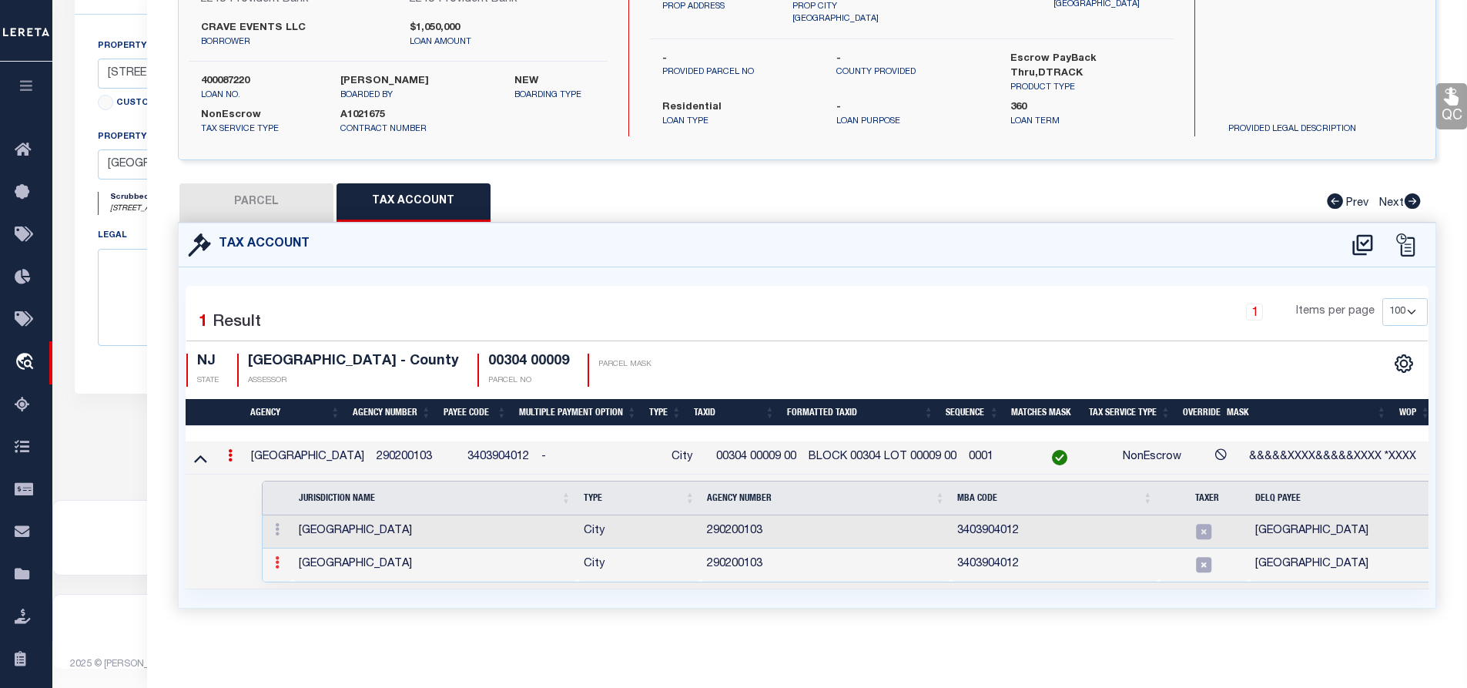
click at [276, 556] on icon at bounding box center [277, 562] width 5 height 12
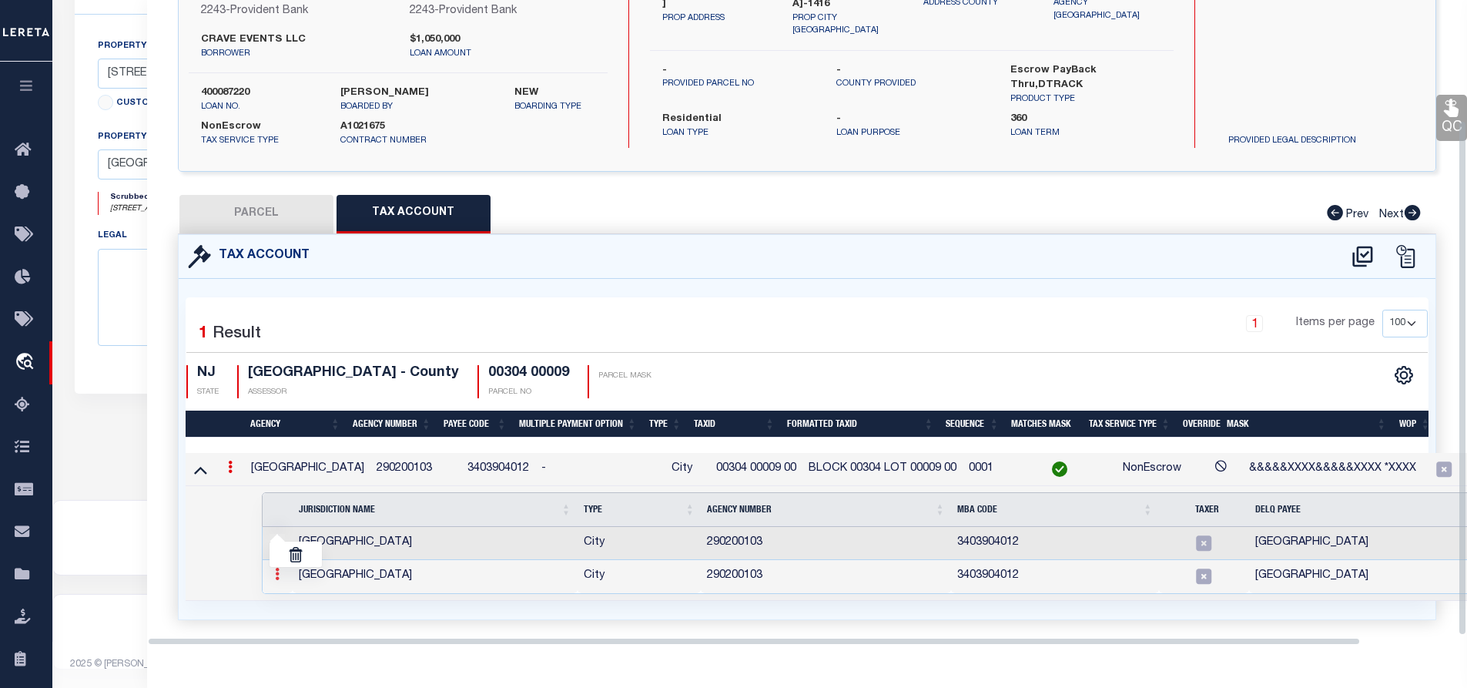
scroll to position [151, 0]
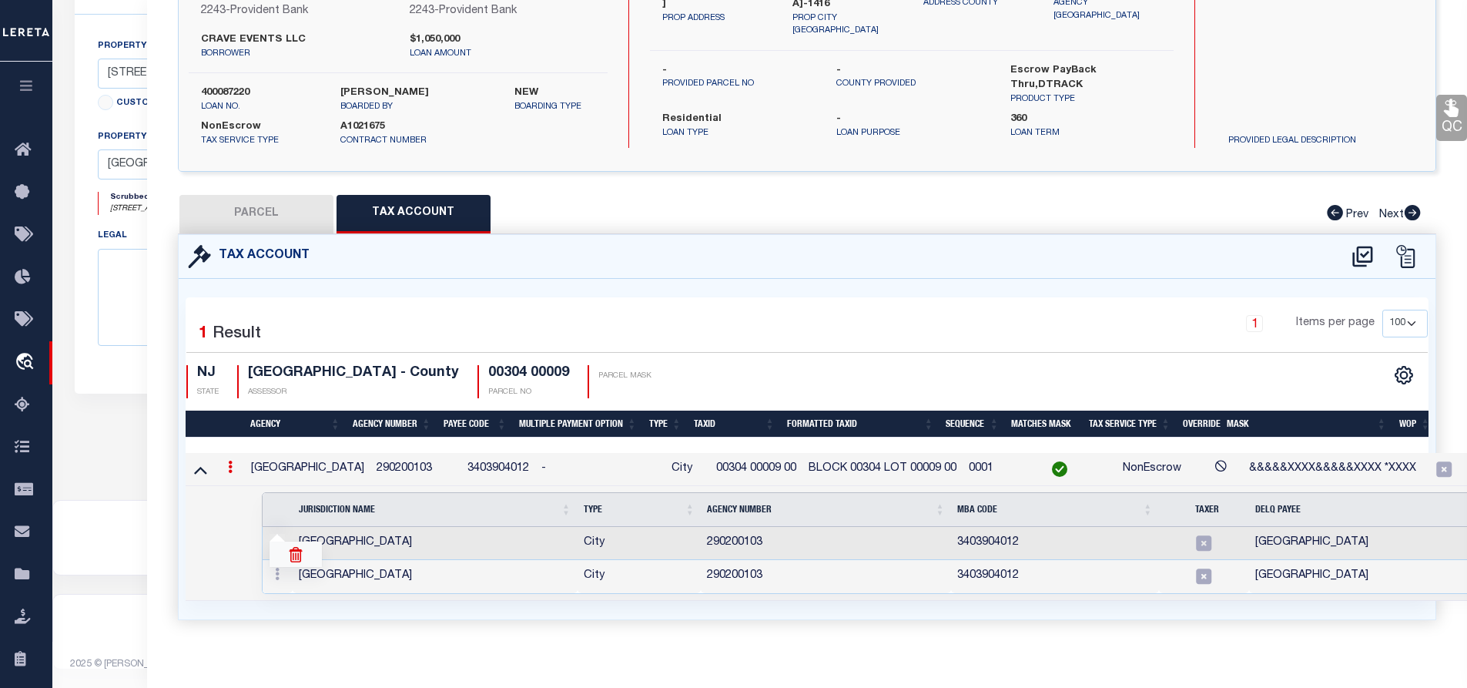
click at [293, 558] on img at bounding box center [295, 554] width 15 height 15
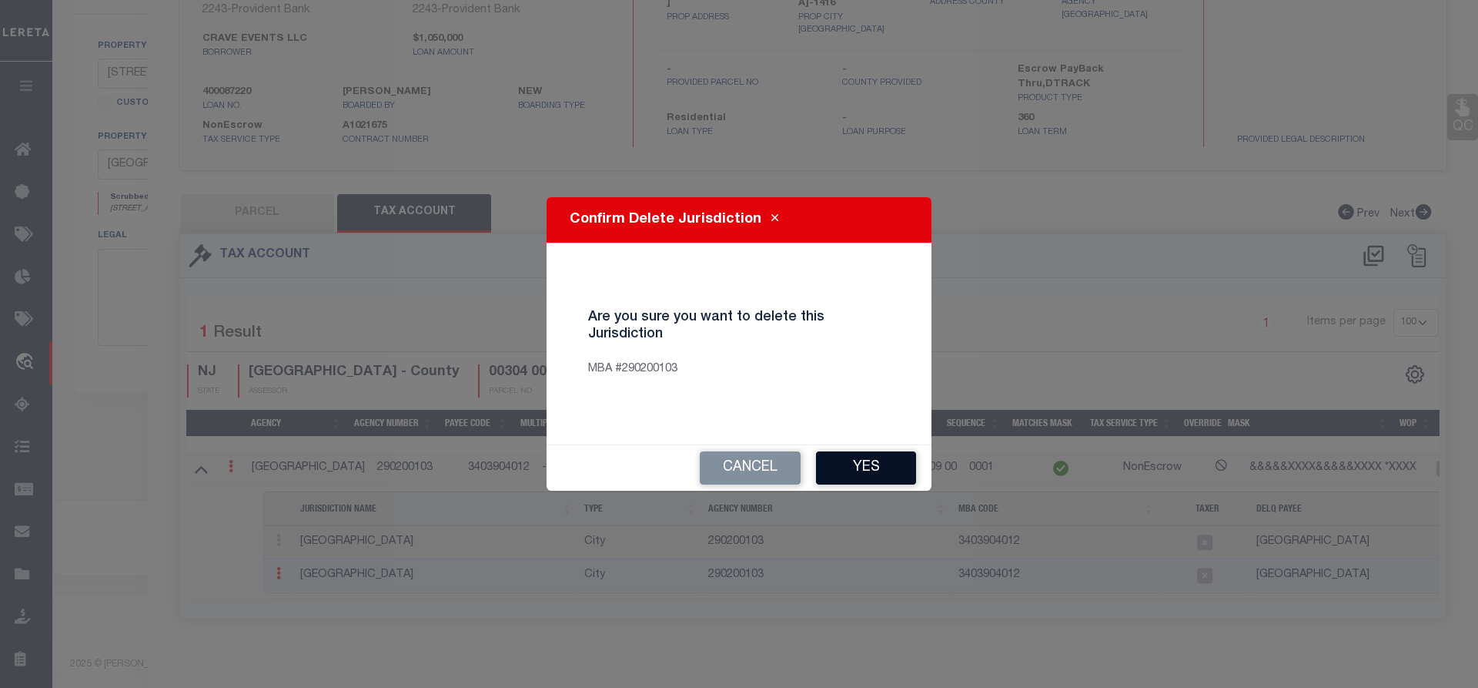
click at [850, 471] on button "Yes" at bounding box center [866, 467] width 100 height 33
select select "100"
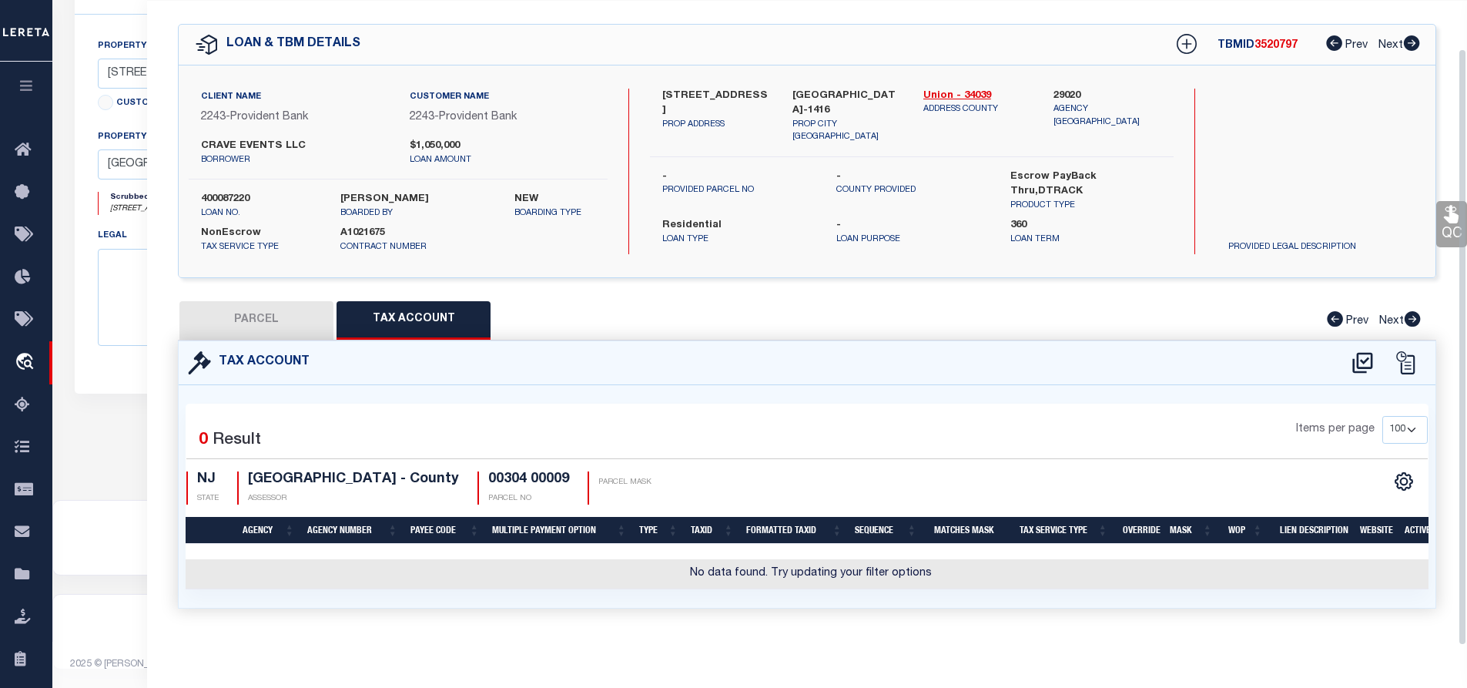
scroll to position [52, 0]
click at [267, 304] on button "PARCEL" at bounding box center [256, 320] width 154 height 39
select select "AS"
select select
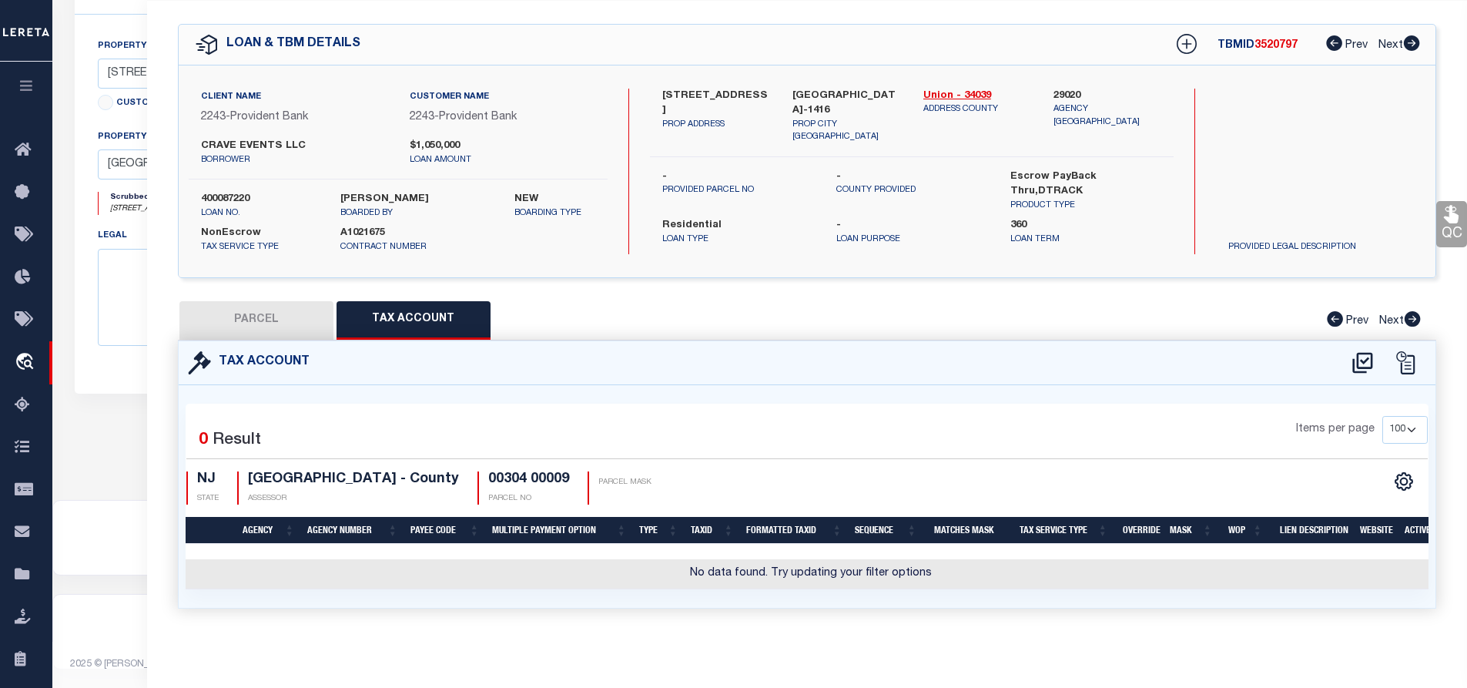
checkbox input "false"
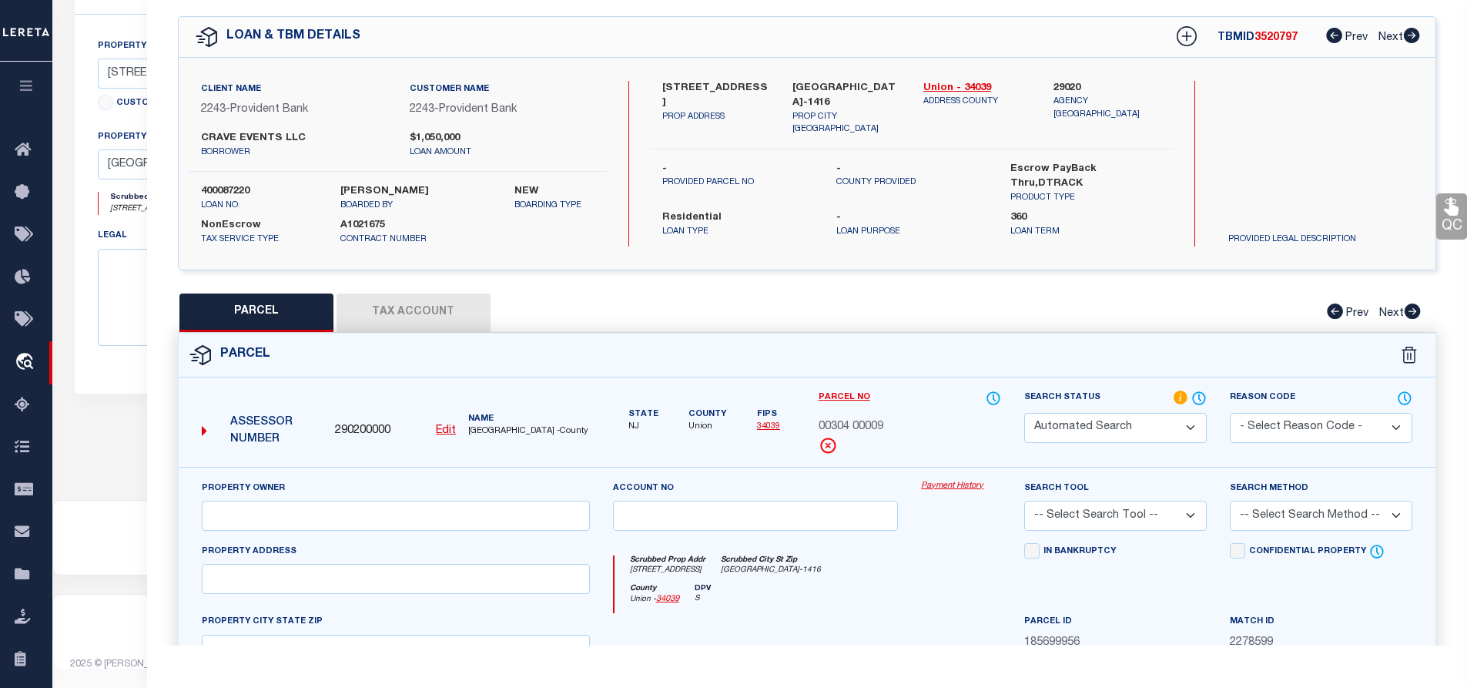
select select "IP"
type input "[STREET_ADDRESS] LLC"
select select "AGW"
select select "LEG"
type input "[STREET_ADDRESS]"
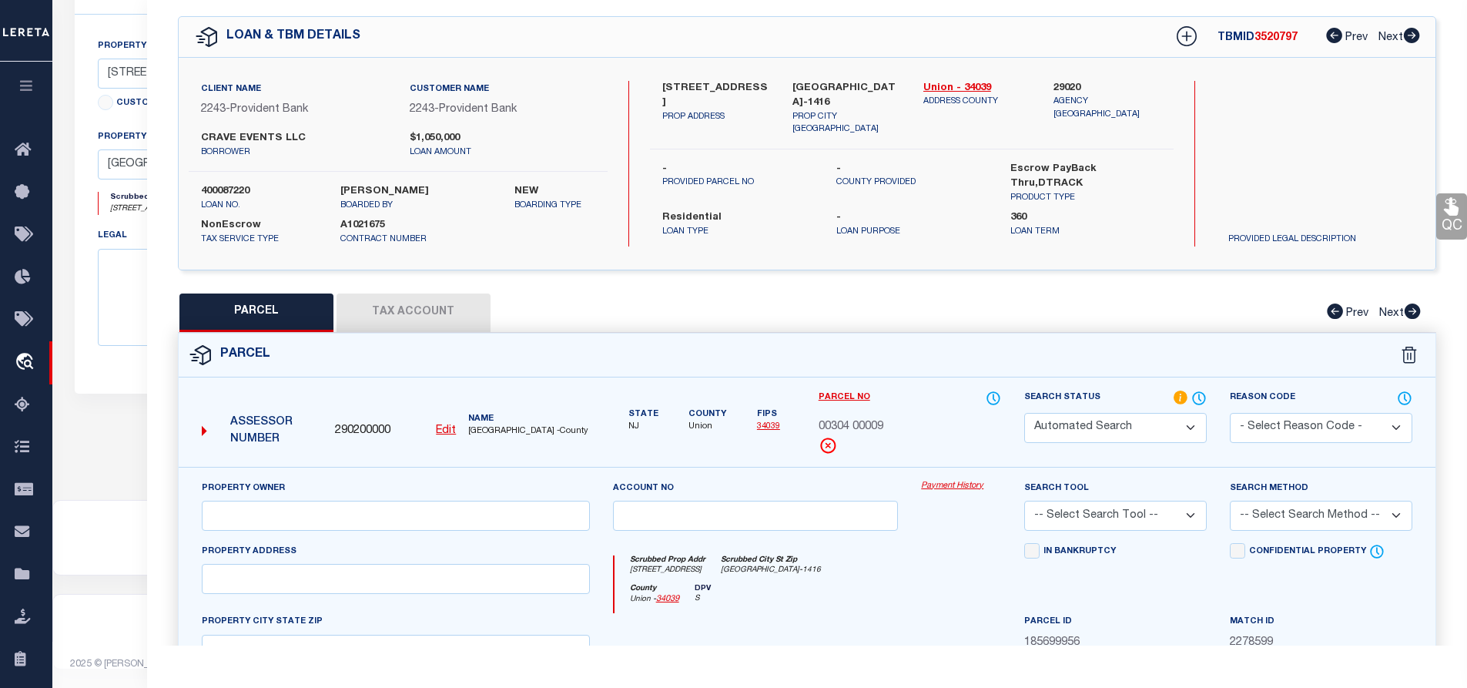
type input "[GEOGRAPHIC_DATA]-1416"
type textarea "Block: 304 Lot: 9"
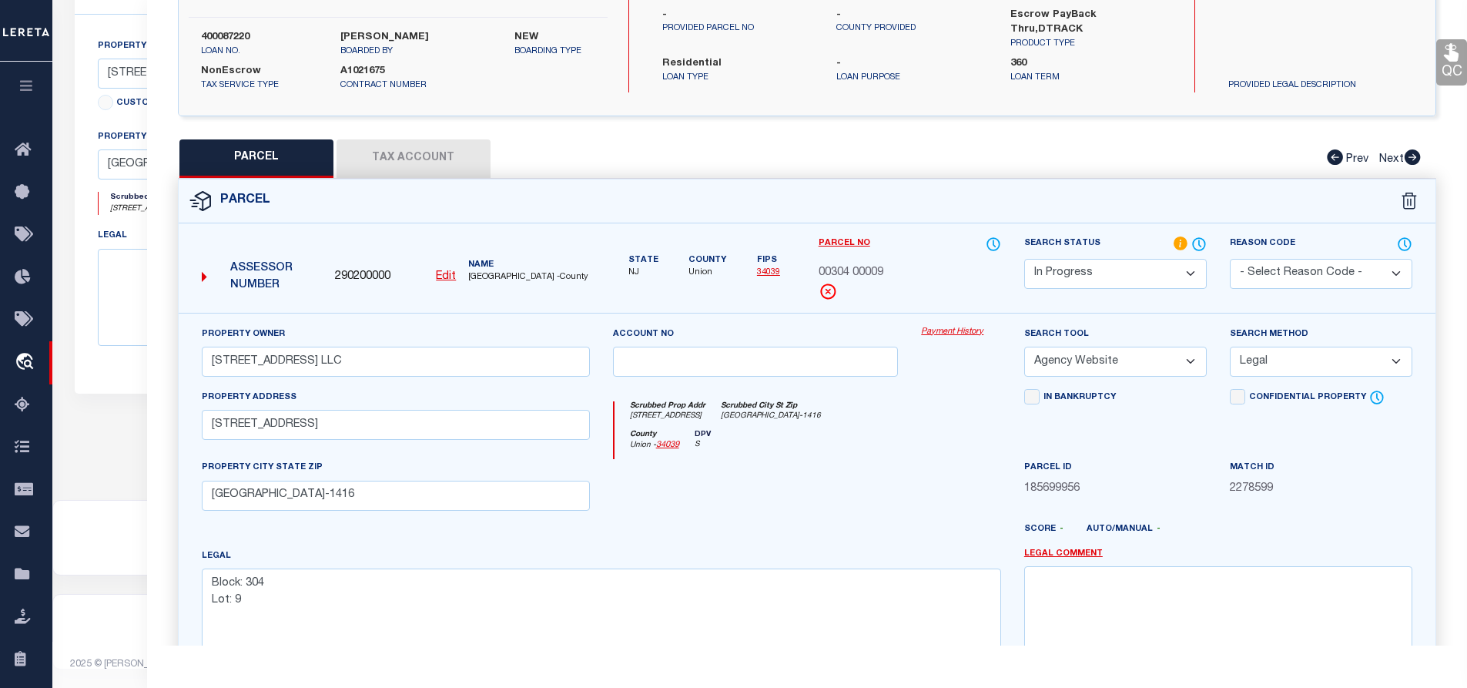
click at [1099, 278] on select "Automated Search Bad Parcel Complete Duplicate Parcel High Dollar Reporting In …" at bounding box center [1115, 274] width 182 height 30
select select "JR"
click at [1024, 259] on select "Automated Search Bad Parcel Complete Duplicate Parcel High Dollar Reporting In …" at bounding box center [1115, 274] width 182 height 30
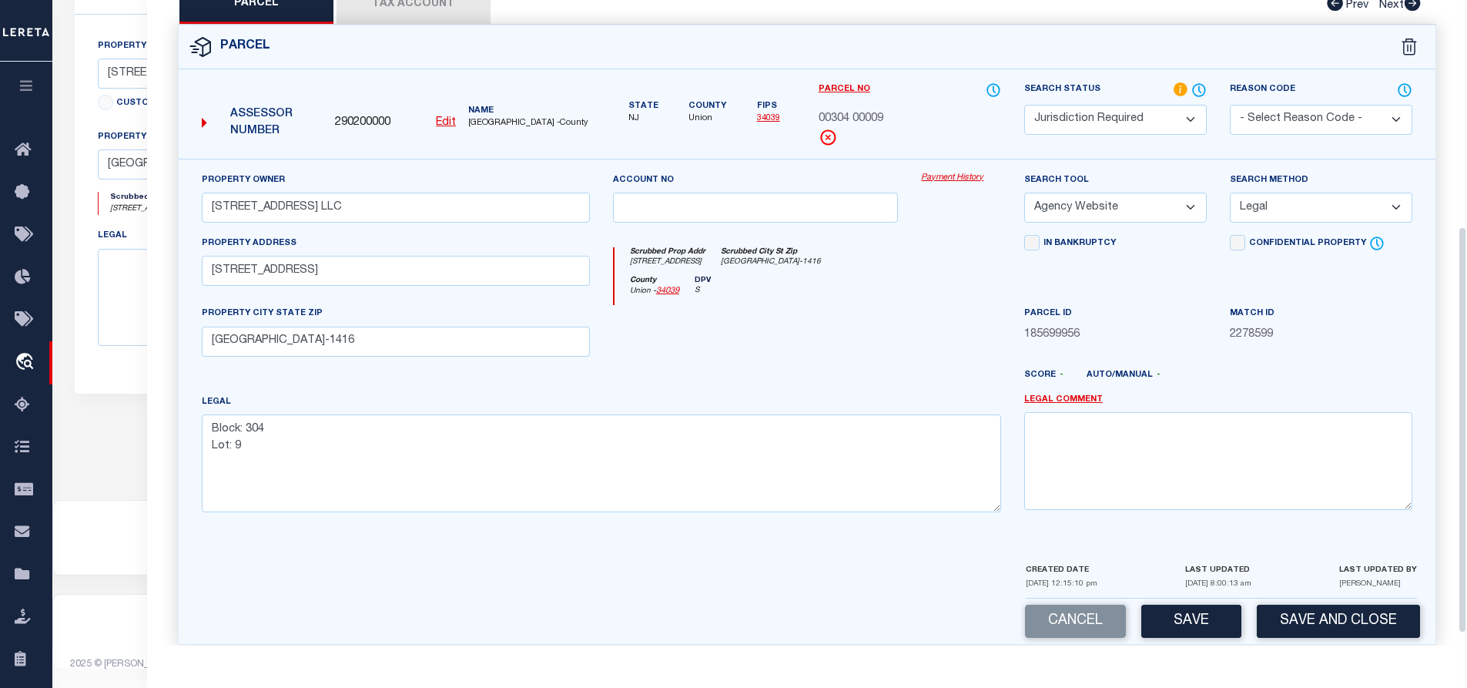
scroll to position [379, 0]
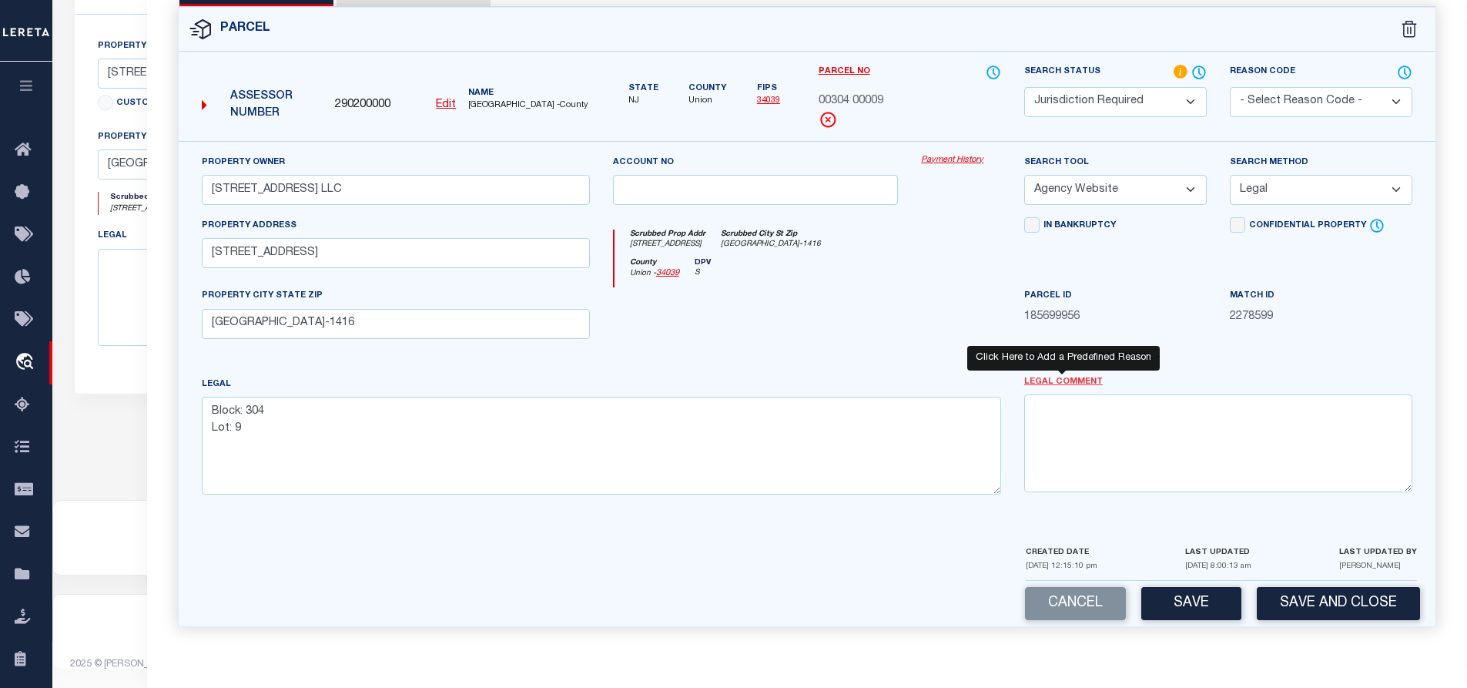
click at [1066, 383] on link "Legal Comment" at bounding box center [1063, 382] width 79 height 13
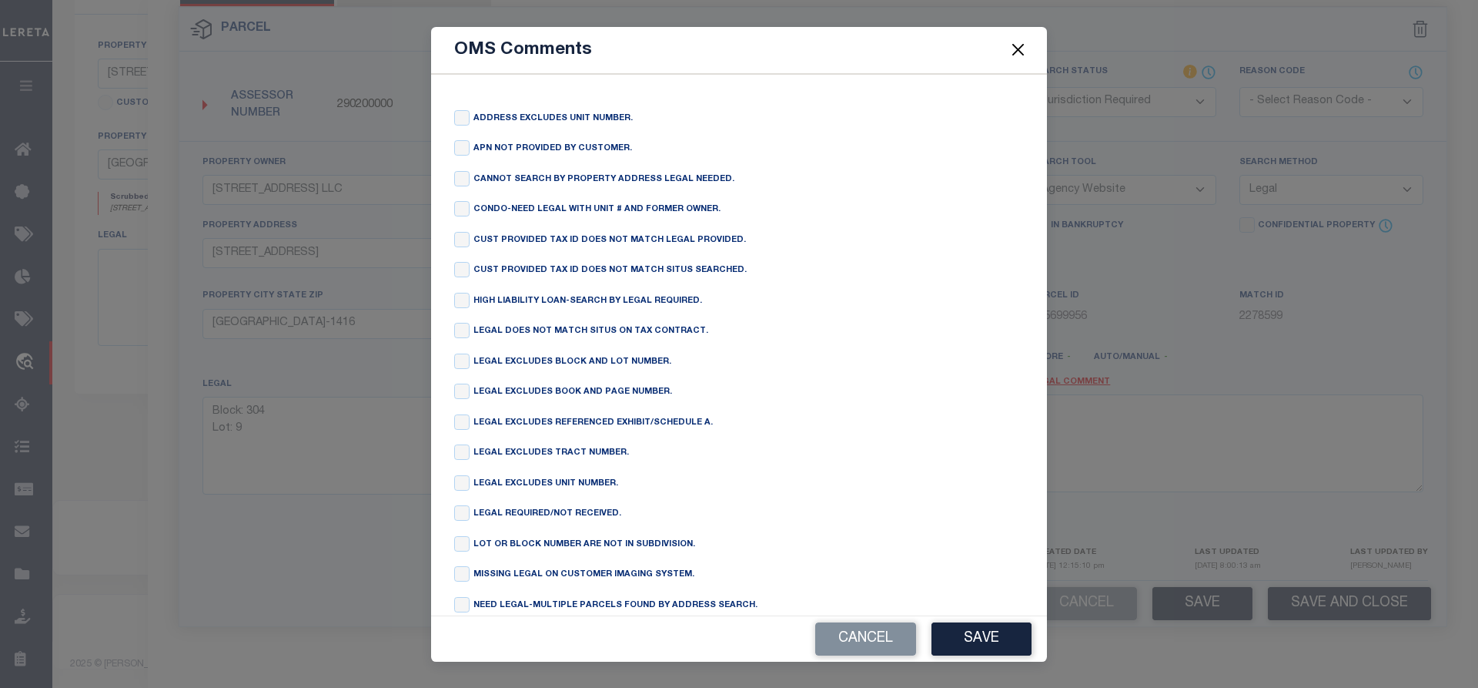
click at [1020, 52] on button "Close" at bounding box center [1019, 50] width 20 height 20
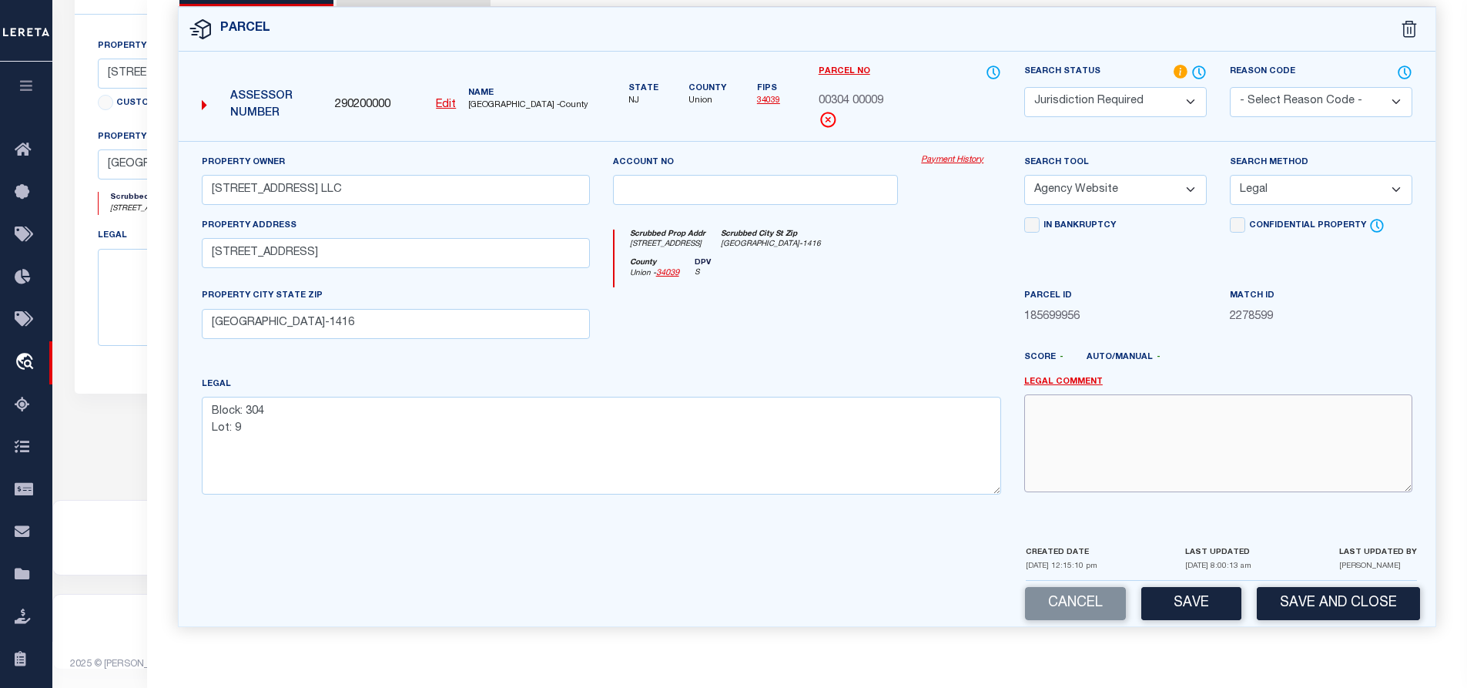
click at [1061, 421] on textarea at bounding box center [1218, 442] width 388 height 97
drag, startPoint x: 817, startPoint y: 97, endPoint x: 887, endPoint y: 93, distance: 70.2
click at [887, 93] on div "Parcel No 00304 00009" at bounding box center [910, 102] width 206 height 77
copy span "00304 00009"
click at [1280, 414] on textarea "unable to add tax id due to edit mask issue," at bounding box center [1218, 442] width 388 height 97
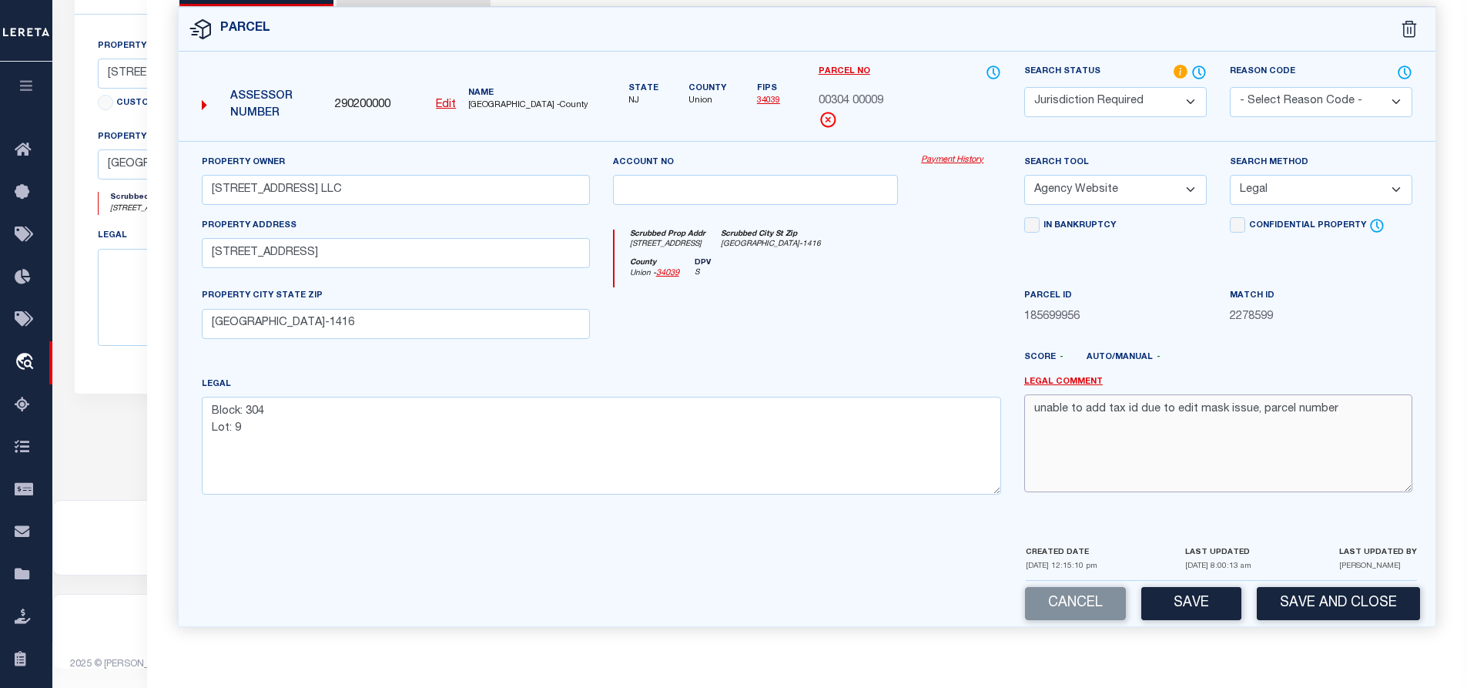
paste textarea "00304 00009"
type textarea "unable to add tax id due to edit mask issue, parcel number 00304 00009"
click at [1194, 607] on button "Save" at bounding box center [1191, 603] width 100 height 33
select select "AS"
select select
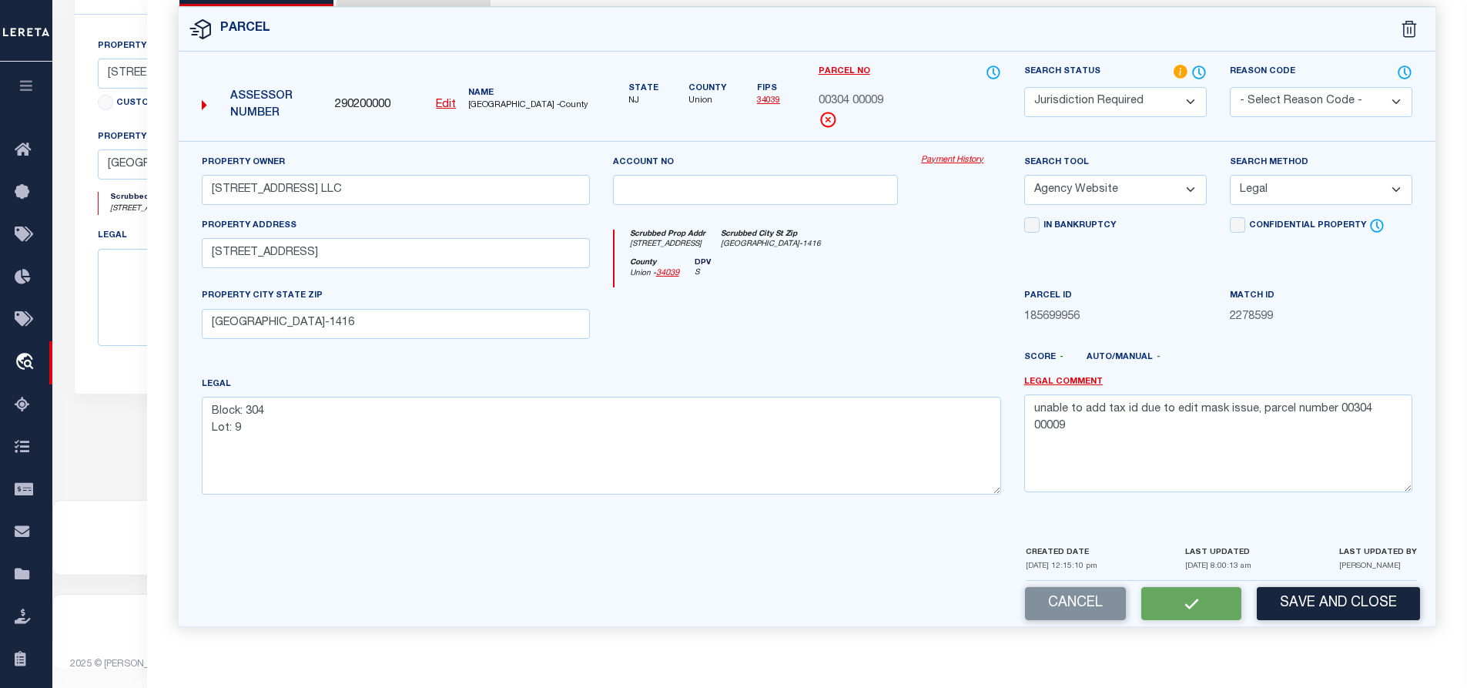
select select
checkbox input "false"
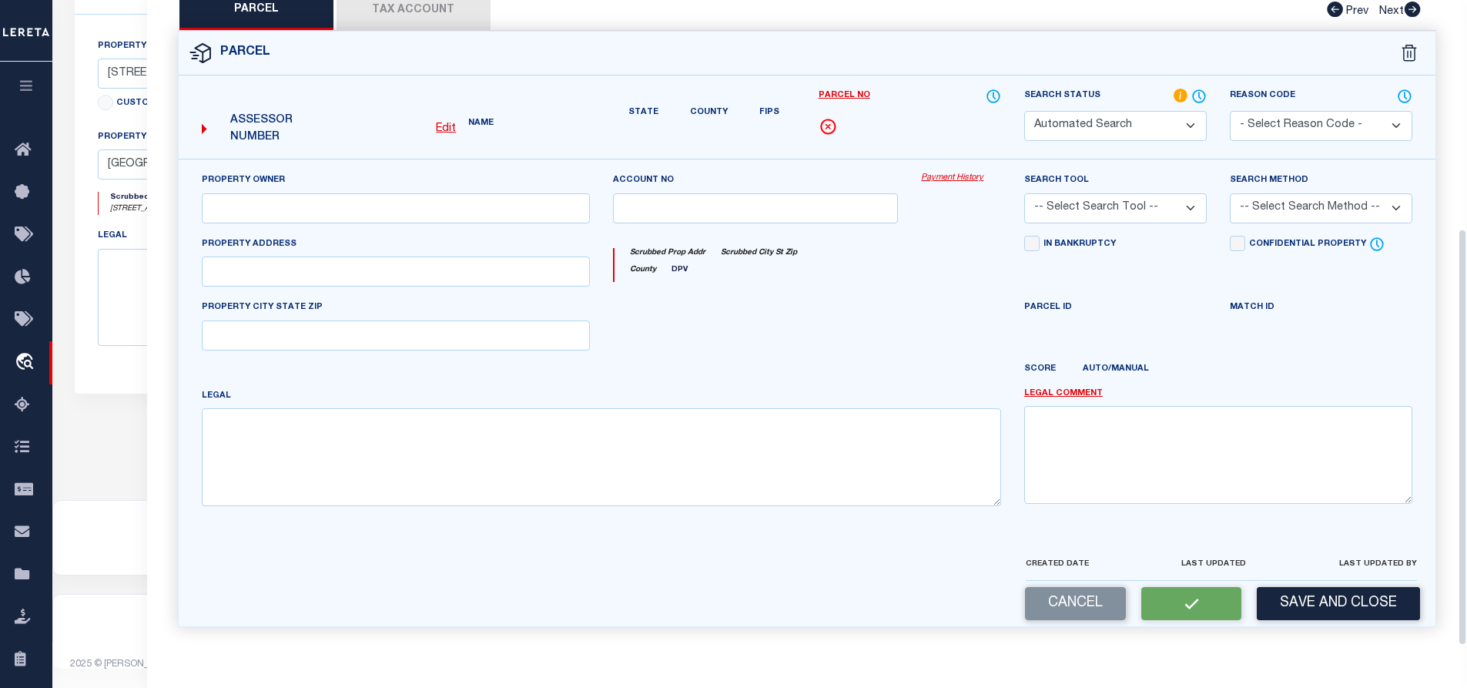
select select "JR"
type input "[STREET_ADDRESS] LLC"
select select "AGW"
select select "LEG"
type input "[STREET_ADDRESS]"
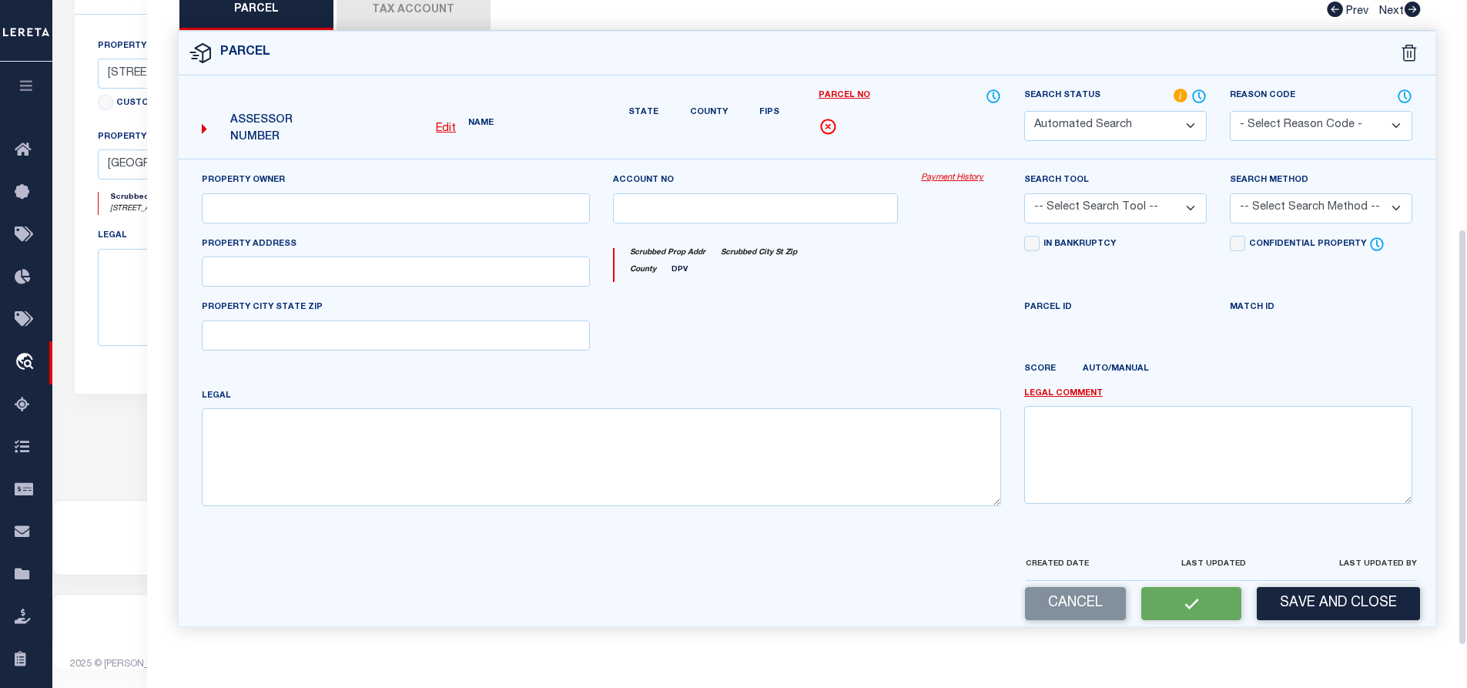
type input "[GEOGRAPHIC_DATA]-1416"
type textarea "Block: 304 Lot: 9"
type textarea "unable to add tax id due to edit mask issue, parcel number 00304 00009"
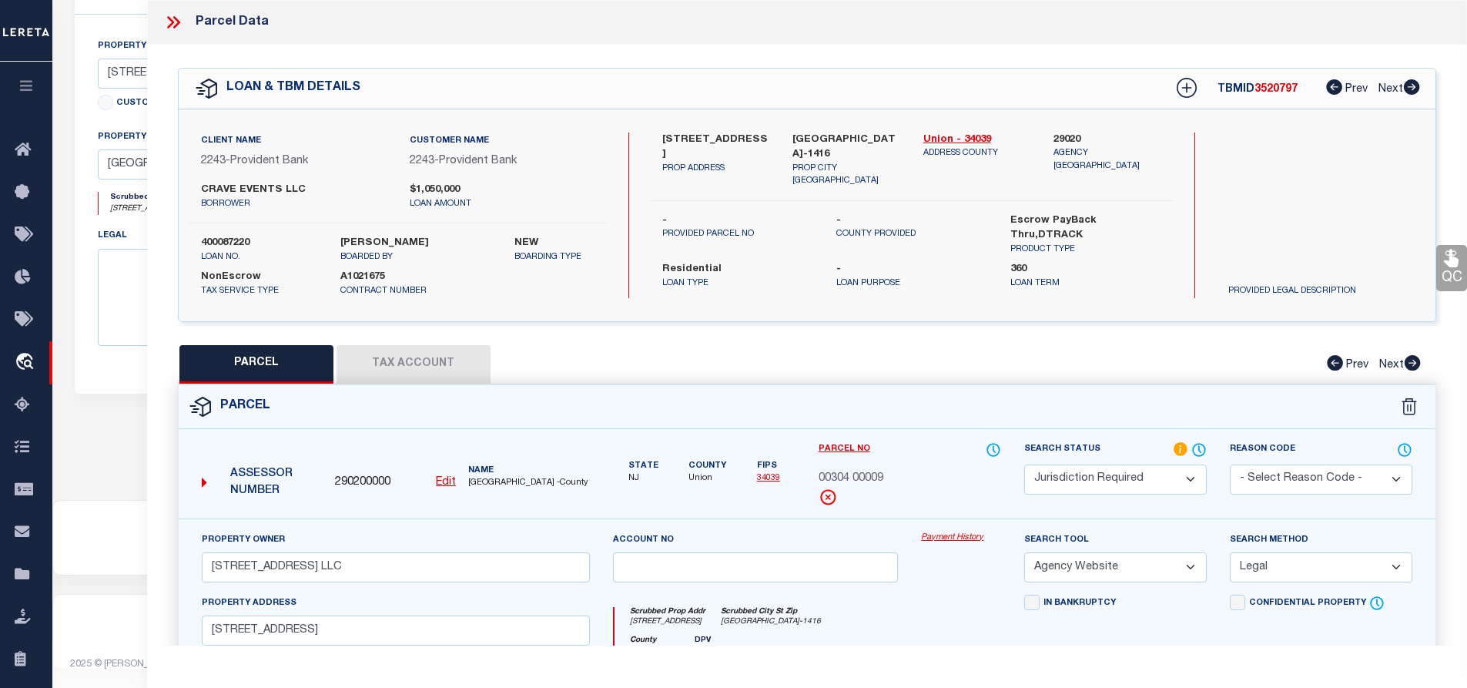
scroll to position [231, 0]
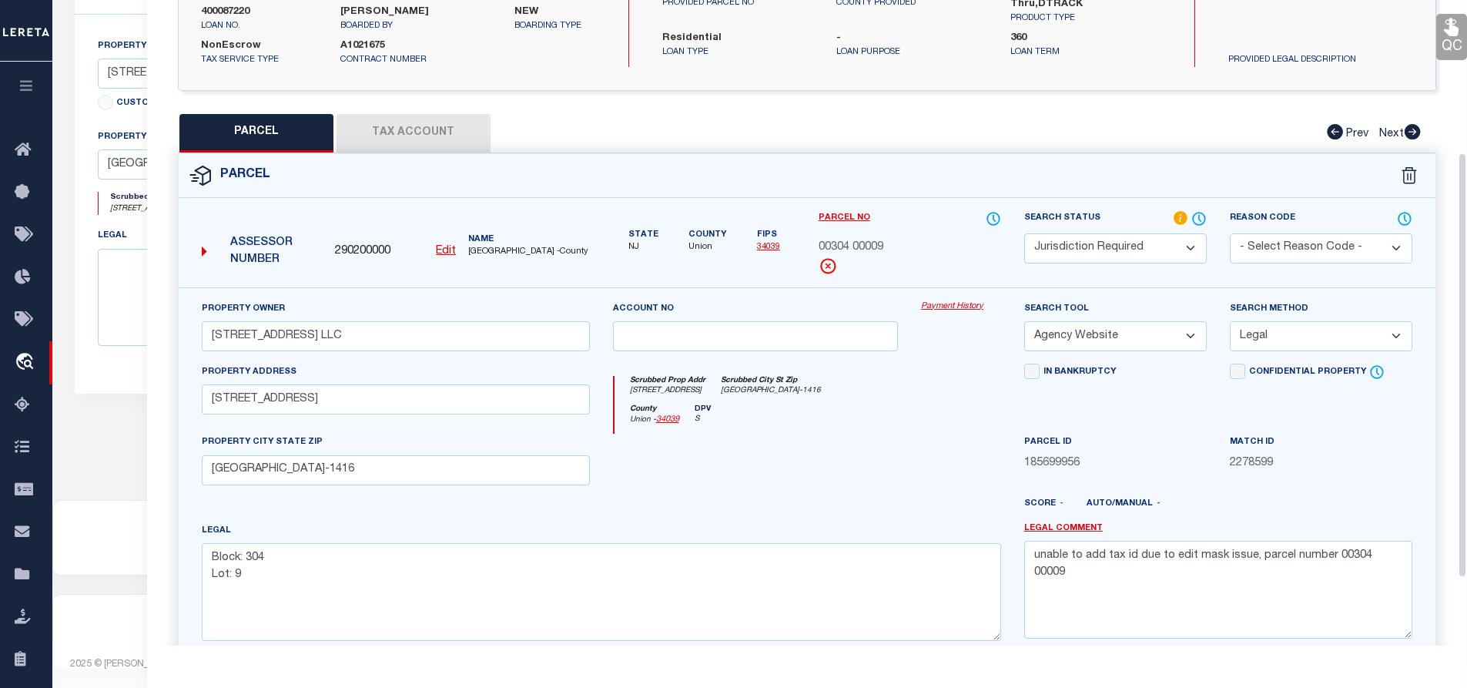
click at [875, 475] on div at bounding box center [755, 465] width 309 height 63
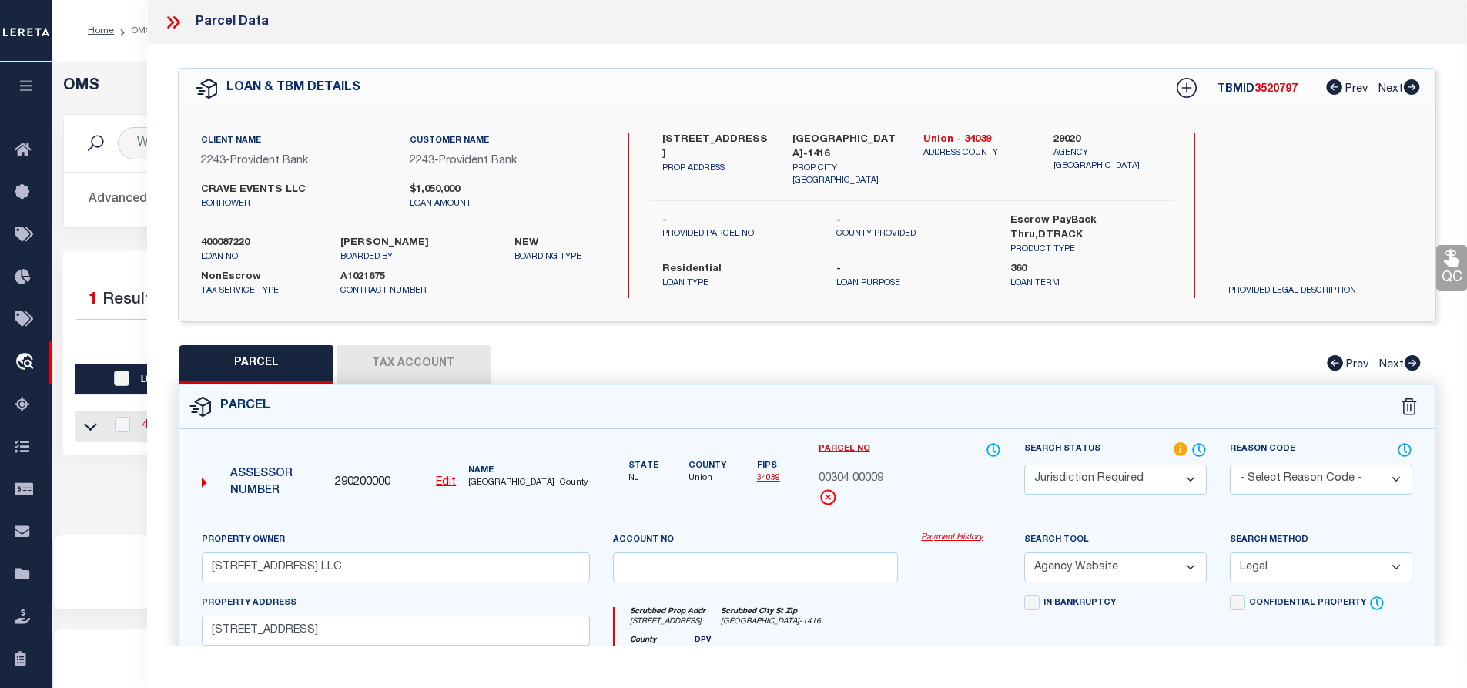
click at [176, 19] on icon at bounding box center [175, 22] width 7 height 12
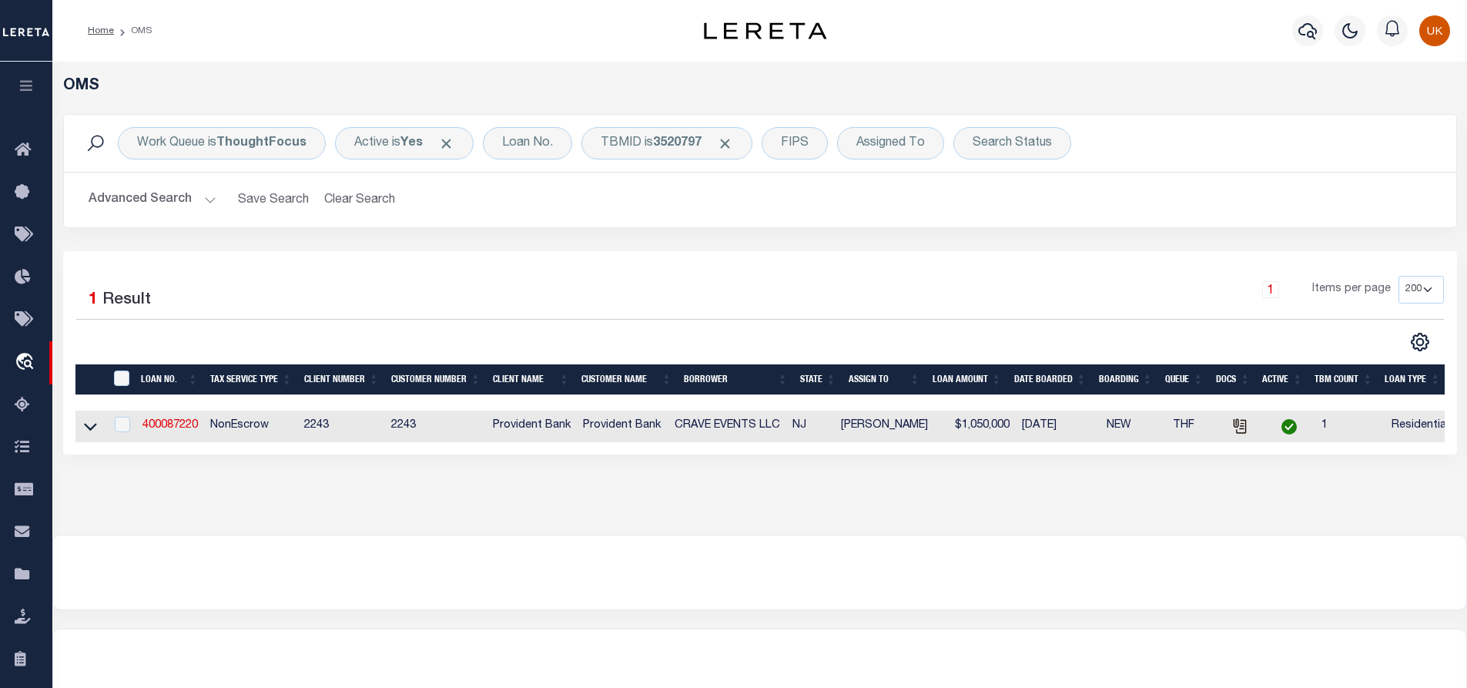
click at [588, 308] on div "1 Items per page 10 25 50 100 200" at bounding box center [934, 296] width 1020 height 40
click at [591, 310] on div "1 Items per page 10 25 50 100 200" at bounding box center [934, 296] width 1020 height 40
click at [728, 142] on span "Click to Remove" at bounding box center [725, 144] width 16 height 16
click at [702, 251] on div "1 Selected 1 Result 1 Items per page 10 25 50 100 200" at bounding box center [760, 352] width 1394 height 203
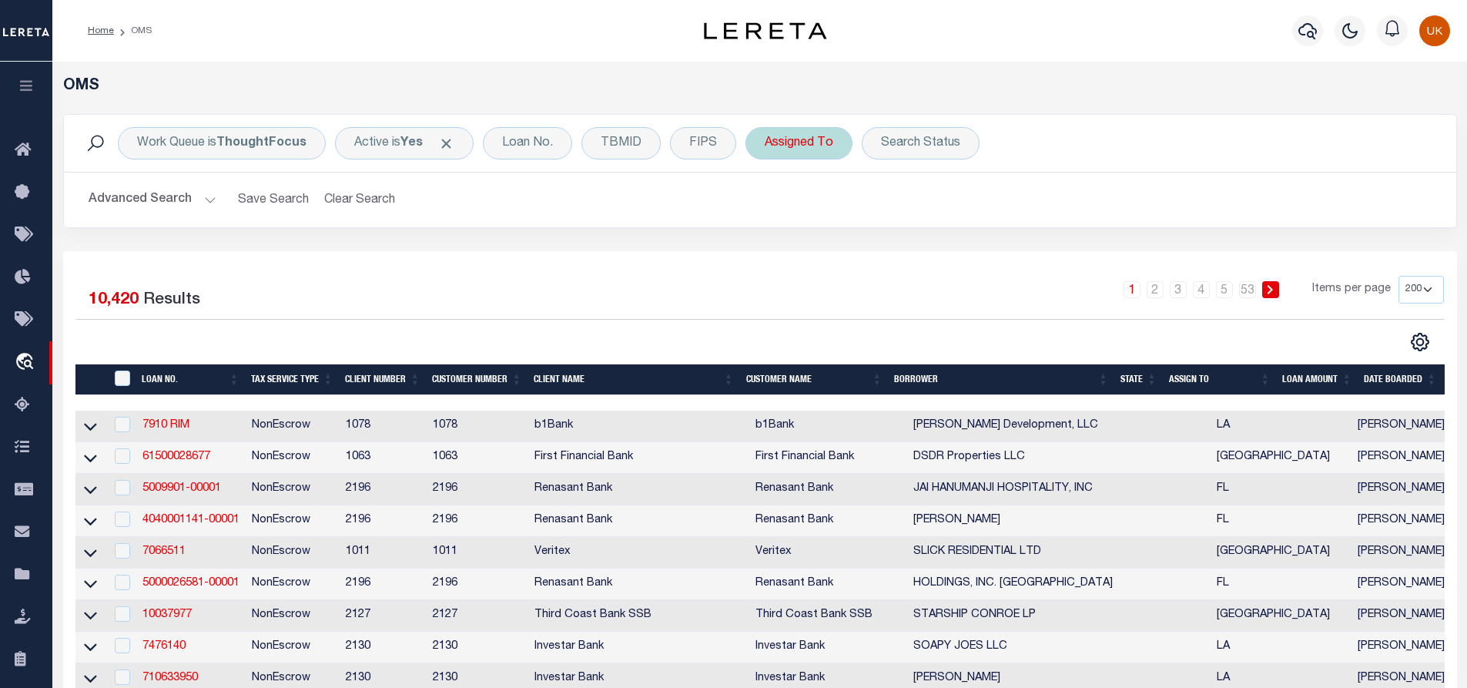
click at [805, 138] on div "Assigned To" at bounding box center [798, 143] width 107 height 32
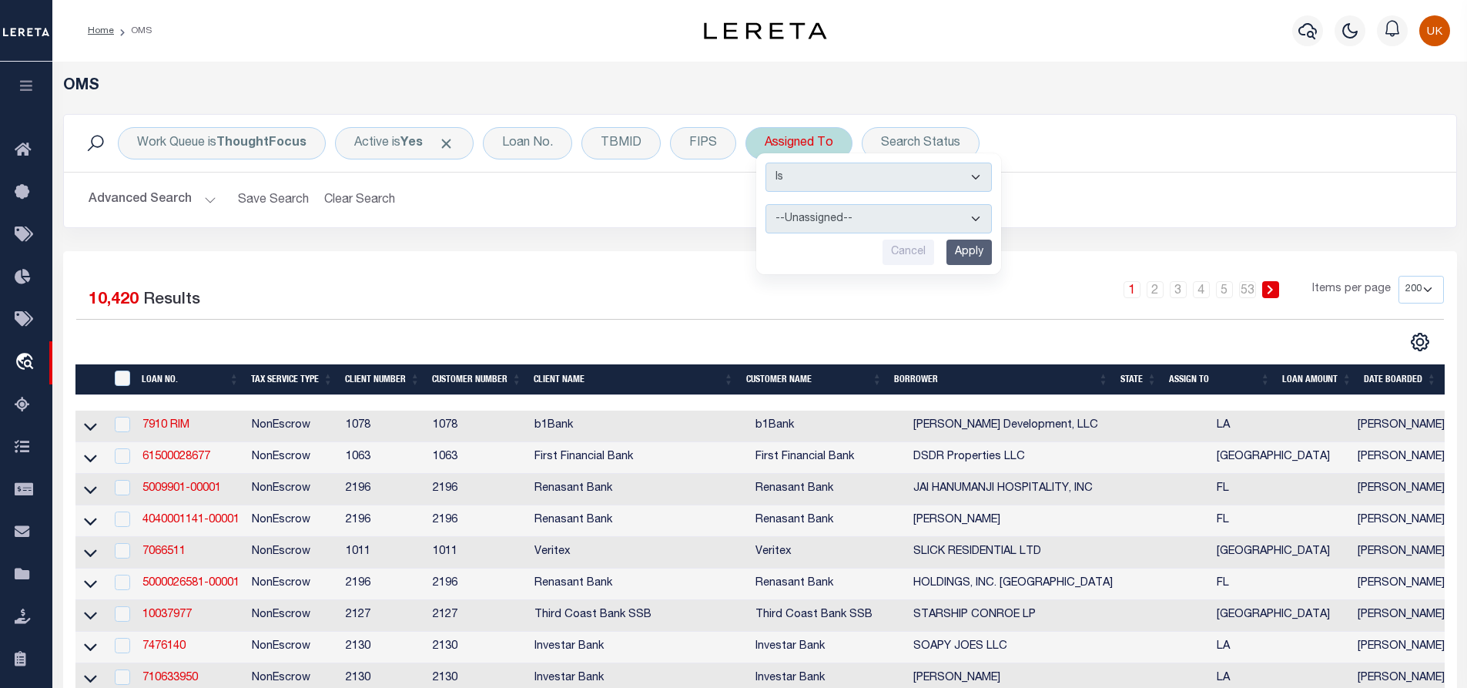
click at [819, 220] on select "--Unassigned-- [PERSON_NAME] [PERSON_NAME] [PERSON_NAME] [PERSON_NAME] [PERSON_…" at bounding box center [878, 218] width 226 height 29
select select "[PERSON_NAME]"
click at [765, 204] on select "--Unassigned-- [PERSON_NAME] [PERSON_NAME] [PERSON_NAME] [PERSON_NAME] [PERSON_…" at bounding box center [878, 218] width 226 height 29
click at [959, 255] on input "Apply" at bounding box center [968, 251] width 45 height 25
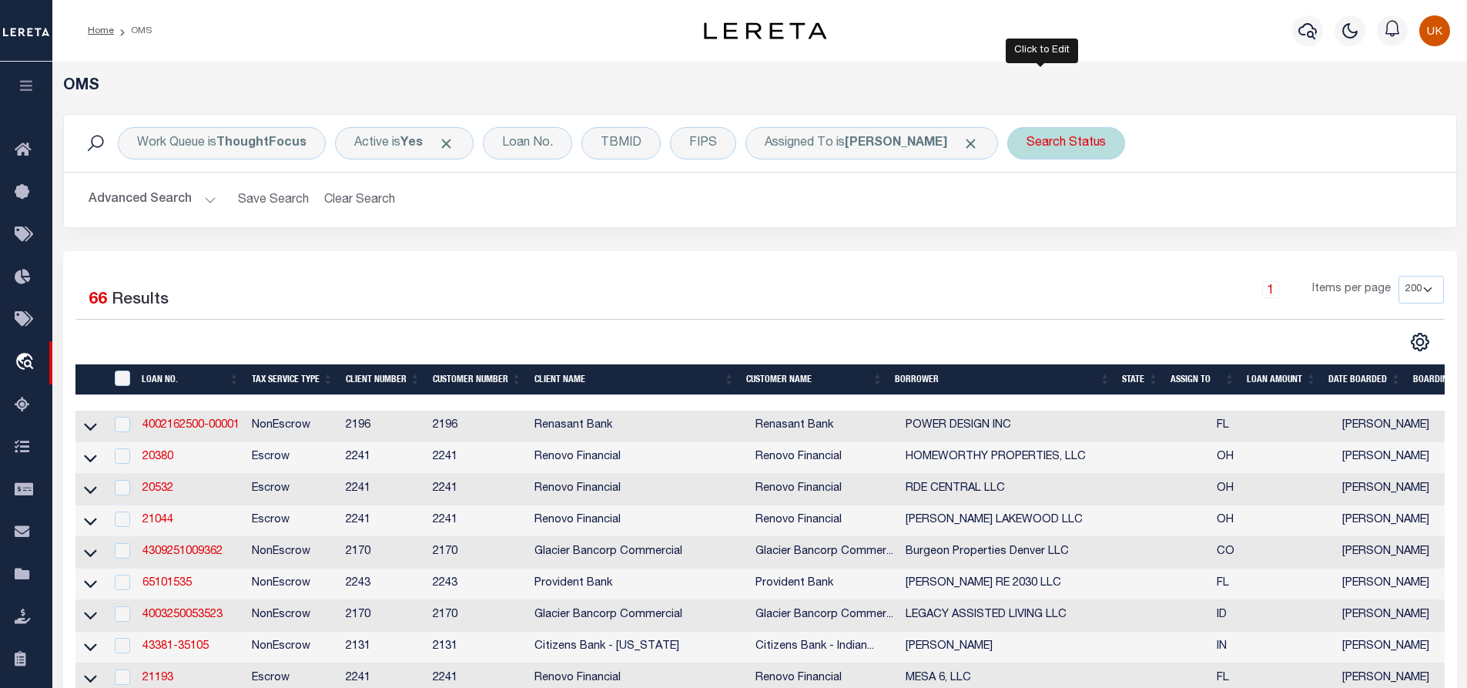
click at [1041, 149] on div "Search Status" at bounding box center [1066, 143] width 118 height 32
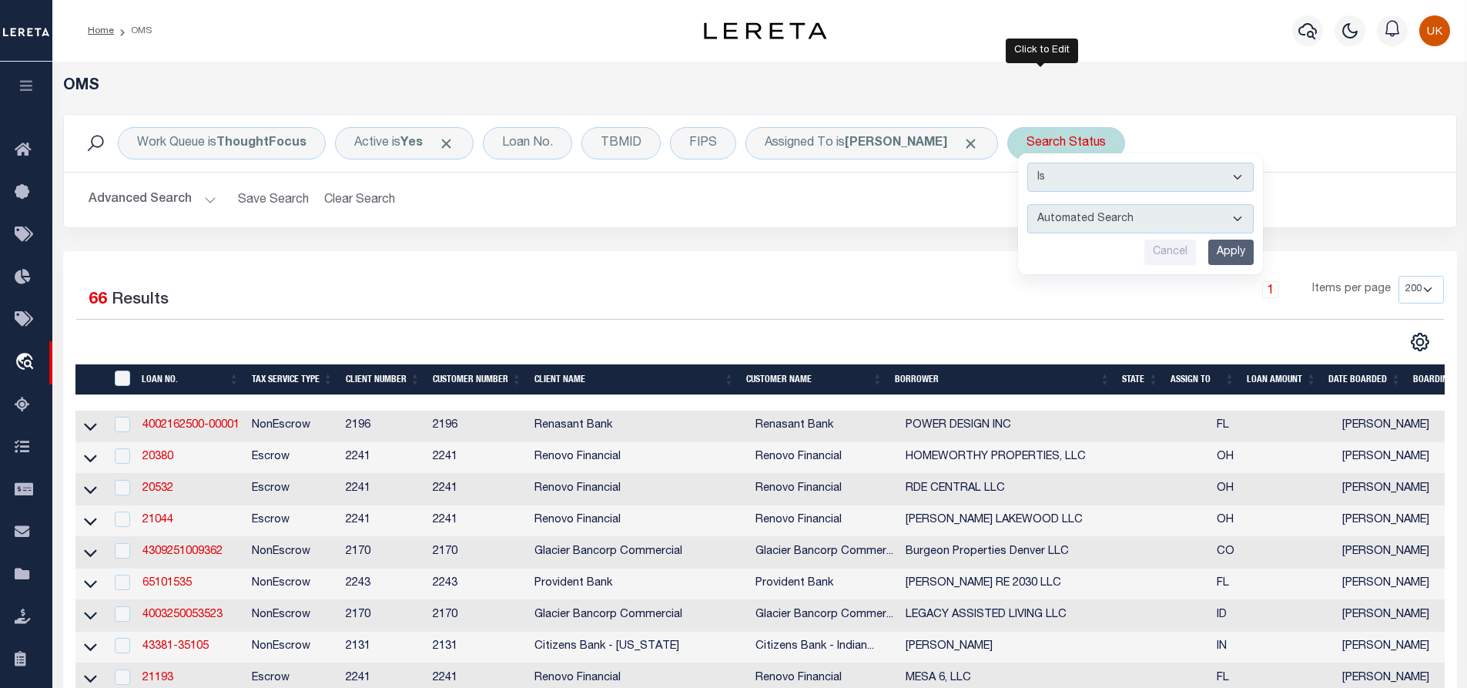
click at [1056, 226] on select "Automated Search Bad Parcel Complete Duplicate Parcel High Dollar Reporting In …" at bounding box center [1140, 218] width 226 height 29
select select "IP"
click at [1027, 204] on select "Automated Search Bad Parcel Complete Duplicate Parcel High Dollar Reporting In …" at bounding box center [1140, 218] width 226 height 29
click at [1208, 253] on input "Apply" at bounding box center [1230, 251] width 45 height 25
